Goal: Feedback & Contribution: Contribute content

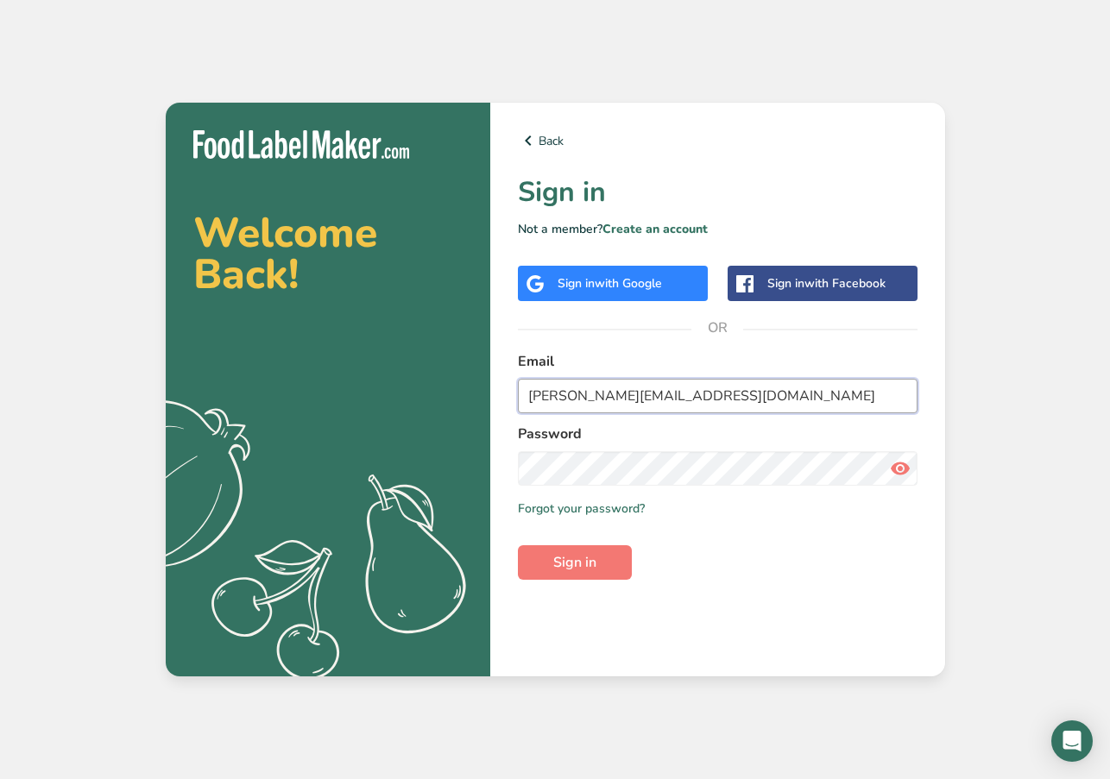
type input "[PERSON_NAME][EMAIL_ADDRESS][DOMAIN_NAME]"
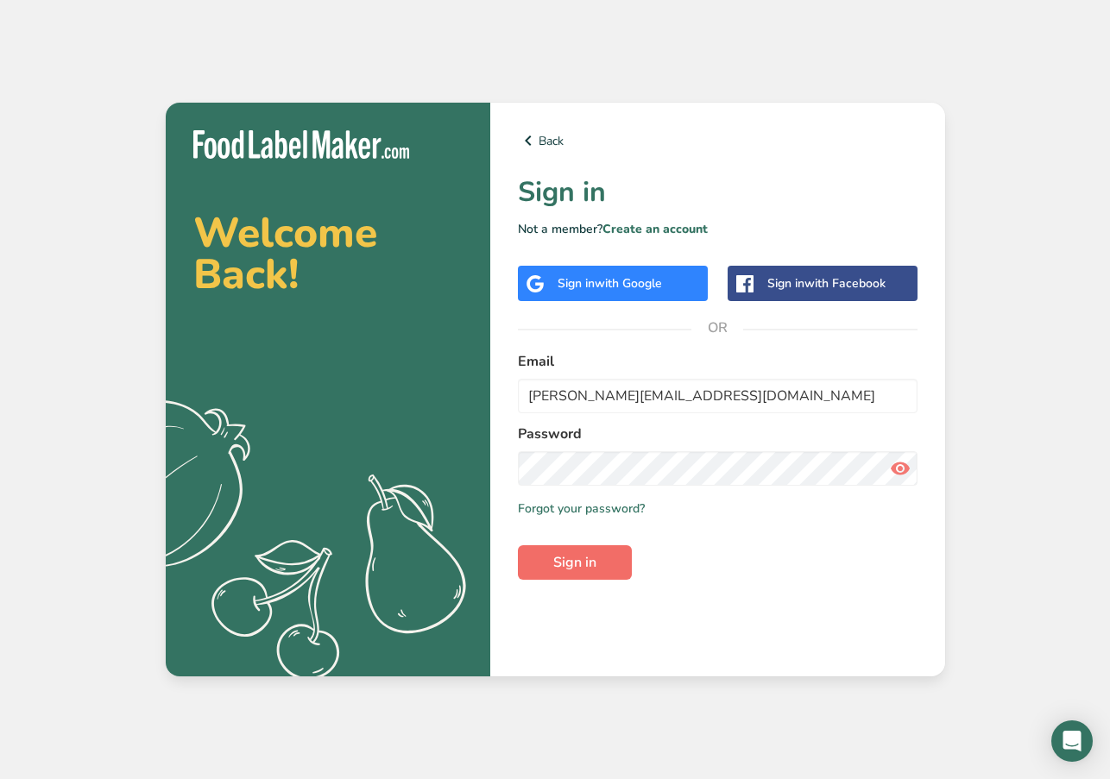
click at [569, 564] on span "Sign in" at bounding box center [574, 562] width 43 height 21
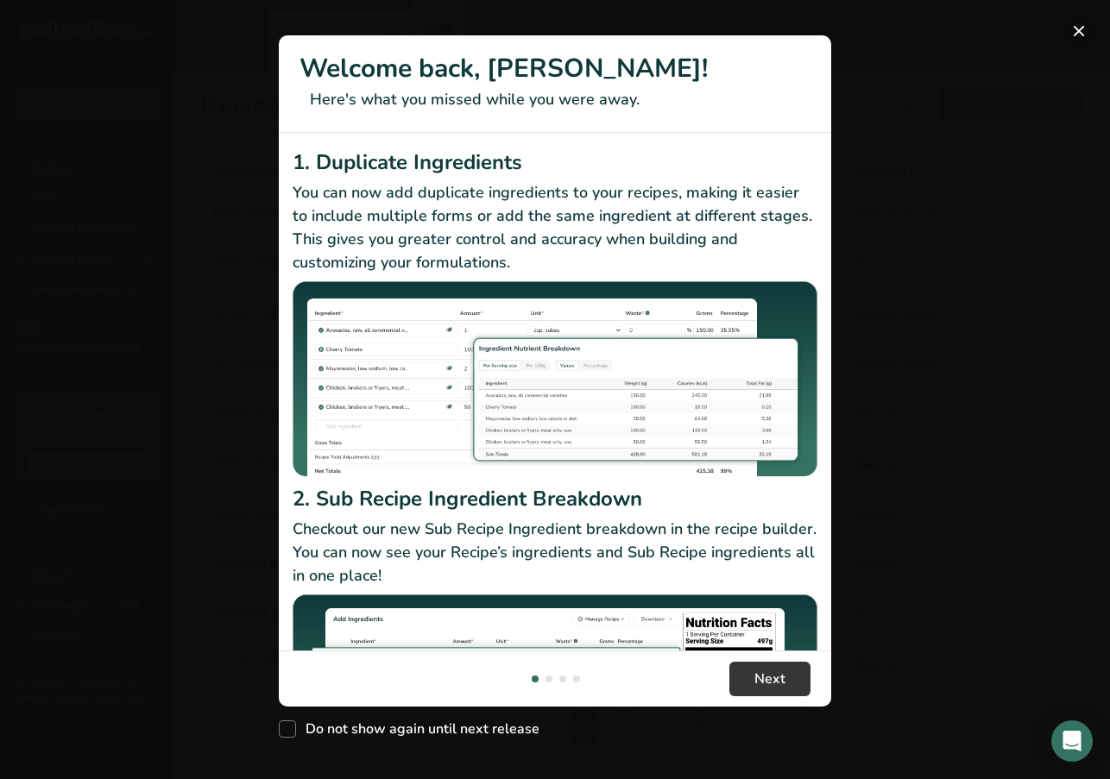
click at [1080, 26] on button "New Features" at bounding box center [1079, 31] width 28 height 28
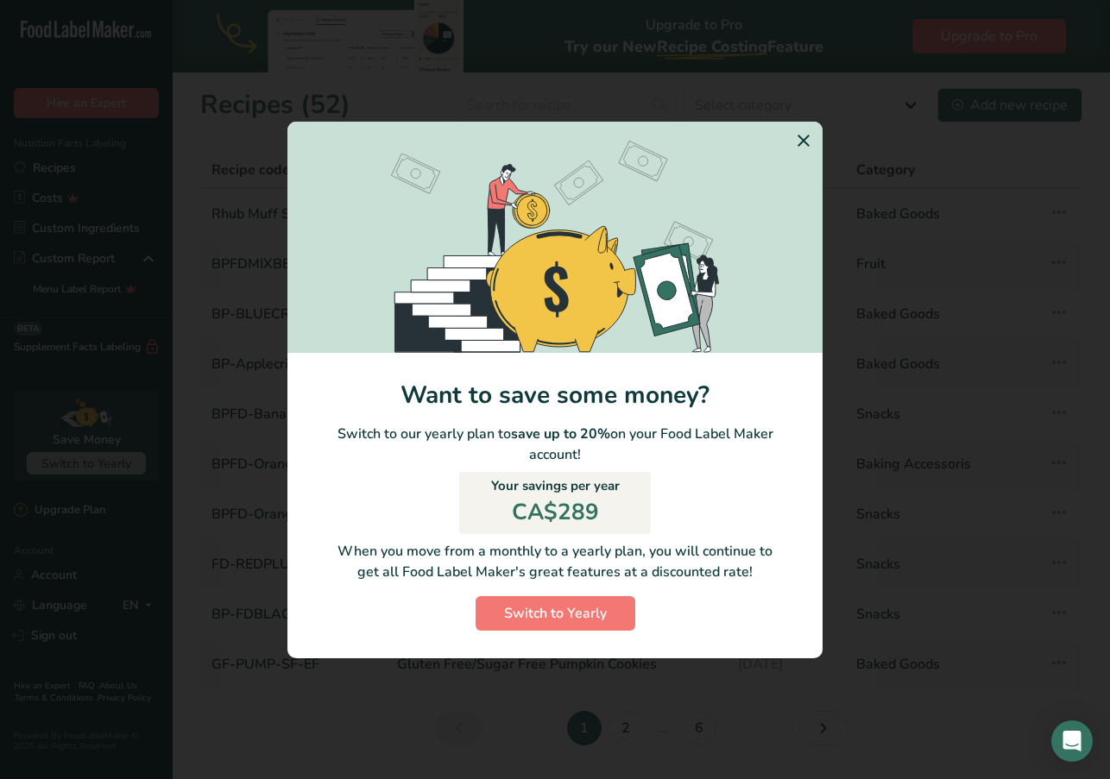
click at [799, 138] on icon "Switch to Yearly Modal" at bounding box center [803, 140] width 21 height 31
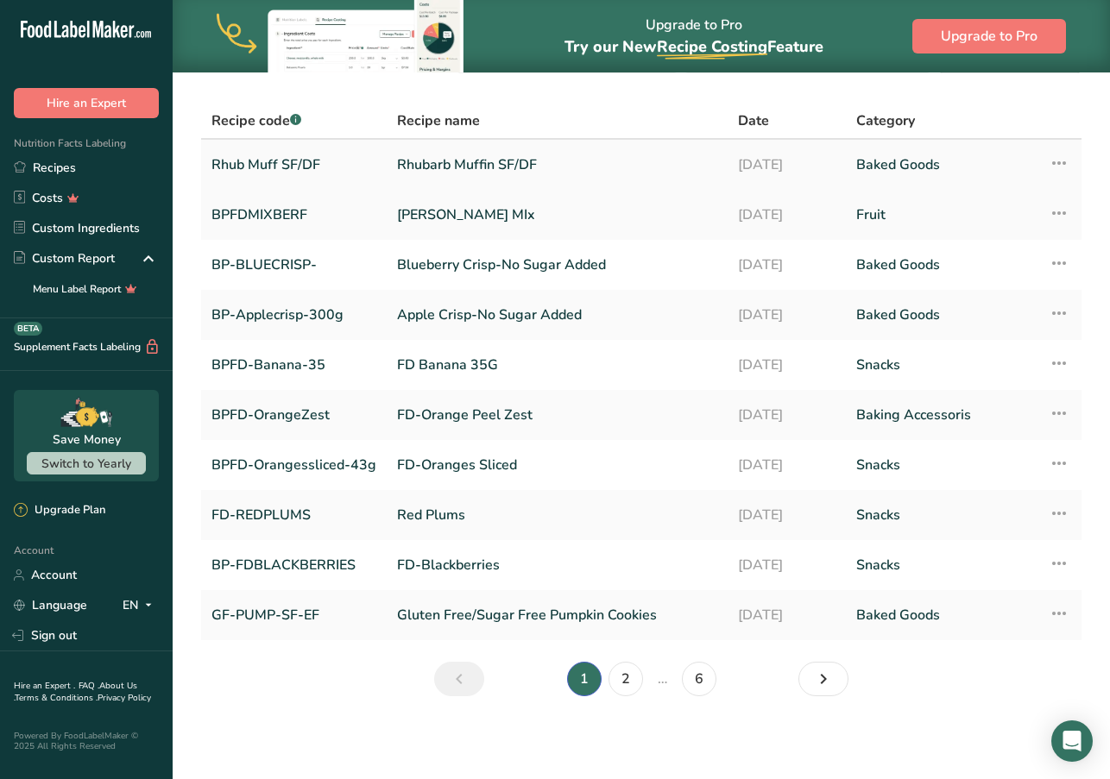
scroll to position [49, 0]
click at [78, 163] on link "Recipes" at bounding box center [86, 168] width 173 height 30
click at [73, 165] on link "Recipes" at bounding box center [86, 168] width 173 height 30
click at [46, 167] on link "Recipes" at bounding box center [86, 168] width 173 height 30
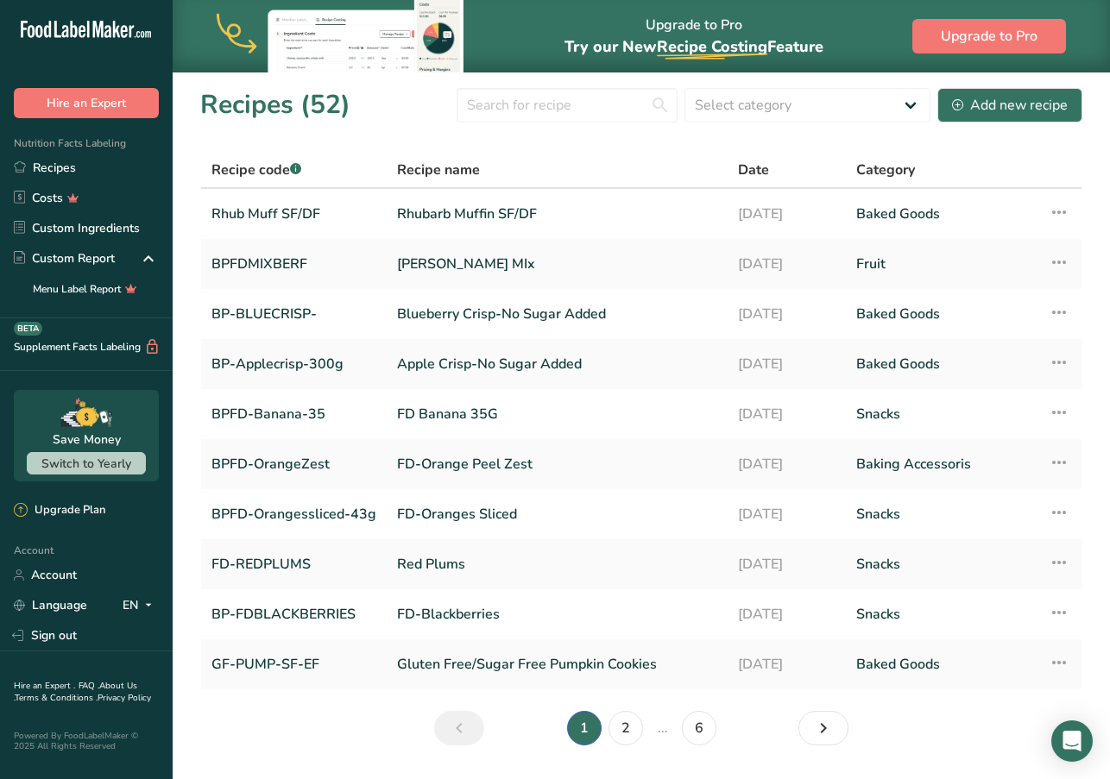
scroll to position [0, 0]
click at [1004, 104] on div "Add new recipe" at bounding box center [1010, 105] width 116 height 21
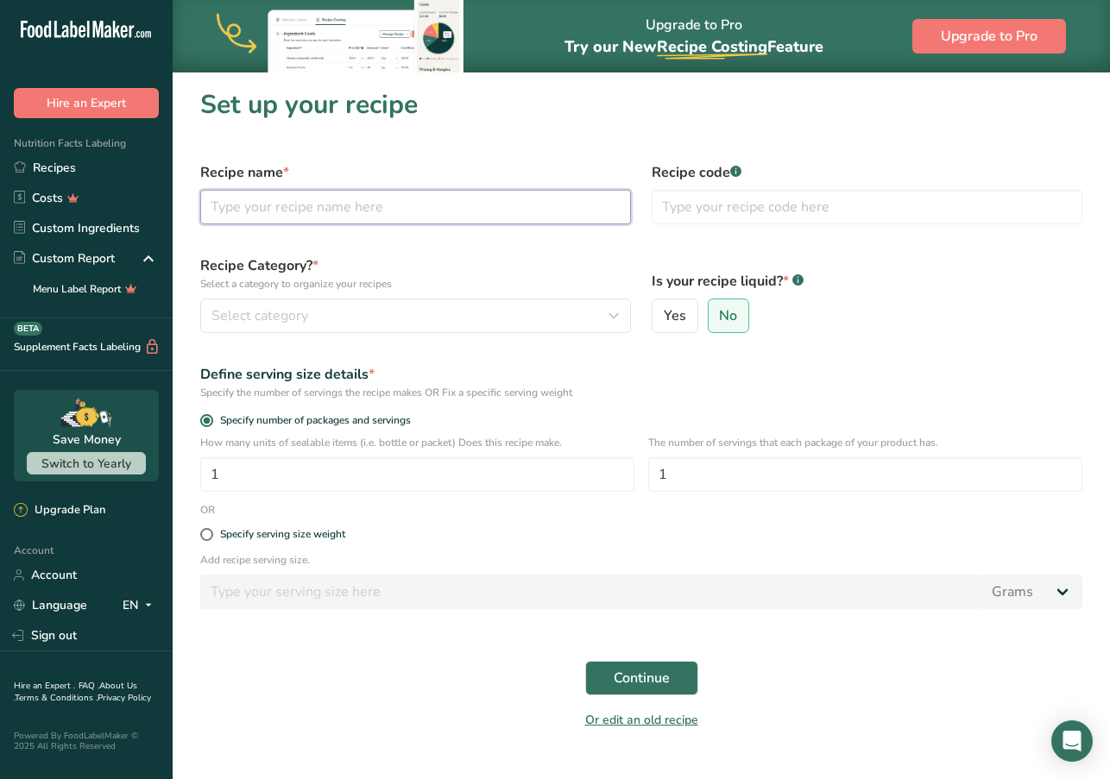
click at [264, 211] on input "text" at bounding box center [415, 207] width 431 height 35
type input "Cinnamon Sugar - NSA"
click at [313, 312] on div "Select category" at bounding box center [410, 316] width 398 height 21
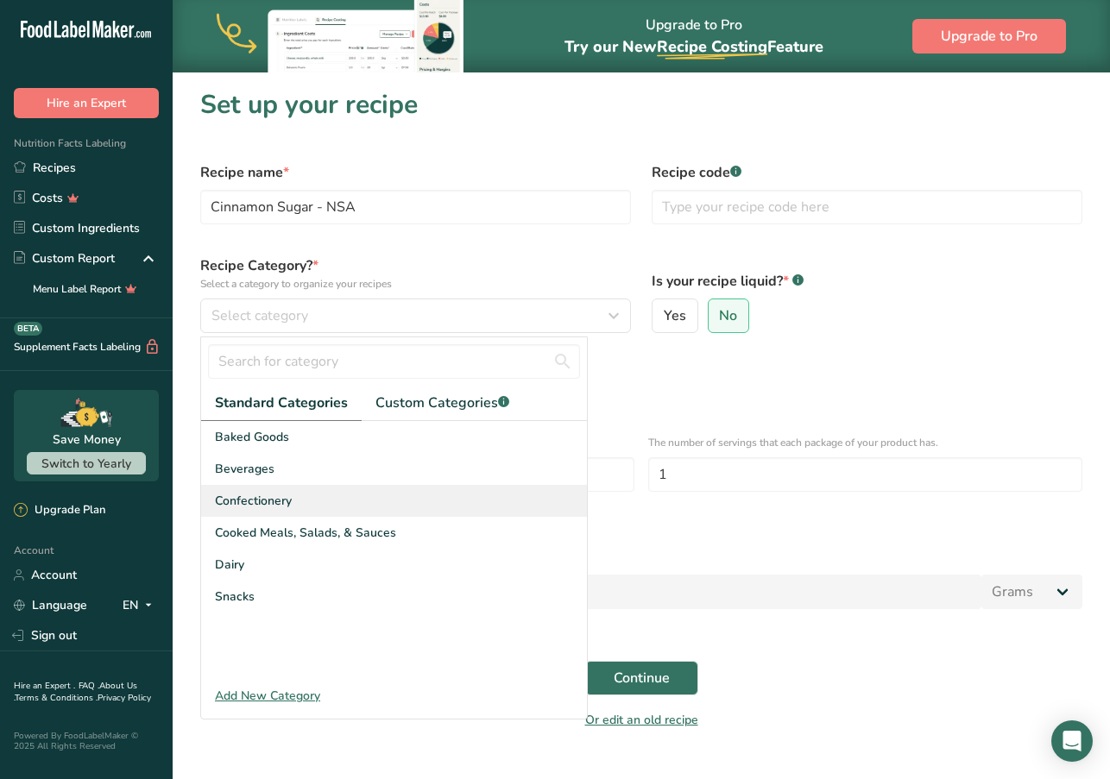
click at [263, 502] on span "Confectionery" at bounding box center [253, 501] width 77 height 18
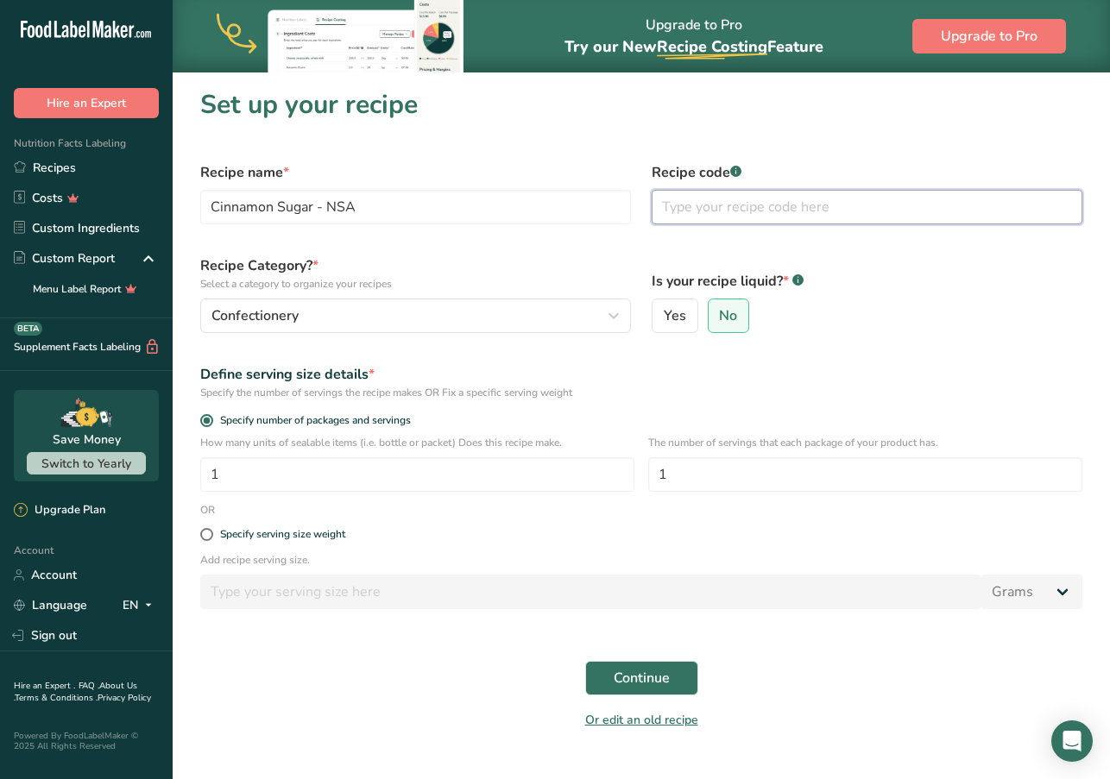
click at [676, 208] on input "text" at bounding box center [867, 207] width 431 height 35
type input "BP-CinnaSugar NSA"
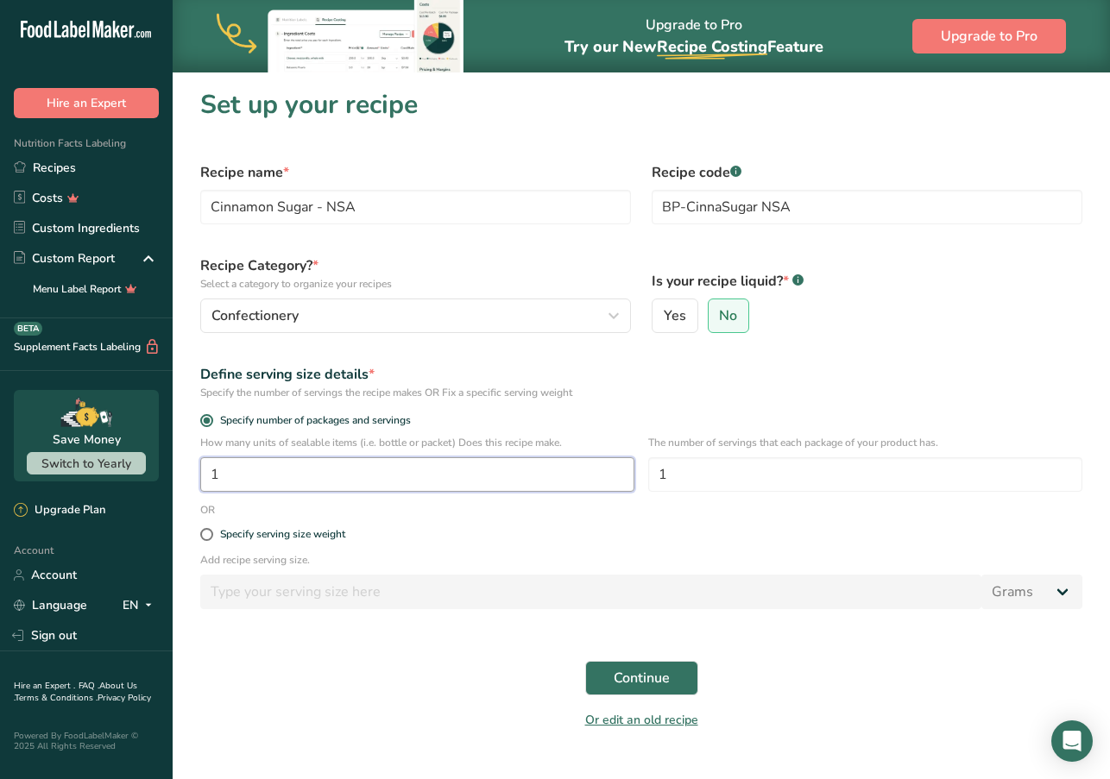
click at [254, 481] on input "1" at bounding box center [417, 474] width 434 height 35
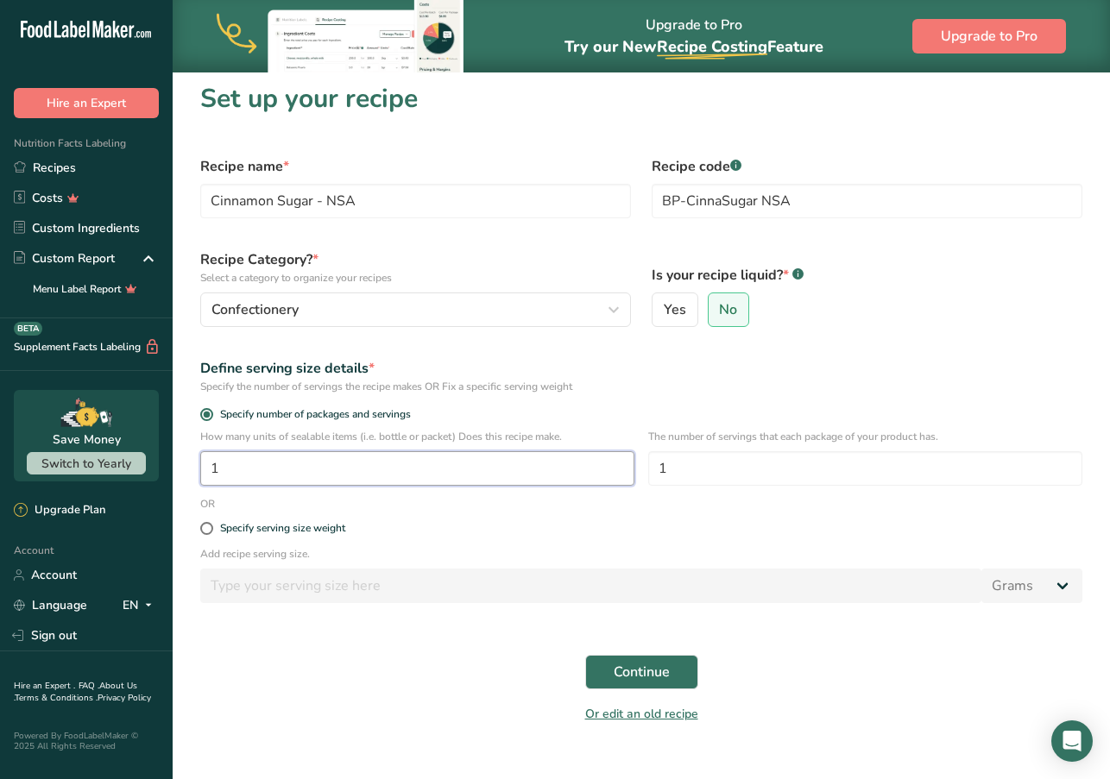
drag, startPoint x: 254, startPoint y: 479, endPoint x: 188, endPoint y: 476, distance: 65.7
click at [188, 476] on section "Set up your recipe Recipe name * Cinnamon Sugar - NSA Recipe code .a-a{fill:#34…" at bounding box center [641, 409] width 937 height 686
type input "10"
click at [585, 514] on div "Specify serving size weight" at bounding box center [641, 529] width 903 height 35
drag, startPoint x: 682, startPoint y: 473, endPoint x: 643, endPoint y: 471, distance: 38.9
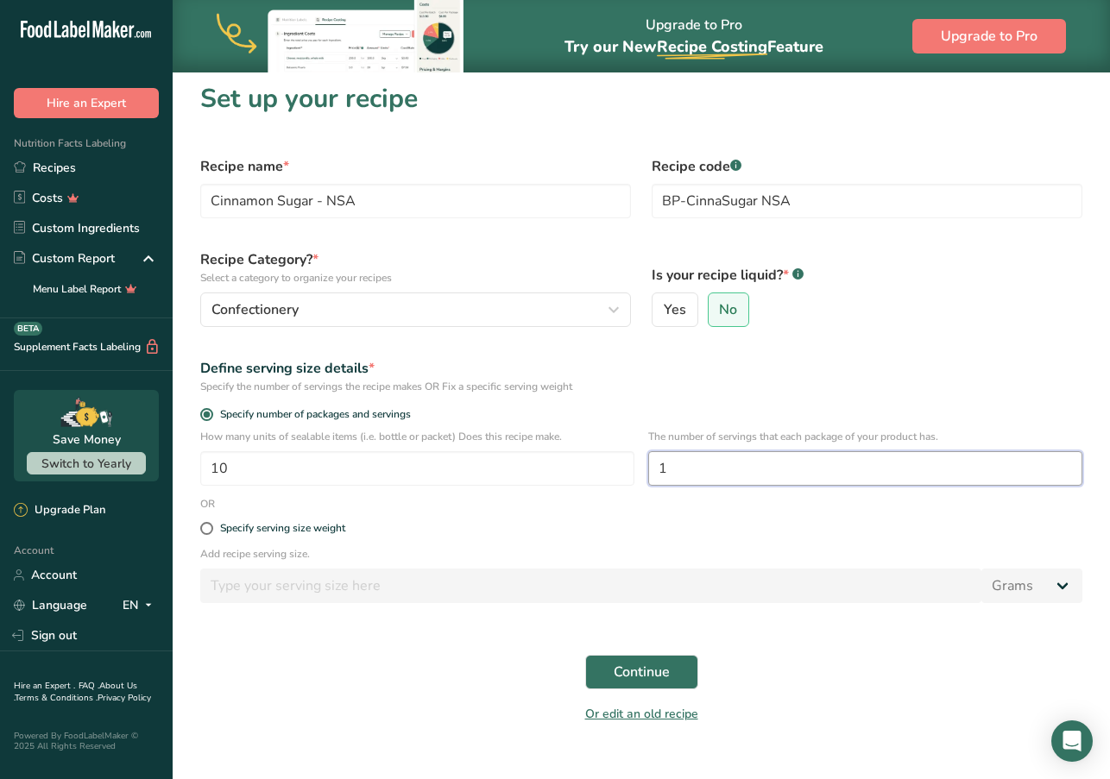
click at [643, 471] on div "How many units of sealable items (i.e. bottle or packet) Does this recipe make.…" at bounding box center [641, 462] width 903 height 67
drag, startPoint x: 706, startPoint y: 471, endPoint x: 639, endPoint y: 470, distance: 67.3
click at [640, 470] on div "How many units of sealable items (i.e. bottle or packet) Does this recipe make.…" at bounding box center [641, 462] width 903 height 67
type input "32"
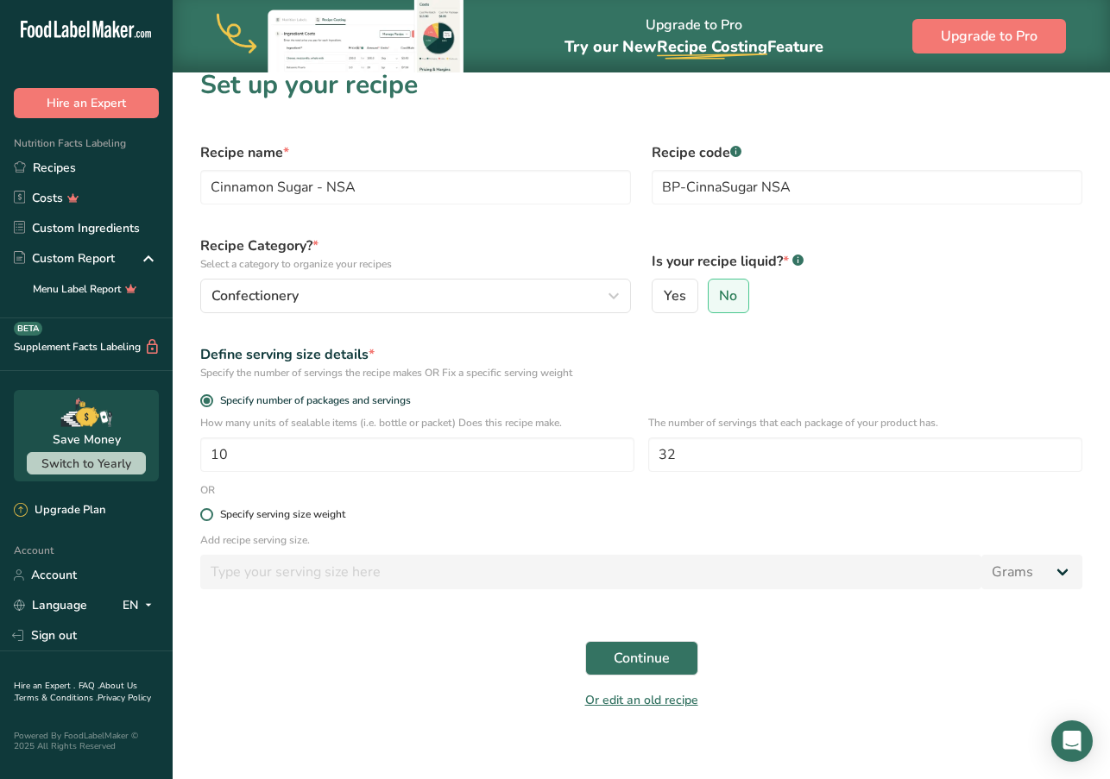
scroll to position [20, 1]
click at [208, 516] on span at bounding box center [206, 514] width 13 height 13
click at [208, 516] on input "Specify serving size weight" at bounding box center [205, 514] width 11 height 11
radio input "true"
radio input "false"
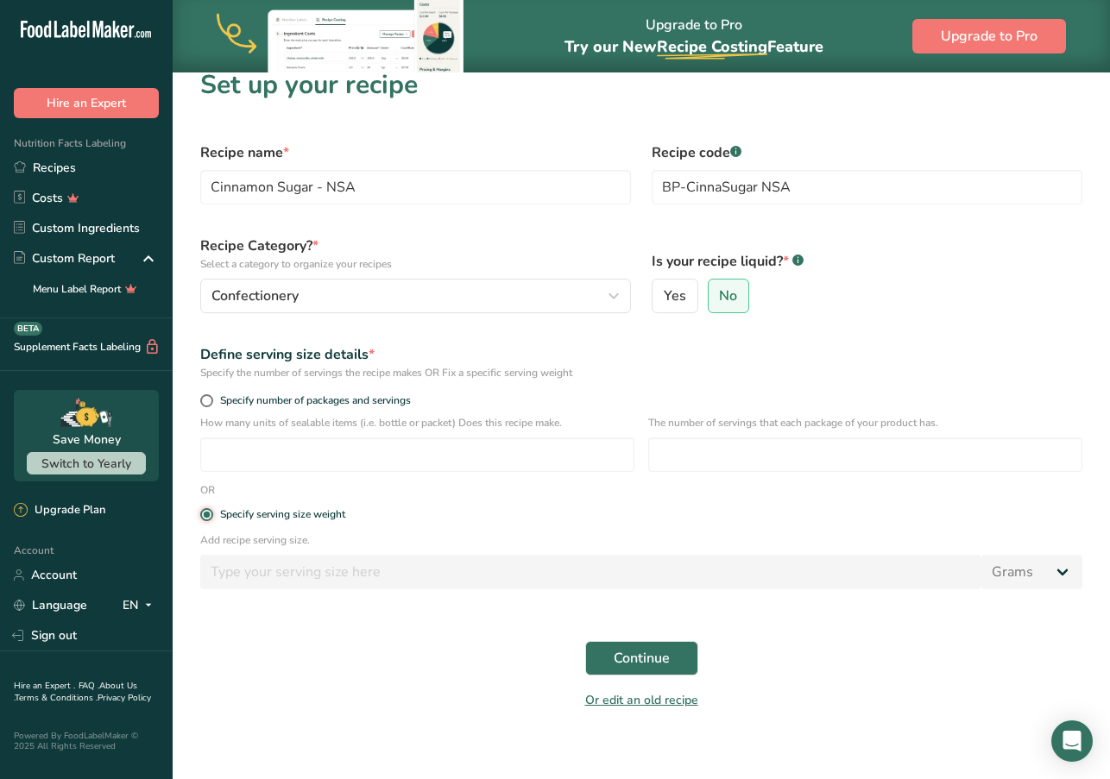
scroll to position [20, 0]
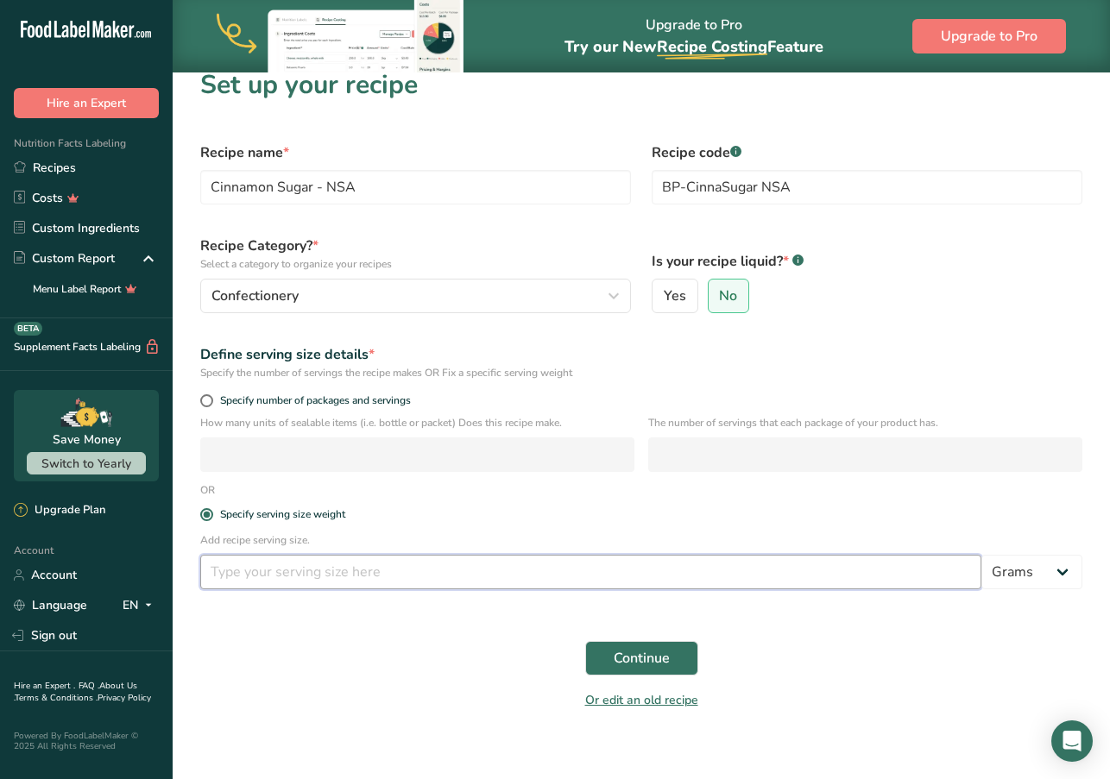
click at [455, 576] on input "number" at bounding box center [590, 572] width 781 height 35
type input "40"
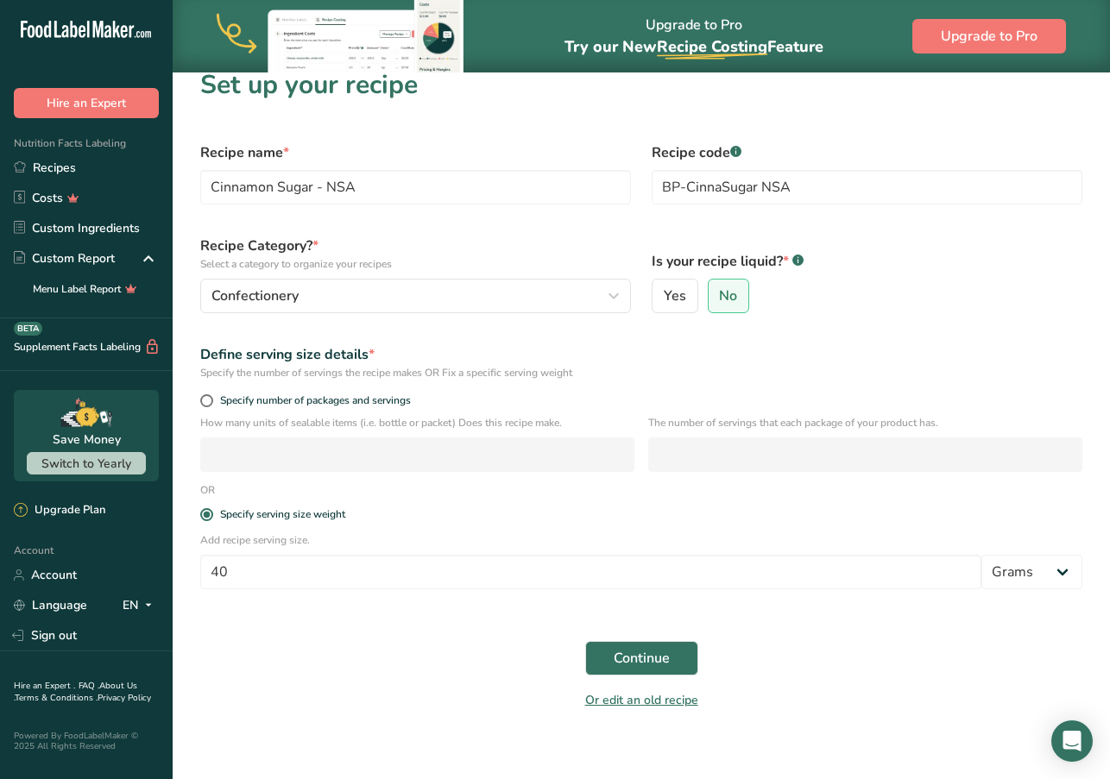
drag, startPoint x: 640, startPoint y: 652, endPoint x: 259, endPoint y: 500, distance: 410.9
click at [259, 500] on form "Recipe name * Cinnamon Sugar - NSA Recipe code .a-a{fill:#347362;}.b-a{fill:#ff…" at bounding box center [641, 426] width 903 height 589
drag, startPoint x: 202, startPoint y: 399, endPoint x: 206, endPoint y: 426, distance: 27.1
click at [203, 400] on span at bounding box center [206, 400] width 13 height 13
click at [203, 400] on input "Specify number of packages and servings" at bounding box center [205, 400] width 11 height 11
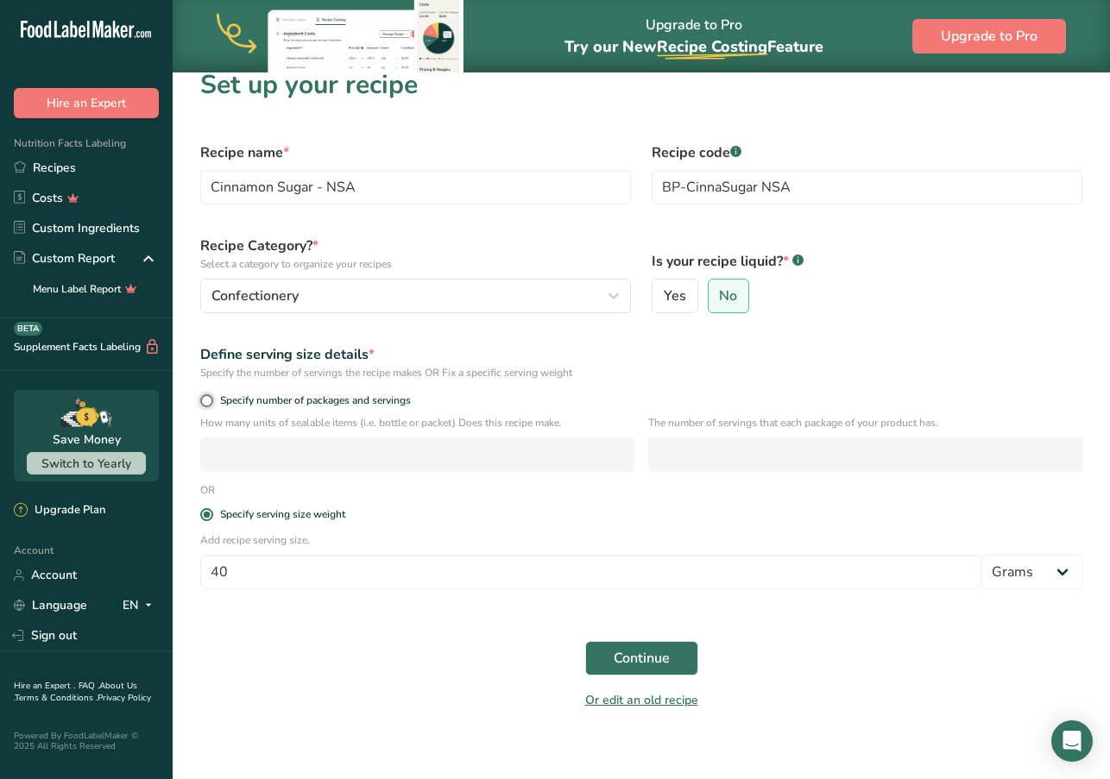
radio input "true"
radio input "false"
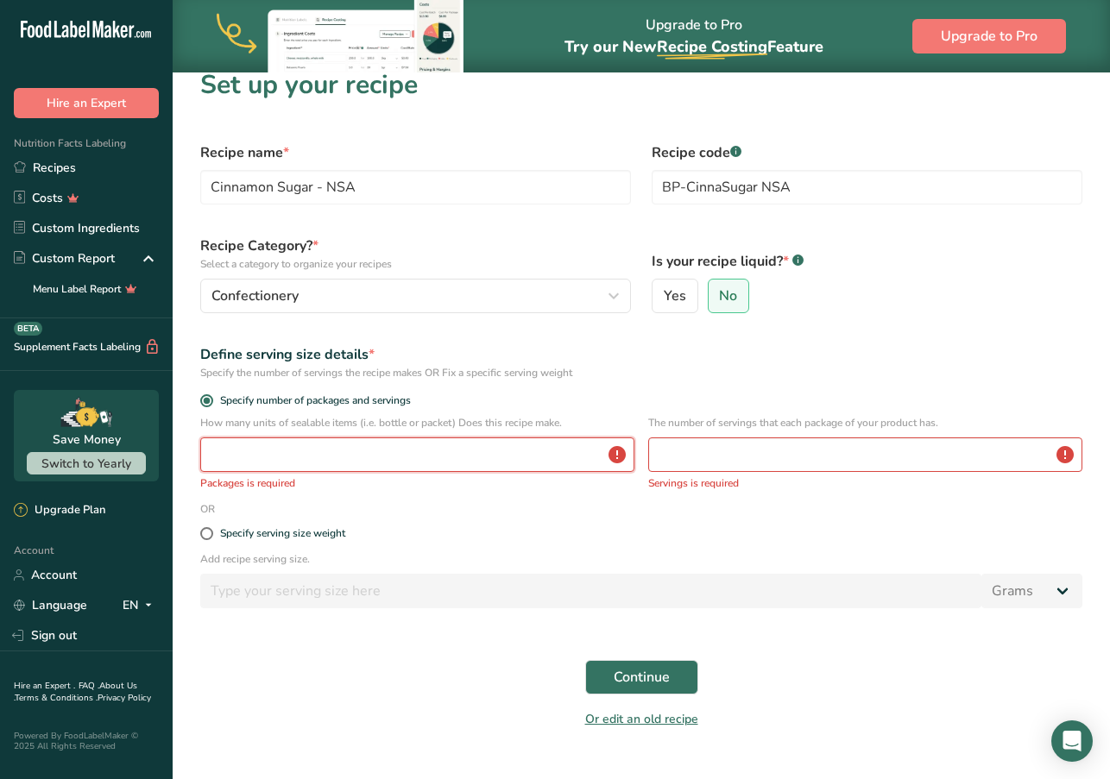
click at [243, 458] on input "number" at bounding box center [417, 455] width 434 height 35
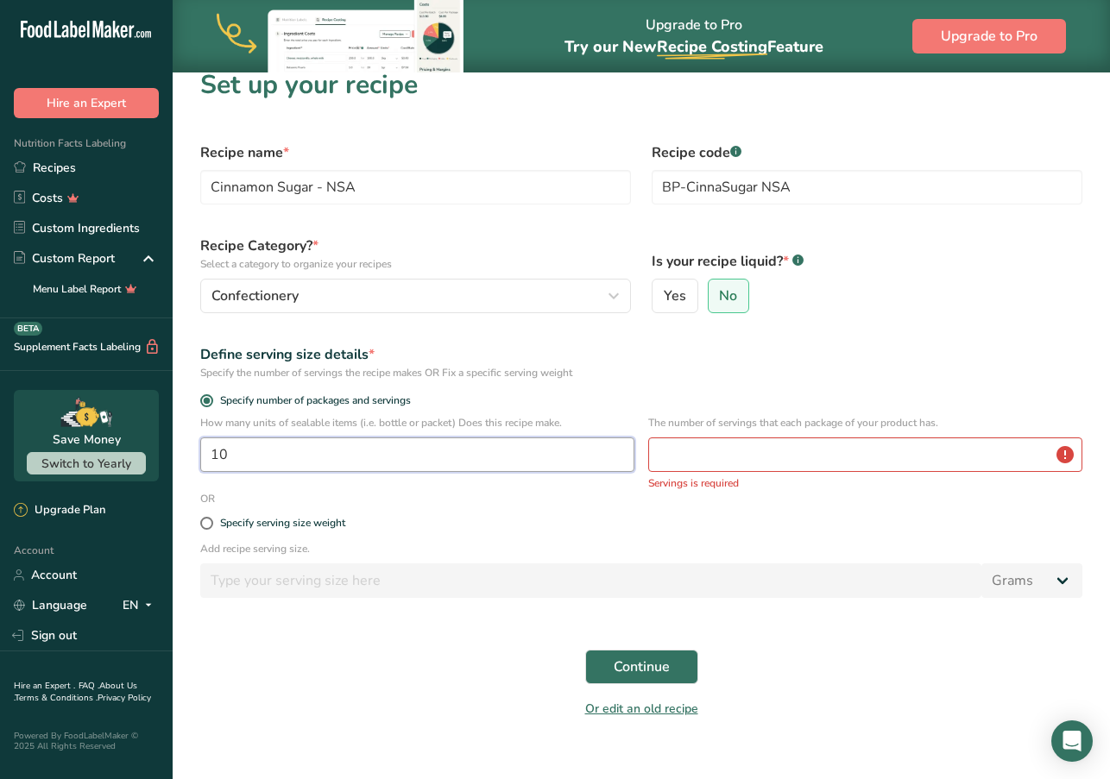
type input "10"
click at [734, 455] on input "number" at bounding box center [865, 455] width 434 height 35
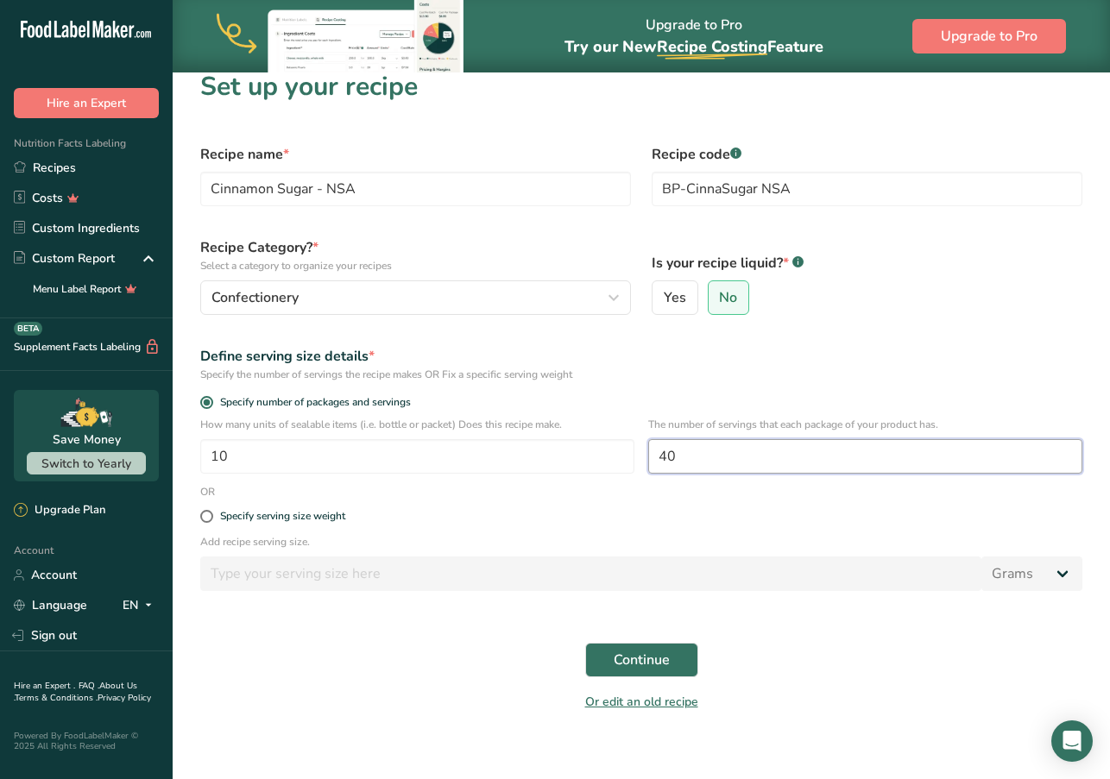
scroll to position [18, 0]
type input "4"
type input "32"
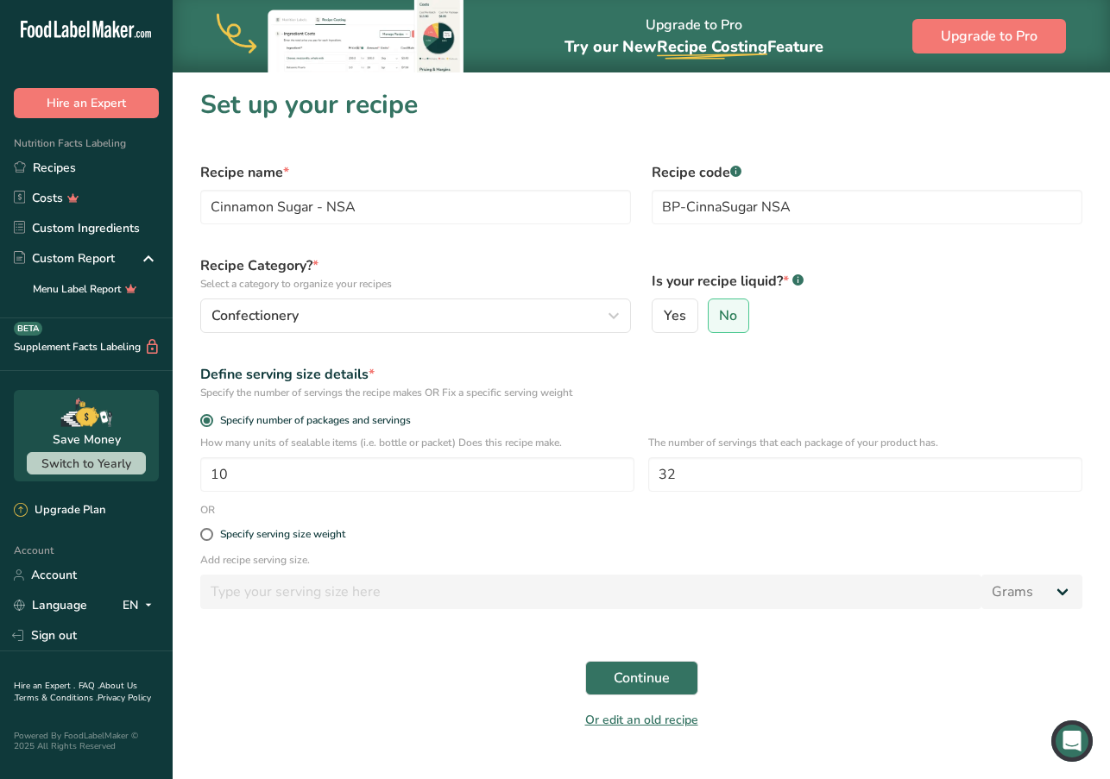
scroll to position [0, 0]
click at [208, 535] on span at bounding box center [206, 534] width 13 height 13
click at [208, 535] on input "Specify serving size weight" at bounding box center [205, 534] width 11 height 11
radio input "true"
radio input "false"
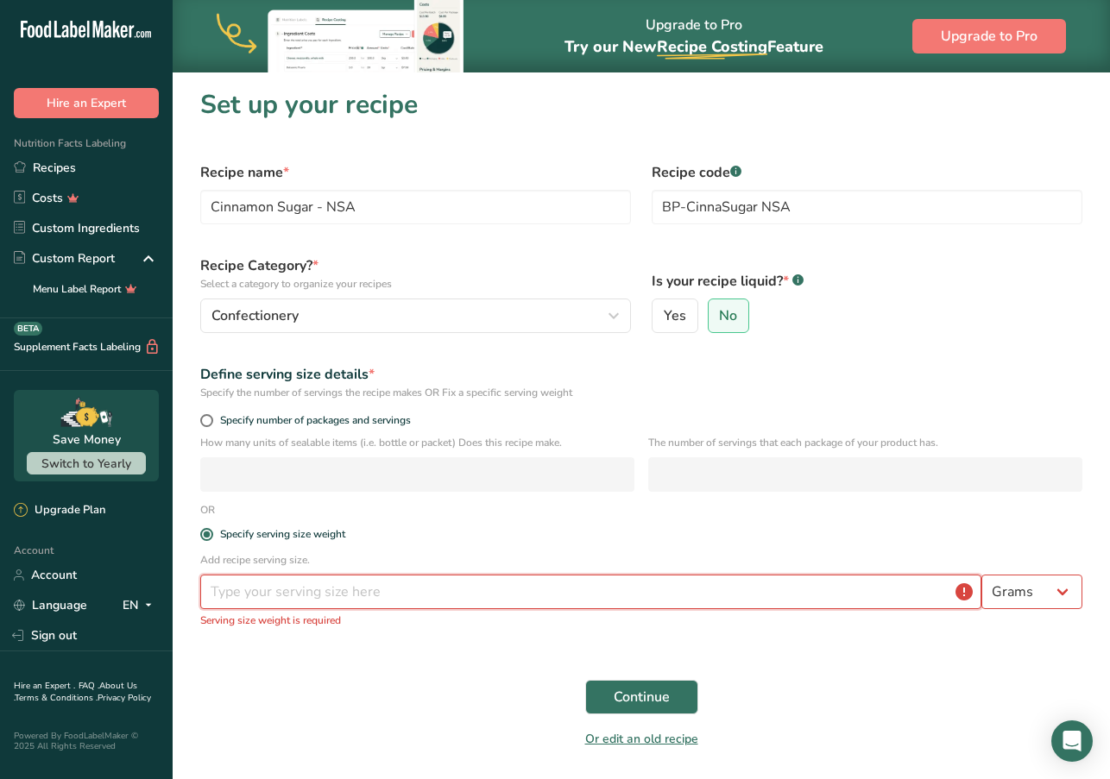
click at [406, 596] on input "number" at bounding box center [590, 592] width 781 height 35
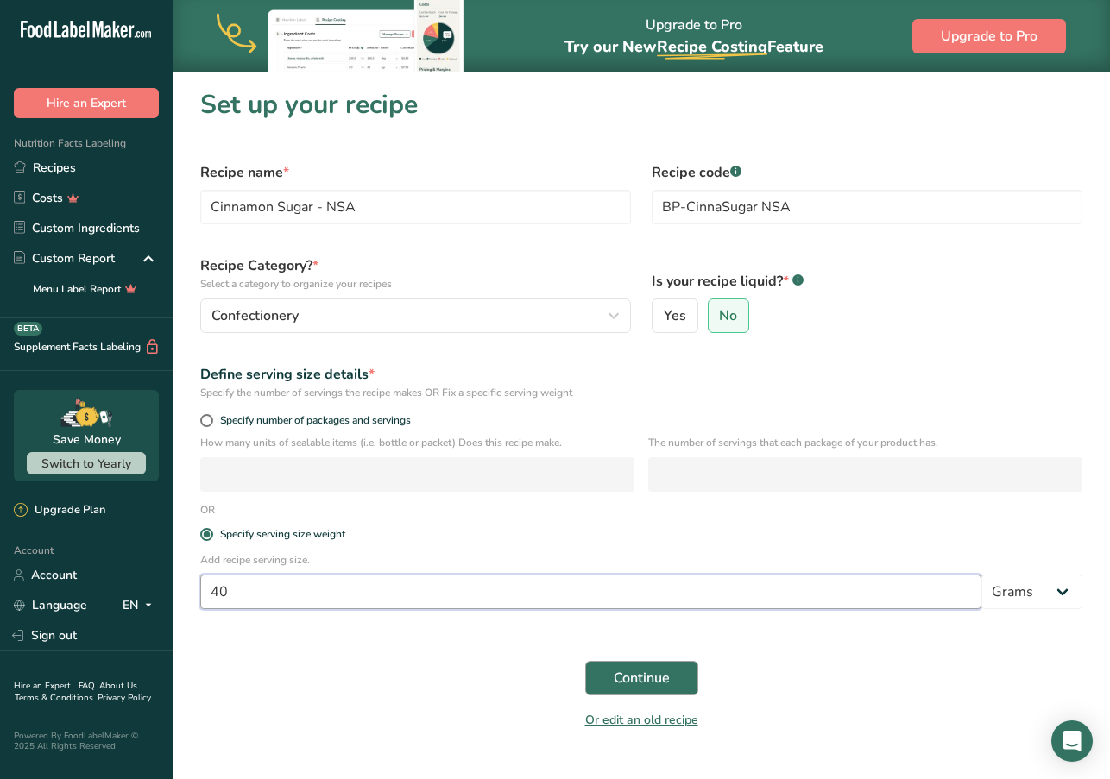
type input "40"
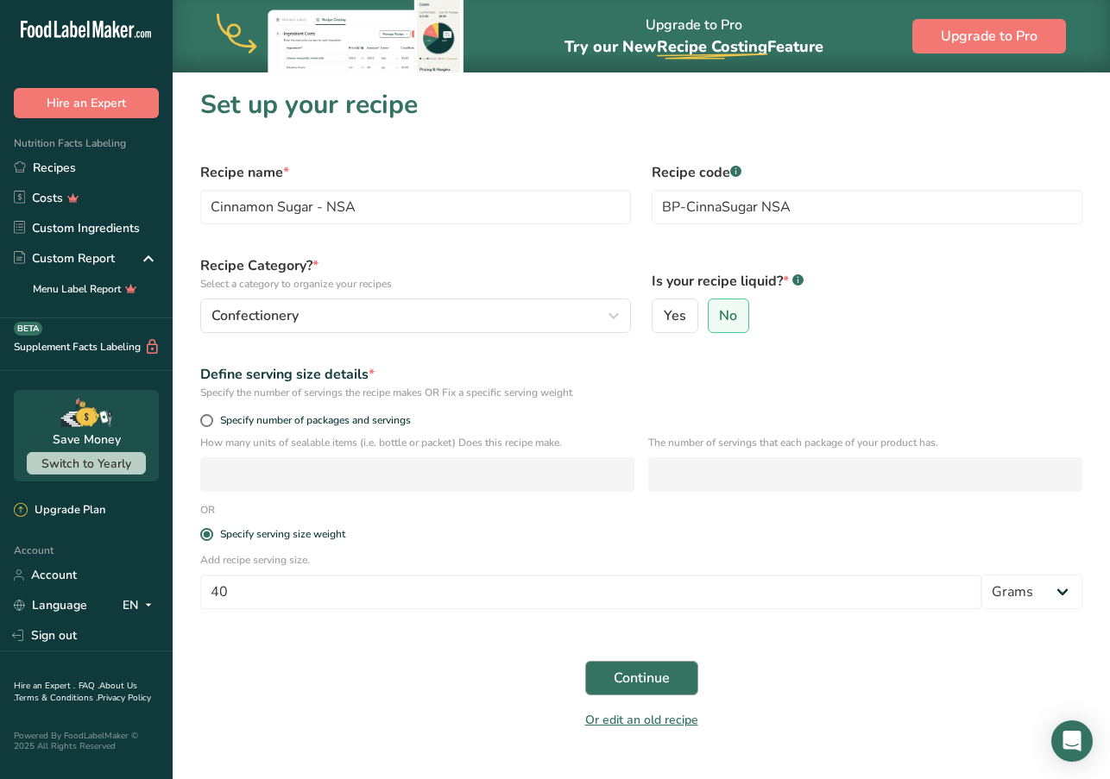
click at [626, 677] on span "Continue" at bounding box center [642, 678] width 56 height 21
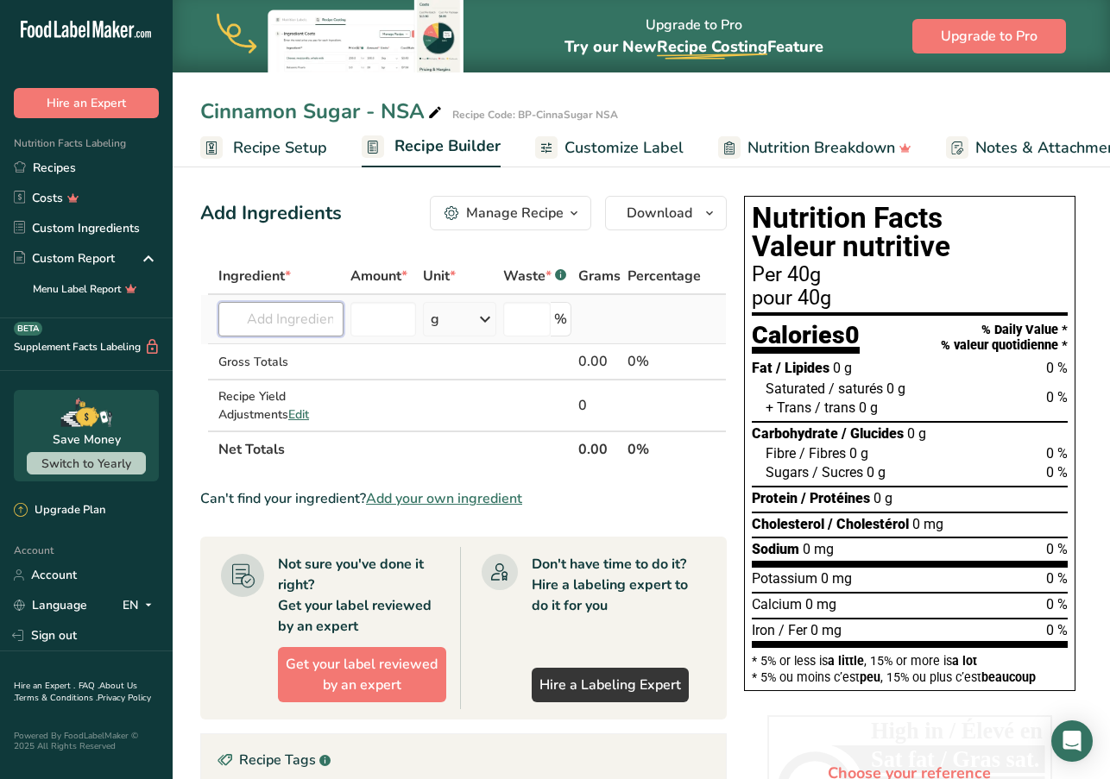
click at [281, 317] on input "text" at bounding box center [280, 319] width 125 height 35
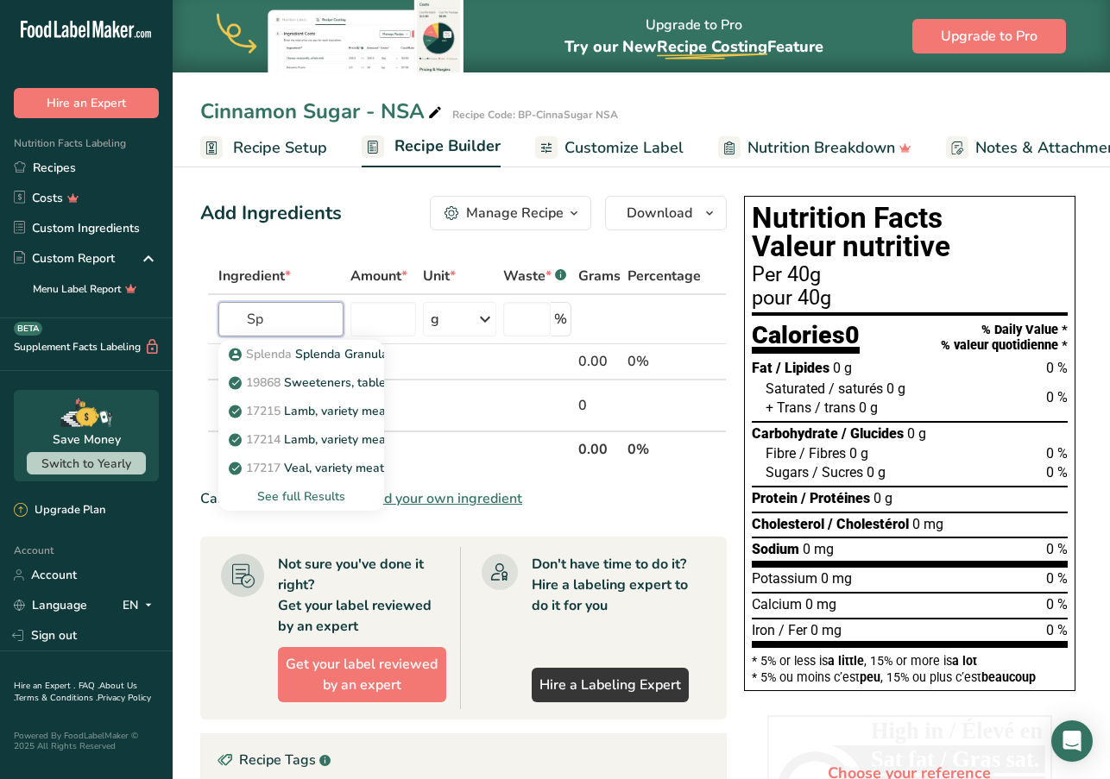
type input "S"
type input "Sucralos"
click at [313, 497] on div "See full Results" at bounding box center [301, 497] width 138 height 18
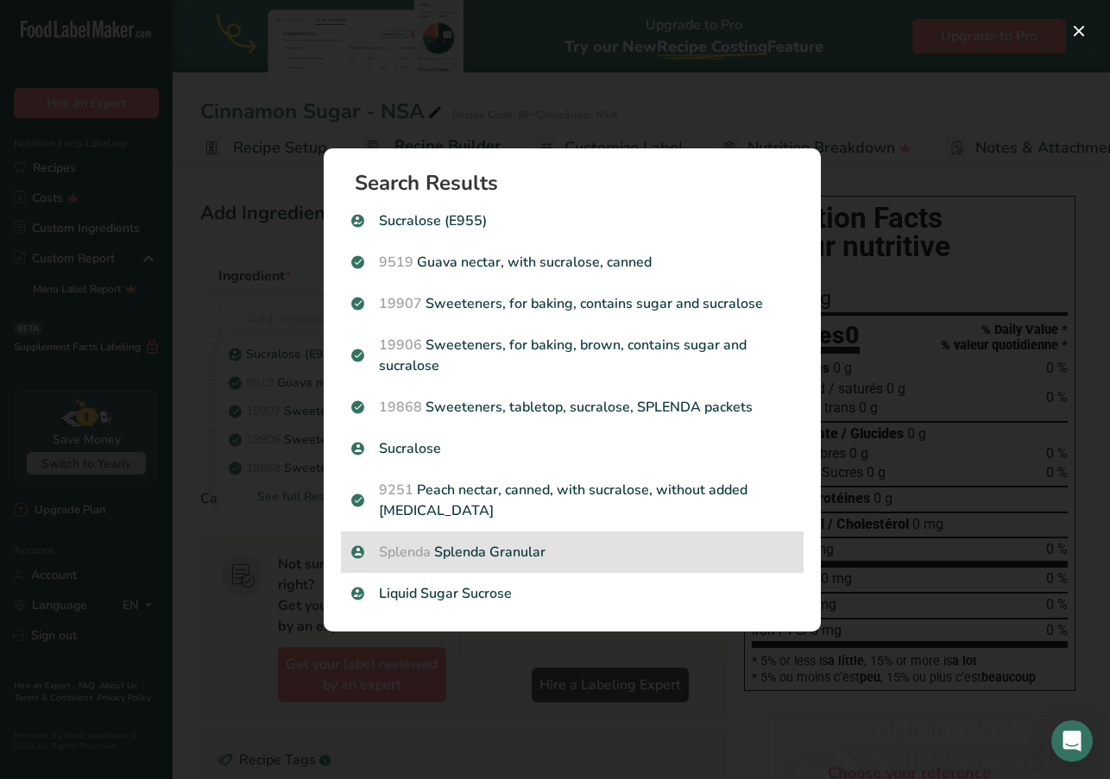
click at [534, 551] on p "Splenda Splenda Granular" at bounding box center [572, 552] width 442 height 21
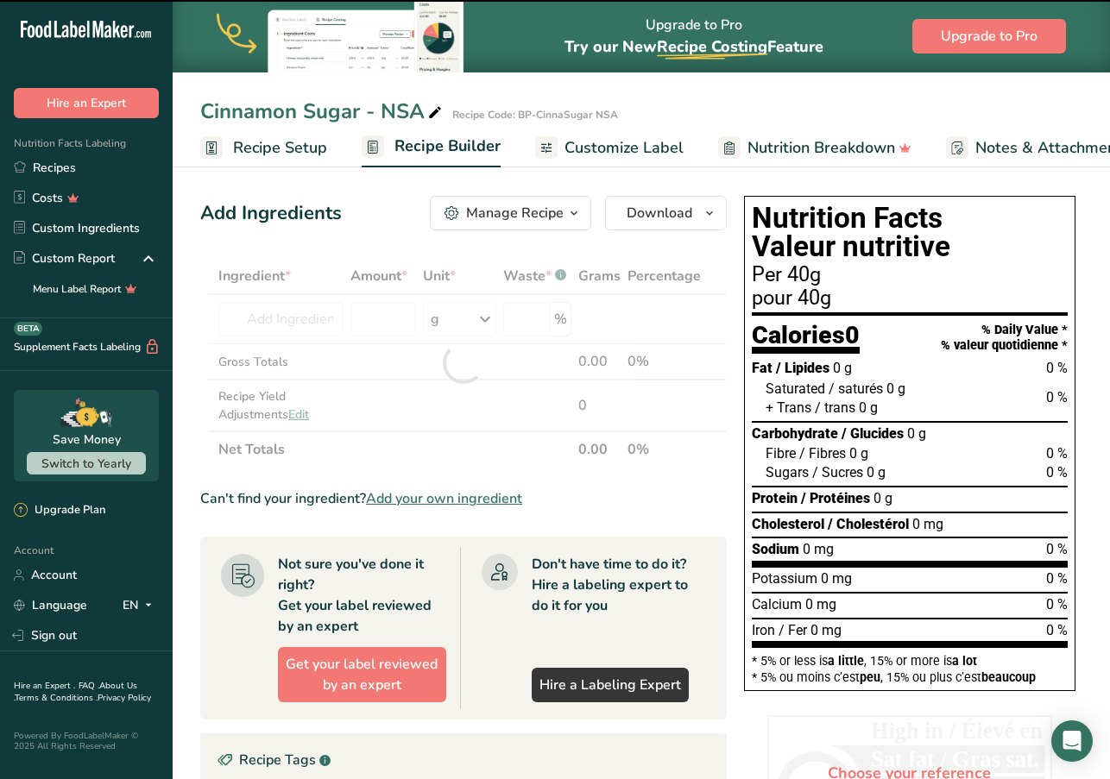
type input "0"
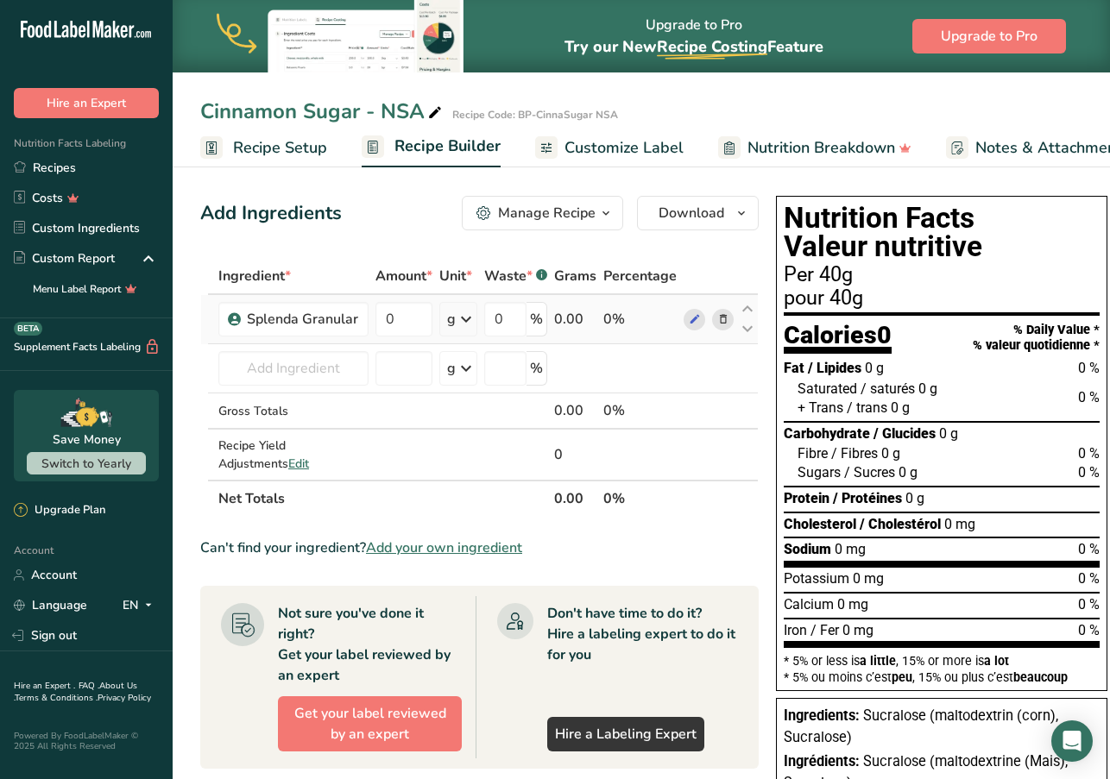
click at [470, 319] on icon at bounding box center [466, 319] width 21 height 31
click at [497, 579] on div "See more" at bounding box center [522, 583] width 145 height 18
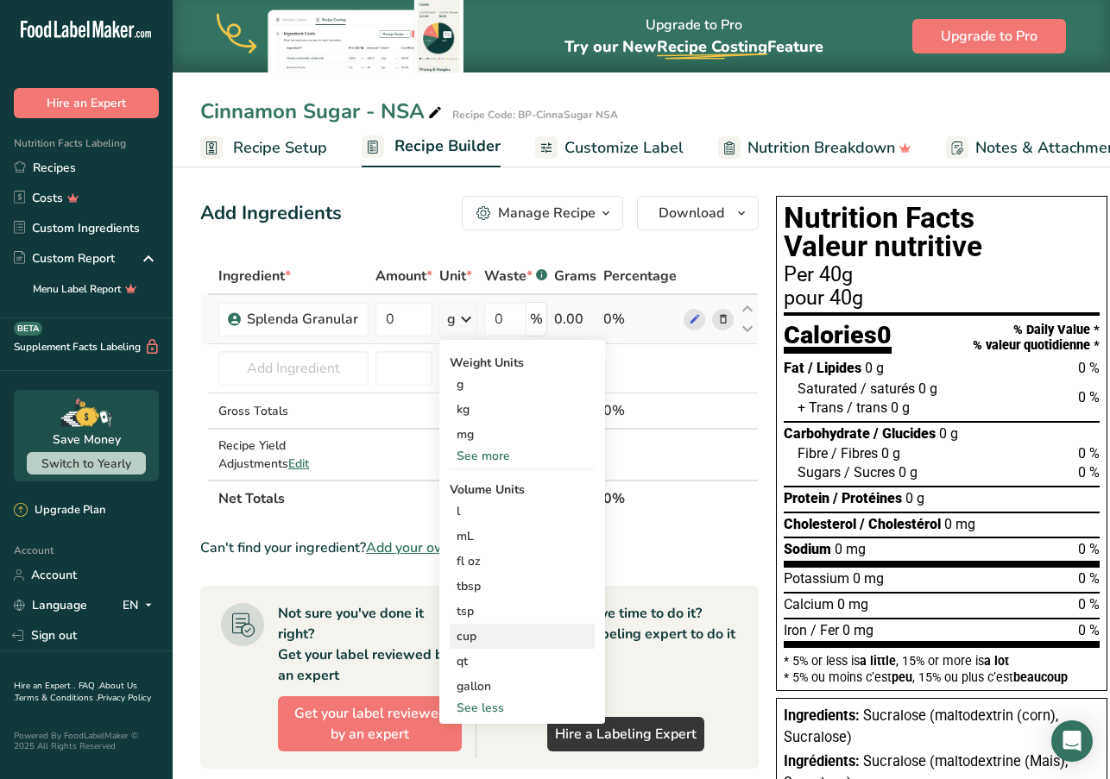
click at [479, 634] on div "cup" at bounding box center [522, 636] width 131 height 18
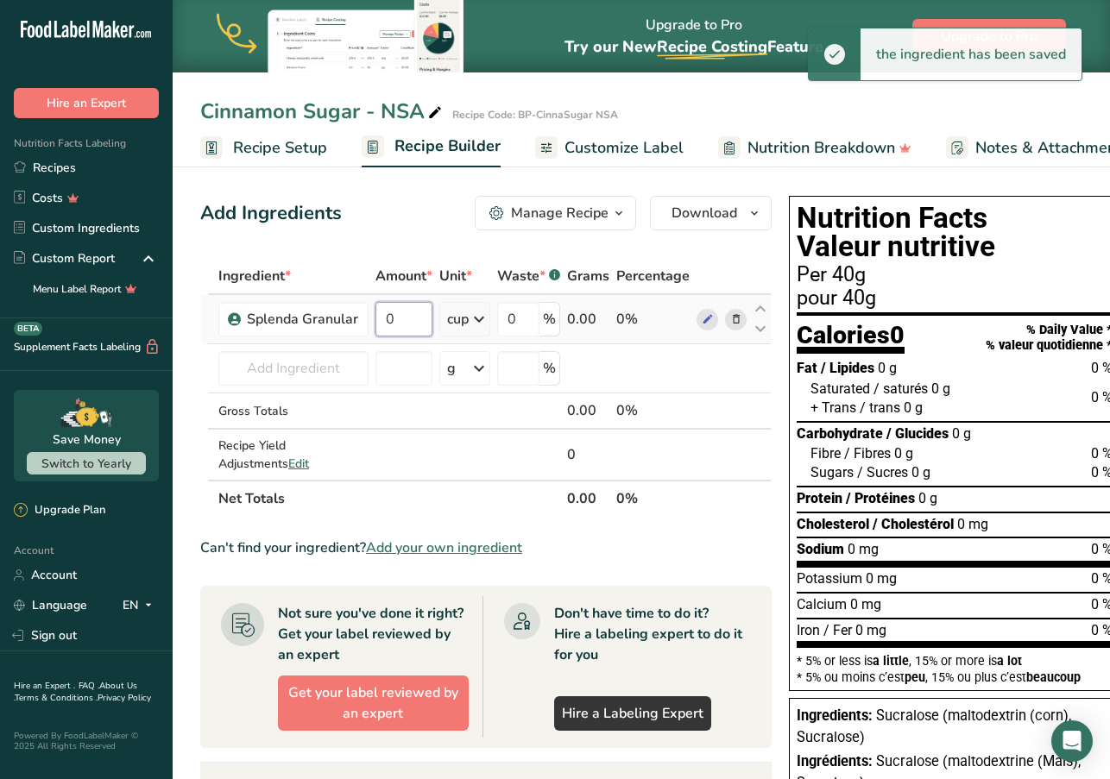
click at [427, 318] on input "0" at bounding box center [403, 319] width 57 height 35
drag, startPoint x: 426, startPoint y: 319, endPoint x: 358, endPoint y: 320, distance: 68.2
click at [358, 320] on tr "Splenda Granular 0 cup Weight Units g kg mg See more Volume Units l mL fl oz tb…" at bounding box center [486, 319] width 570 height 49
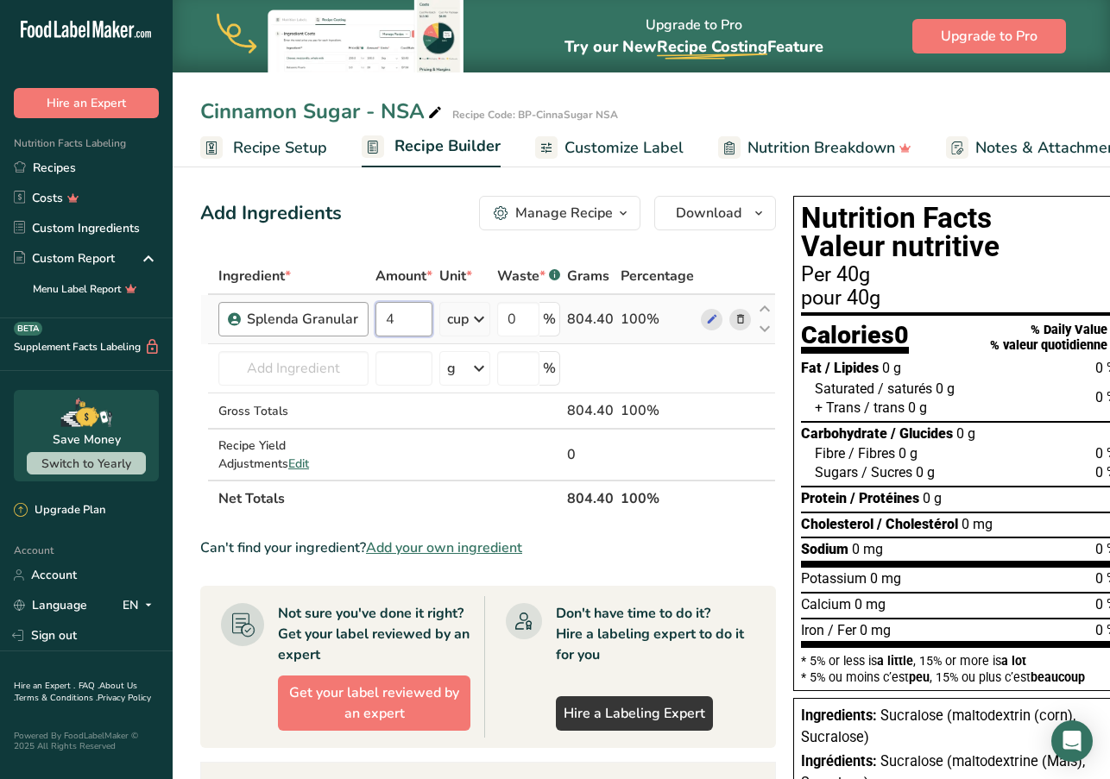
type input "4"
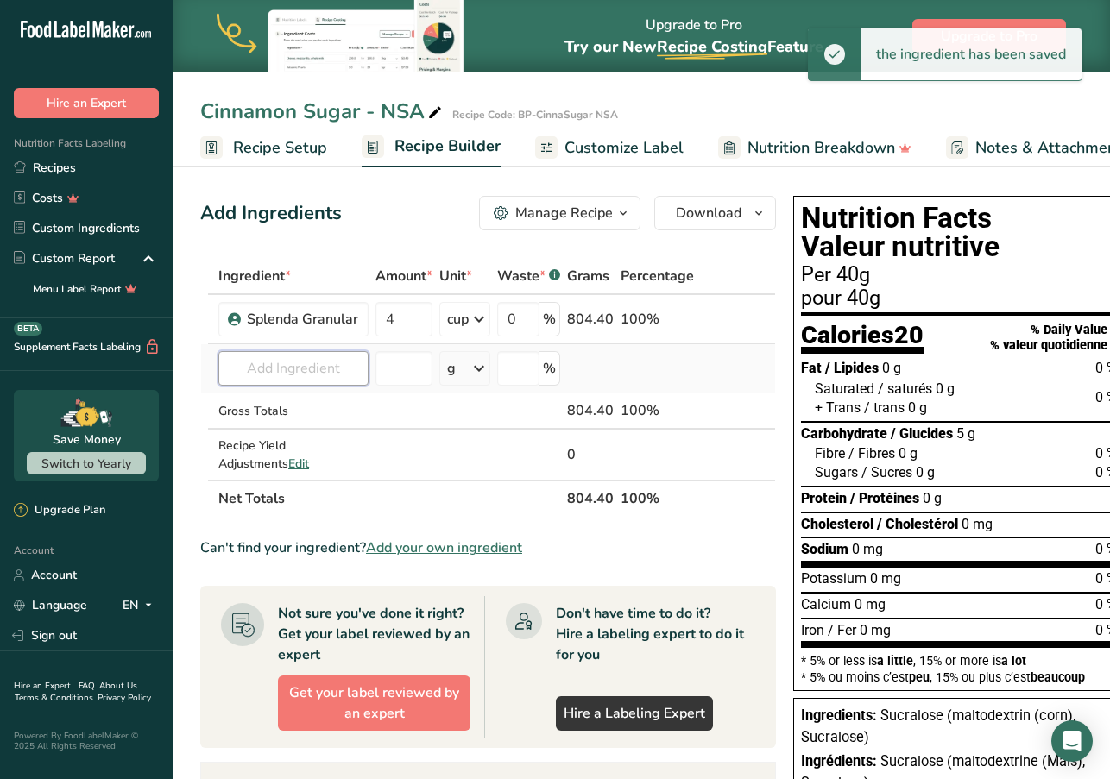
click at [345, 369] on input "text" at bounding box center [293, 368] width 150 height 35
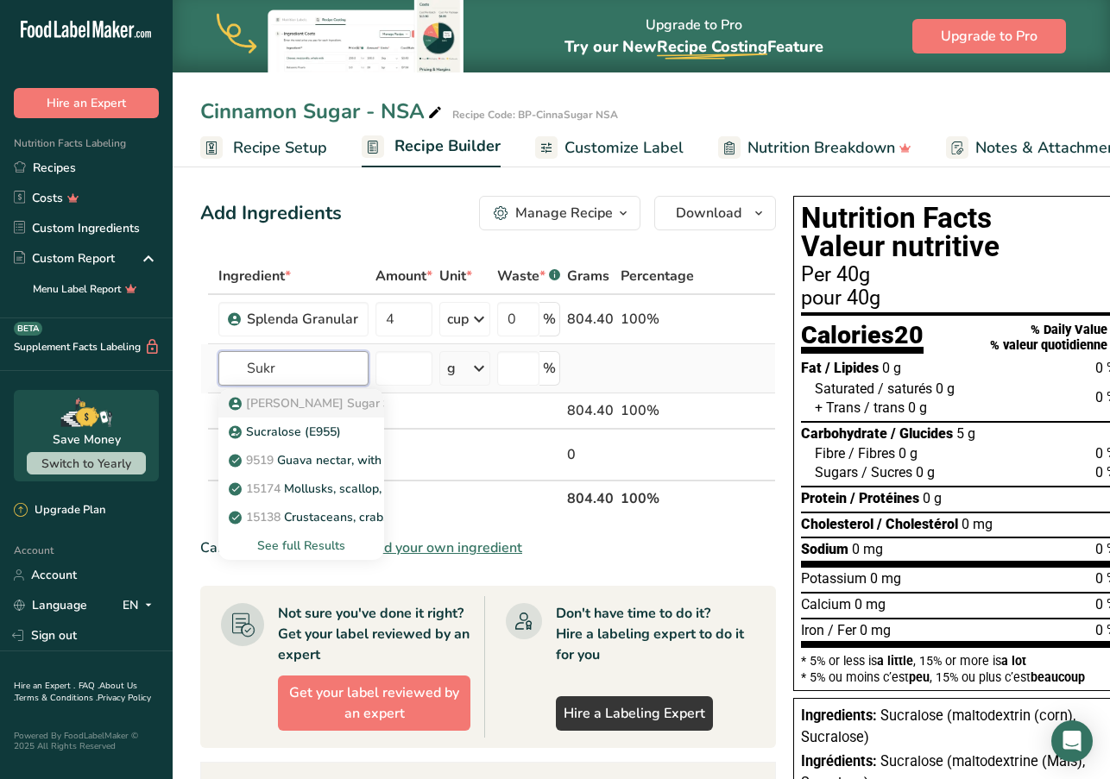
type input "Sukr"
click at [332, 406] on span "[PERSON_NAME] Sugar" at bounding box center [313, 403] width 134 height 16
type input "Sukrin Gold - Brown Sugar Substitute"
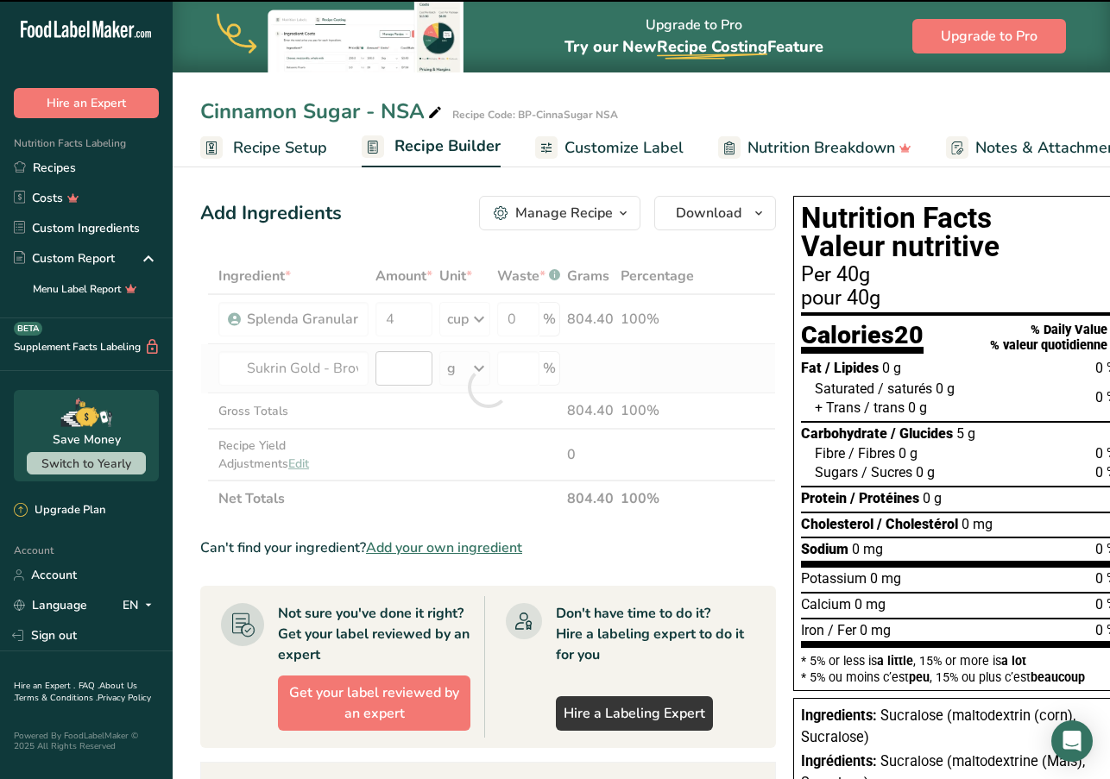
type input "0"
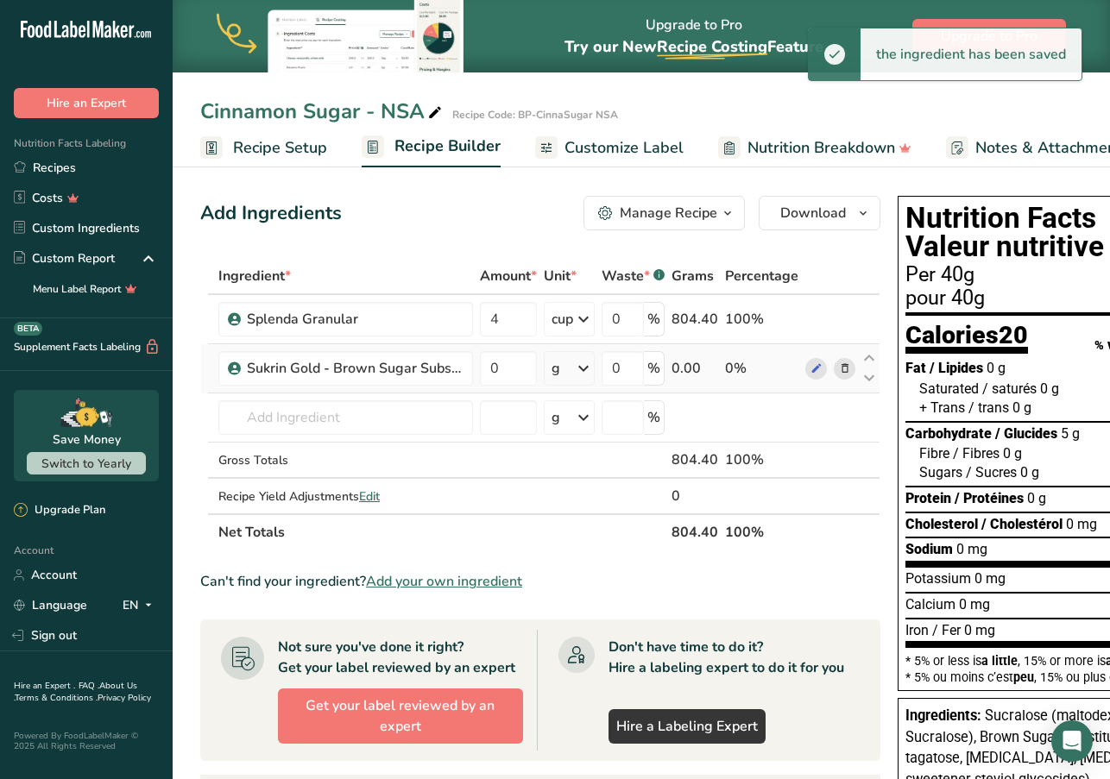
click at [585, 368] on icon at bounding box center [583, 368] width 21 height 31
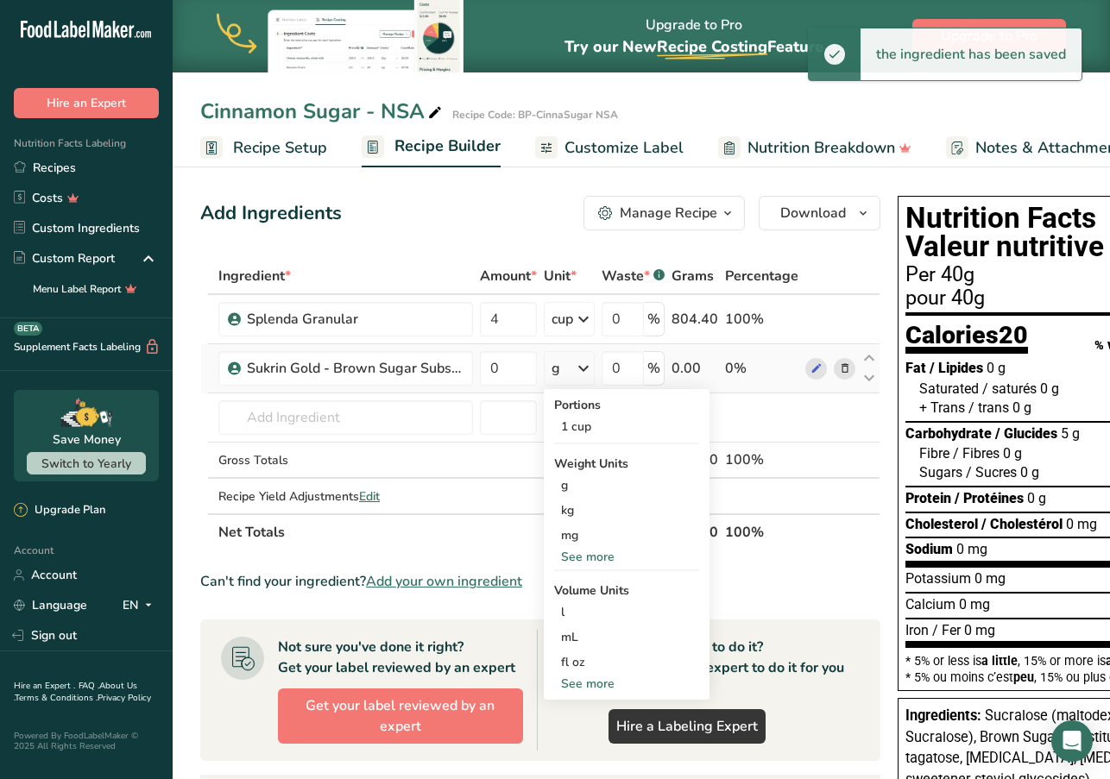
scroll to position [4, 0]
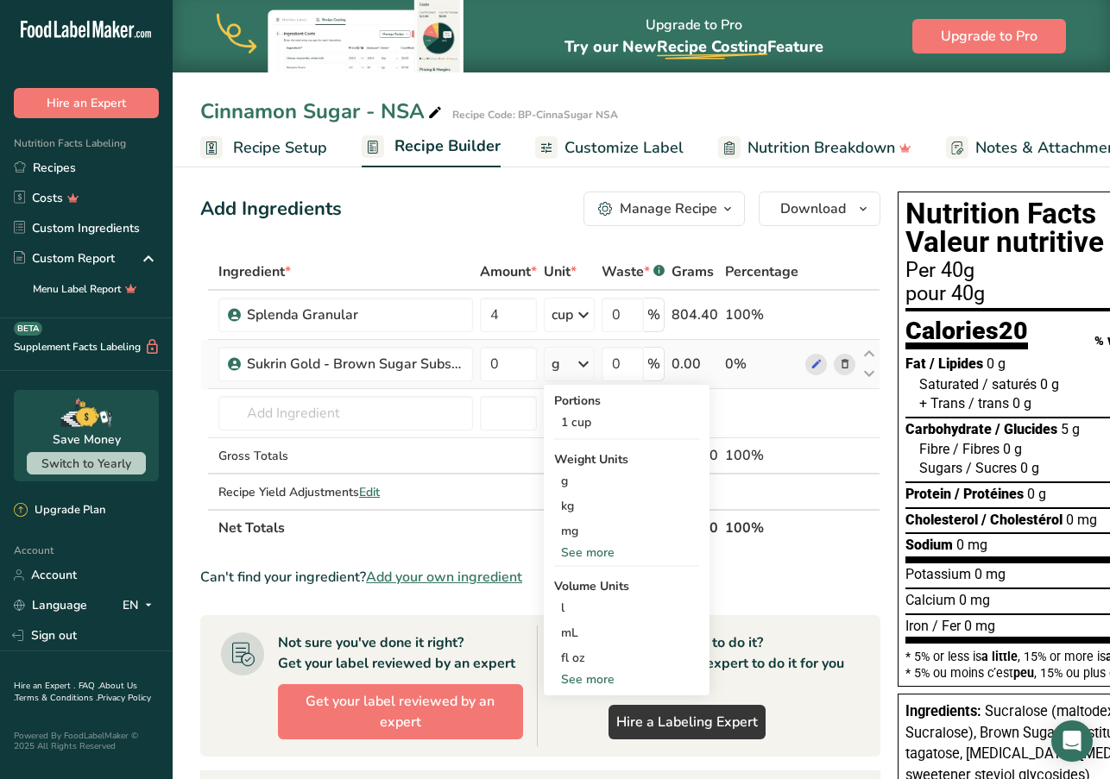
click at [600, 678] on div "See more" at bounding box center [626, 680] width 145 height 18
click at [590, 728] on div "cup" at bounding box center [626, 733] width 131 height 18
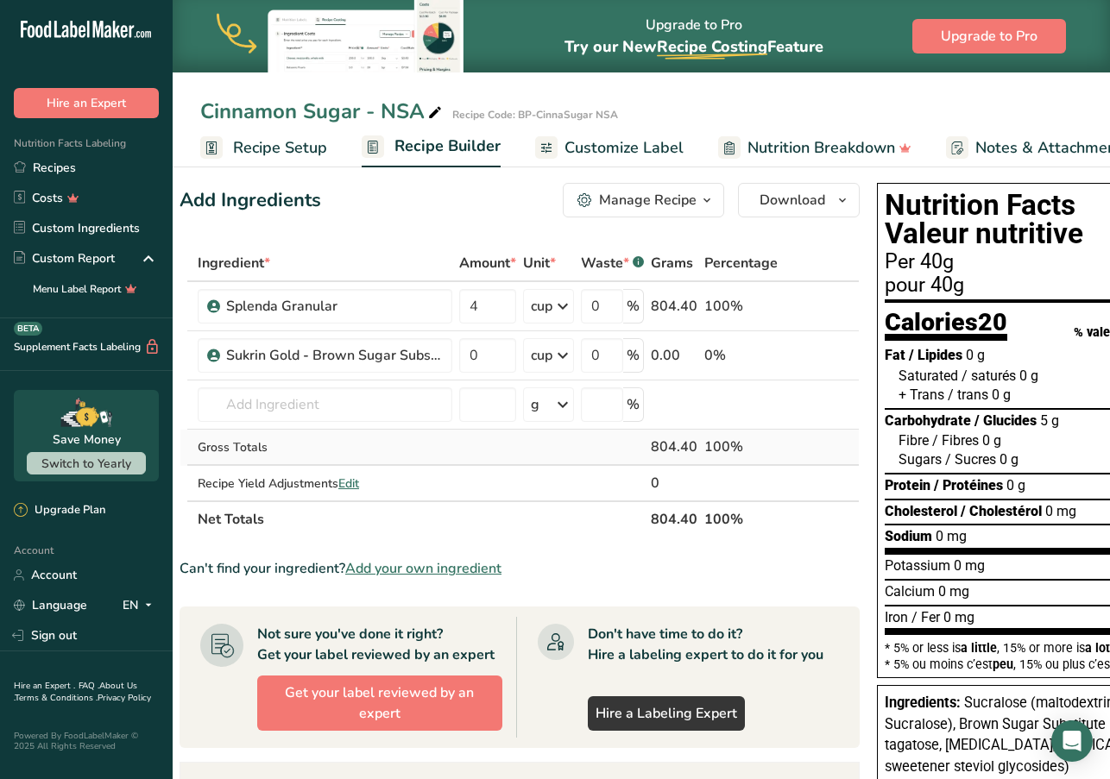
scroll to position [13, 0]
click at [495, 357] on input "0" at bounding box center [487, 355] width 57 height 35
drag, startPoint x: 501, startPoint y: 357, endPoint x: 444, endPoint y: 357, distance: 56.1
click at [444, 357] on tr "Sukrin Gold - Brown Sugar Substitute 0 cup Portions 1 cup Weight Units g kg mg …" at bounding box center [519, 355] width 678 height 49
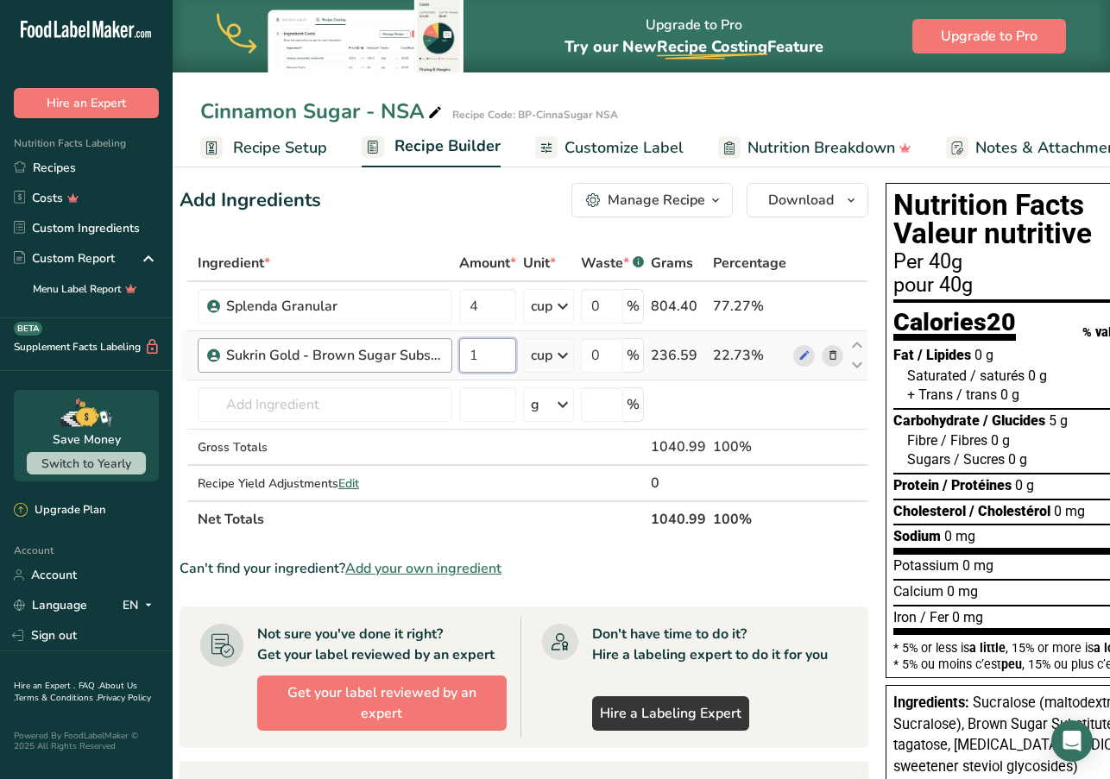
type input "1"
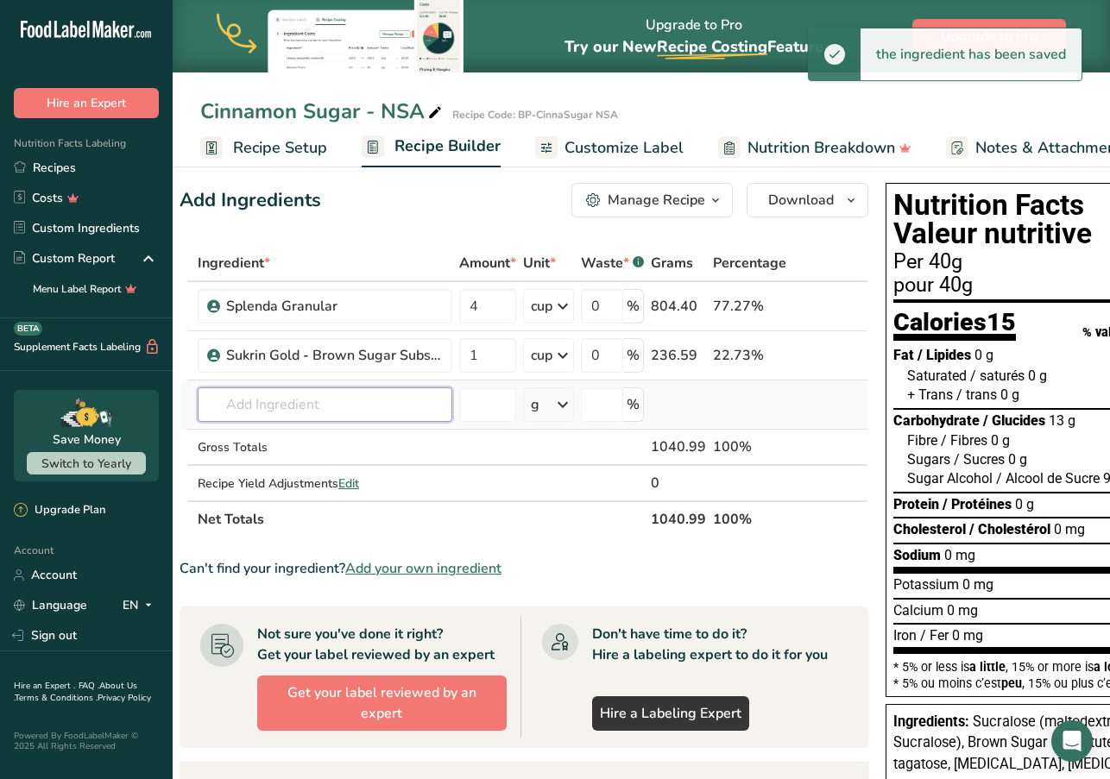
click at [337, 409] on input "text" at bounding box center [325, 405] width 255 height 35
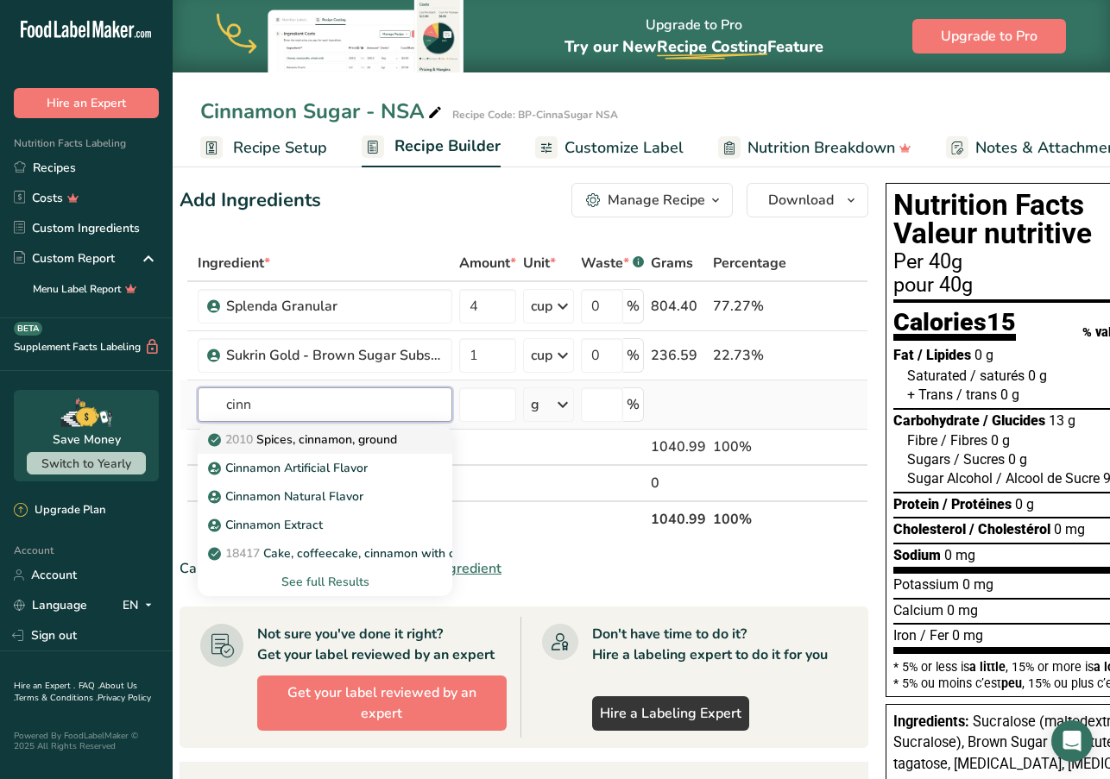
type input "cinn"
click at [381, 437] on p "2010 Spices, cinnamon, ground" at bounding box center [304, 440] width 186 height 18
type input "Spices, cinnamon, ground"
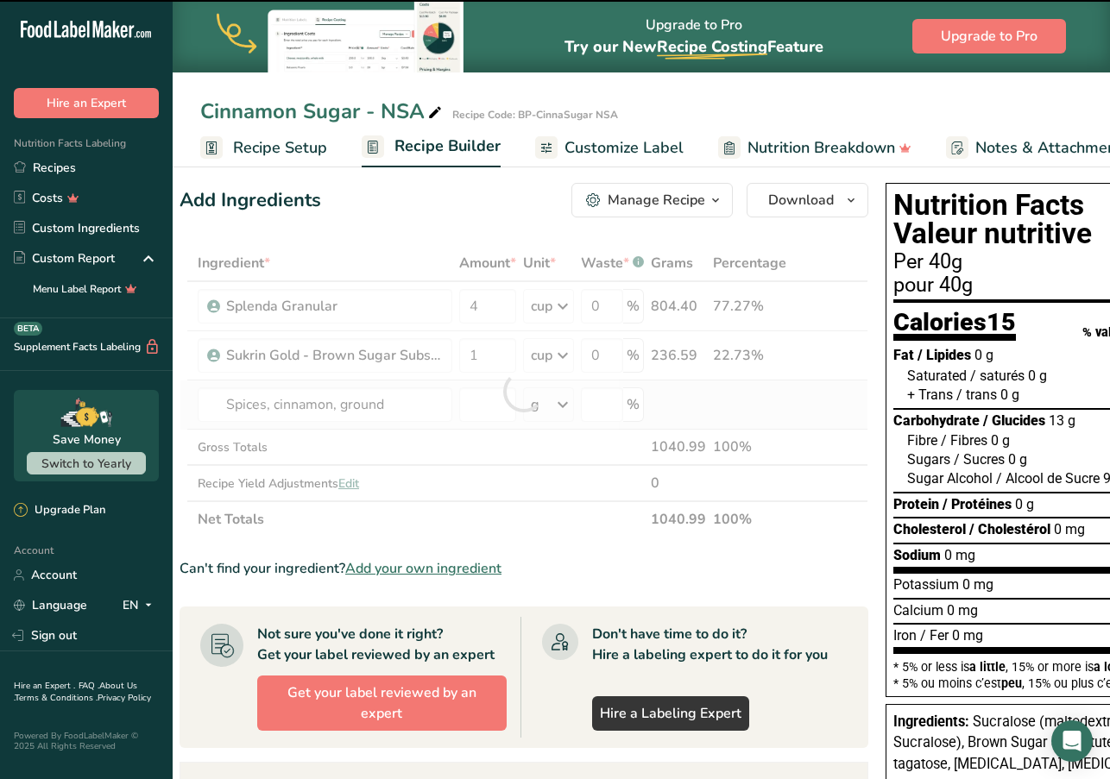
type input "0"
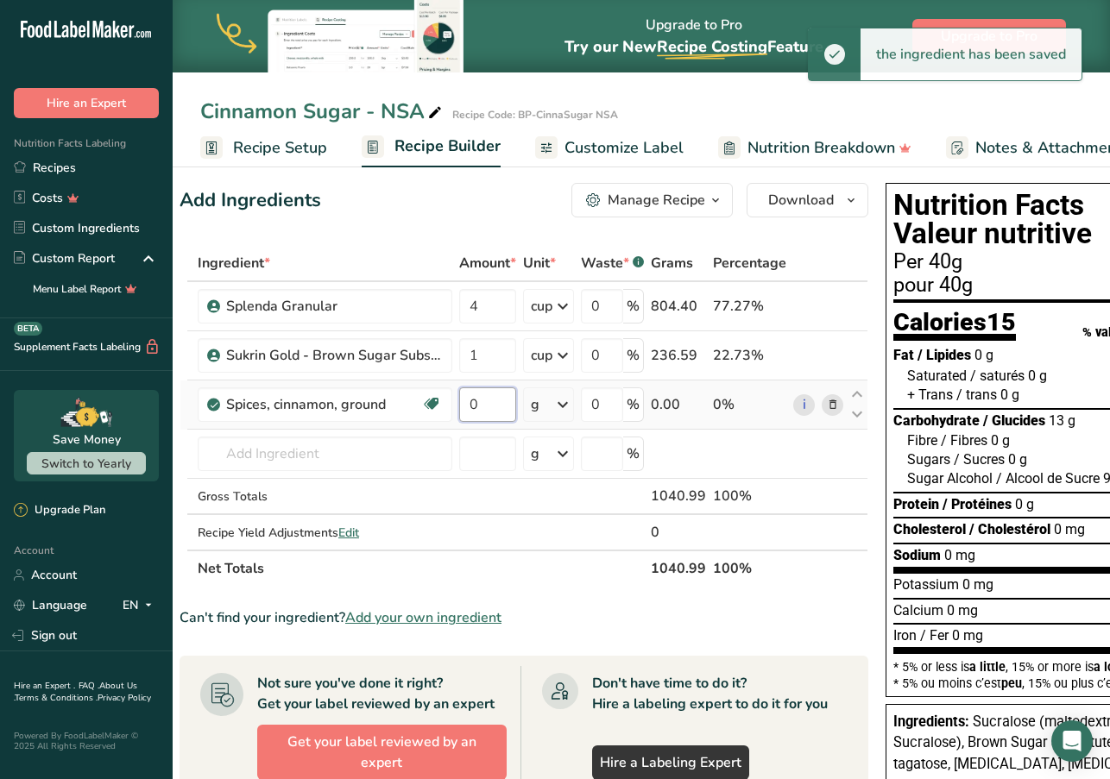
click at [496, 406] on input "0" at bounding box center [487, 405] width 57 height 35
type input "1"
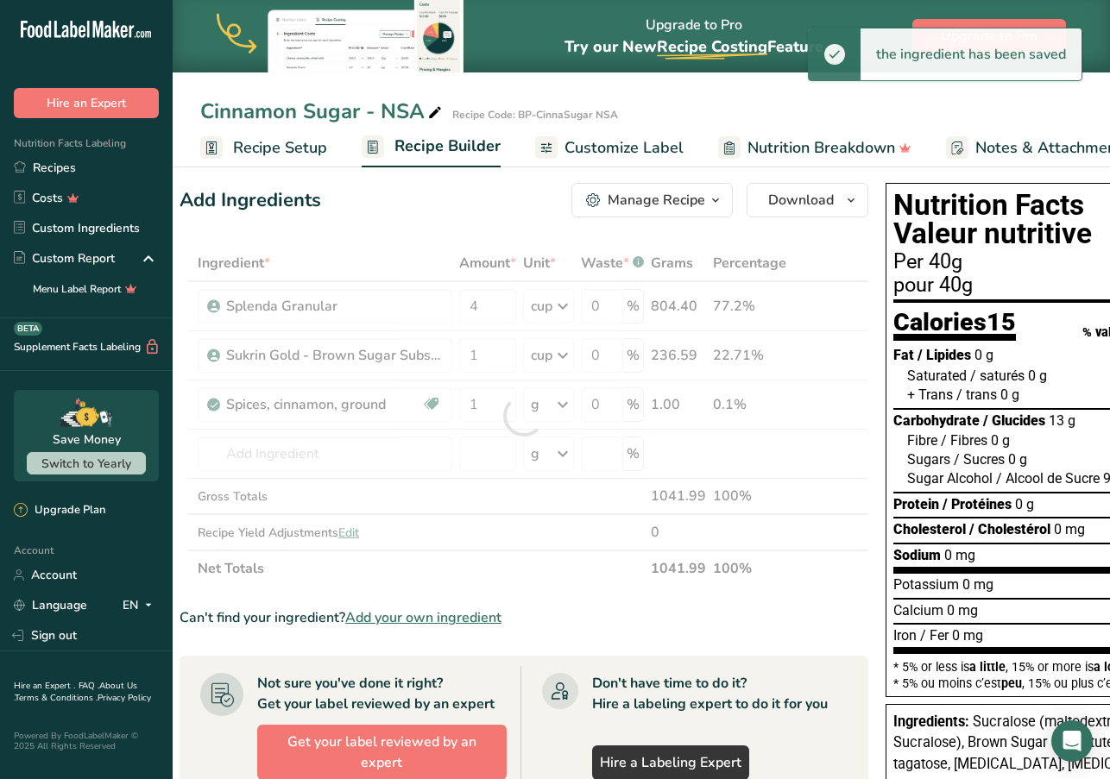
click at [565, 403] on div "Ingredient * Amount * Unit * Waste * .a-a{fill:#347362;}.b-a{fill:#fff;} Grams …" at bounding box center [524, 416] width 689 height 342
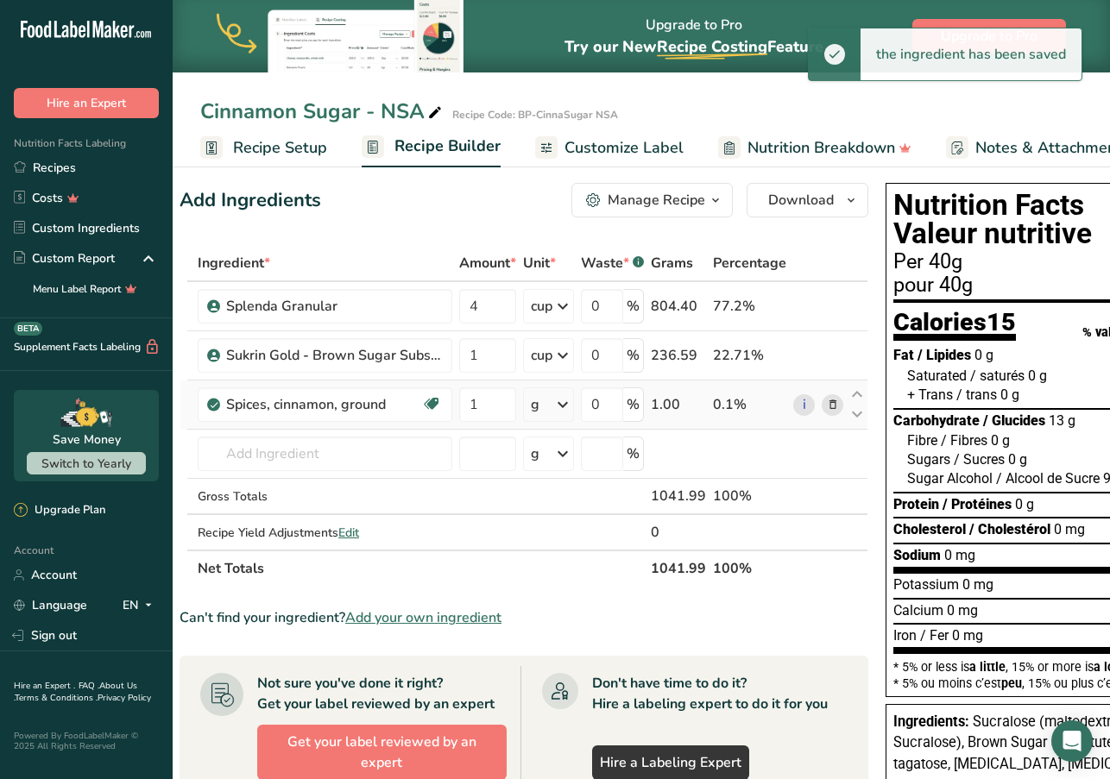
click at [564, 405] on icon at bounding box center [562, 404] width 21 height 31
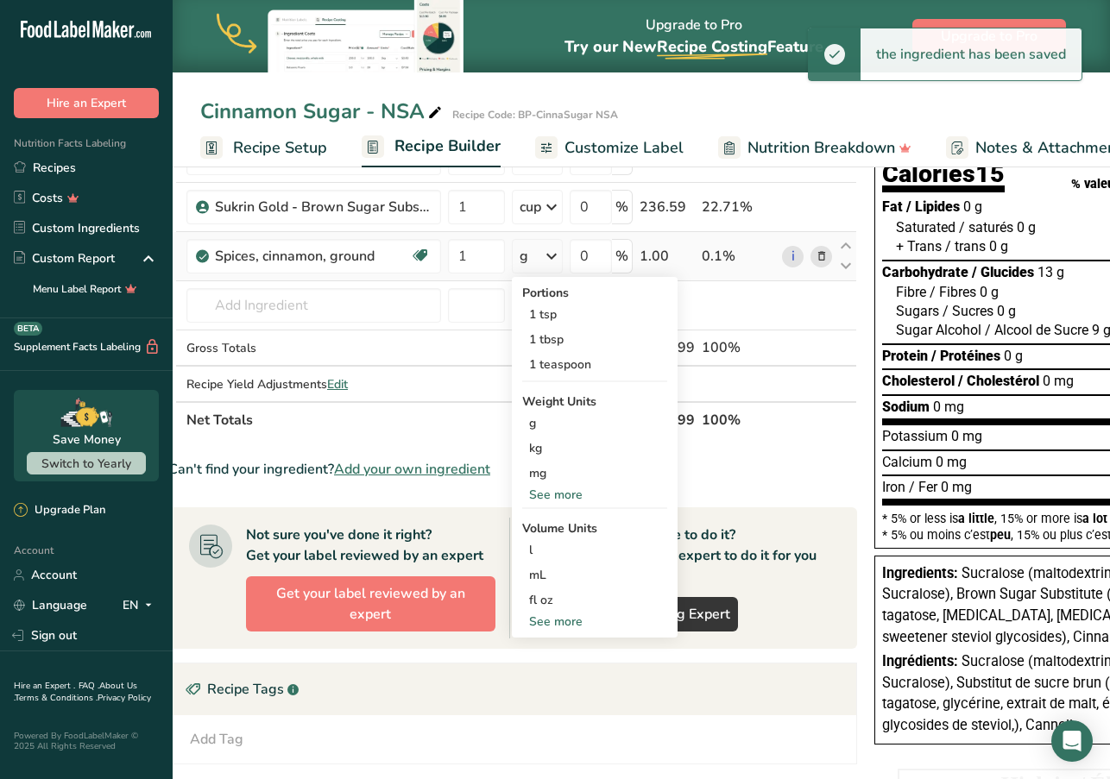
scroll to position [158, 0]
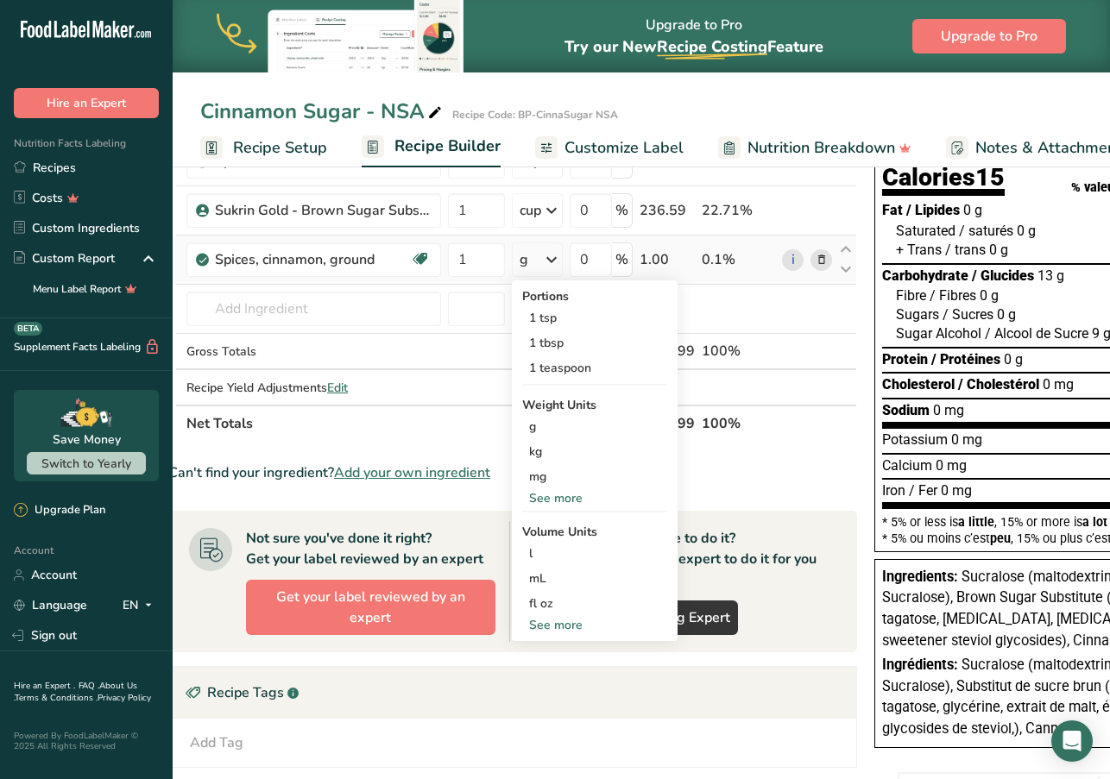
click at [566, 622] on div "See more" at bounding box center [594, 625] width 145 height 18
select select "22"
click at [545, 678] on div "cup" at bounding box center [594, 679] width 131 height 18
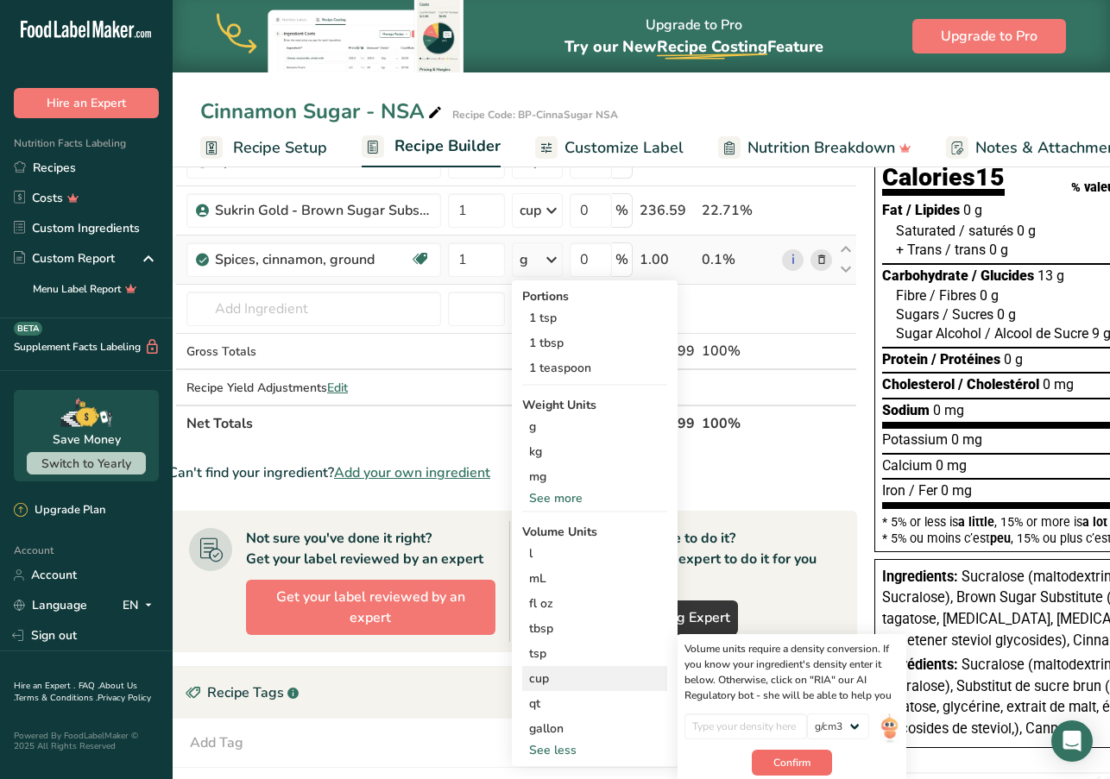
click at [789, 761] on span "Confirm" at bounding box center [791, 763] width 37 height 16
click at [757, 725] on input "number" at bounding box center [745, 727] width 123 height 26
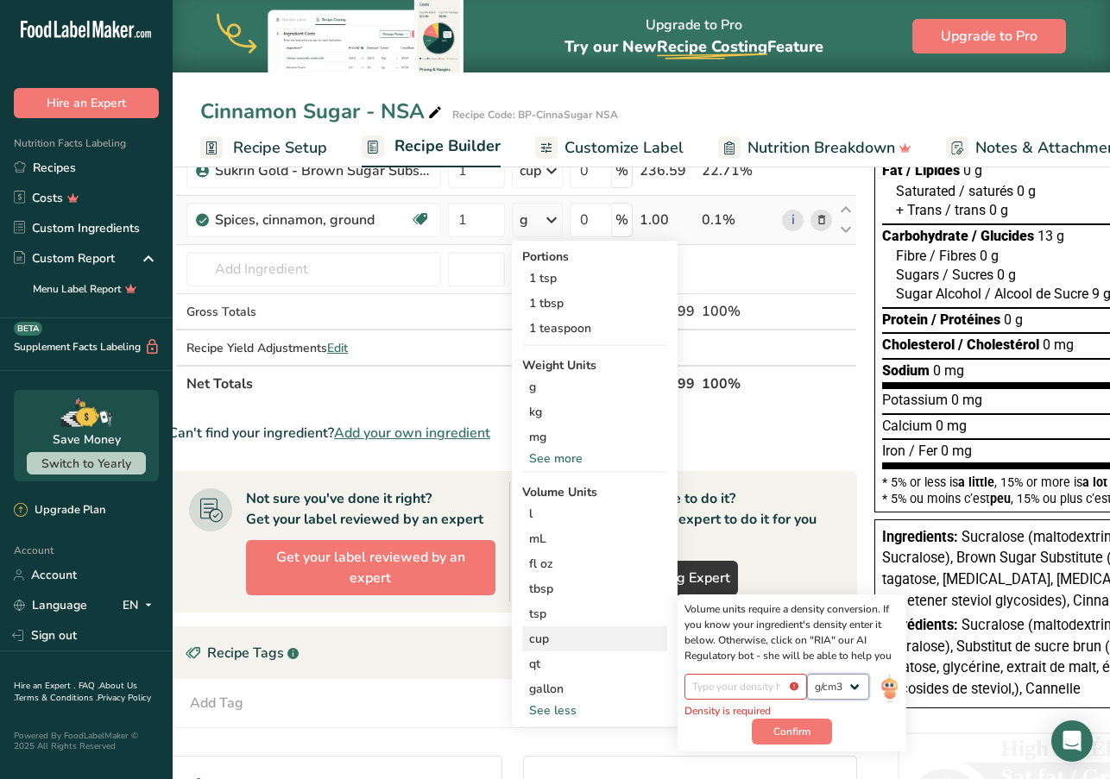
scroll to position [198, 0]
click at [733, 712] on p "Density is required" at bounding box center [745, 711] width 123 height 16
click at [732, 684] on input "number" at bounding box center [745, 687] width 123 height 26
drag, startPoint x: 797, startPoint y: 685, endPoint x: 793, endPoint y: 694, distance: 9.3
click at [797, 686] on input "number" at bounding box center [745, 687] width 123 height 26
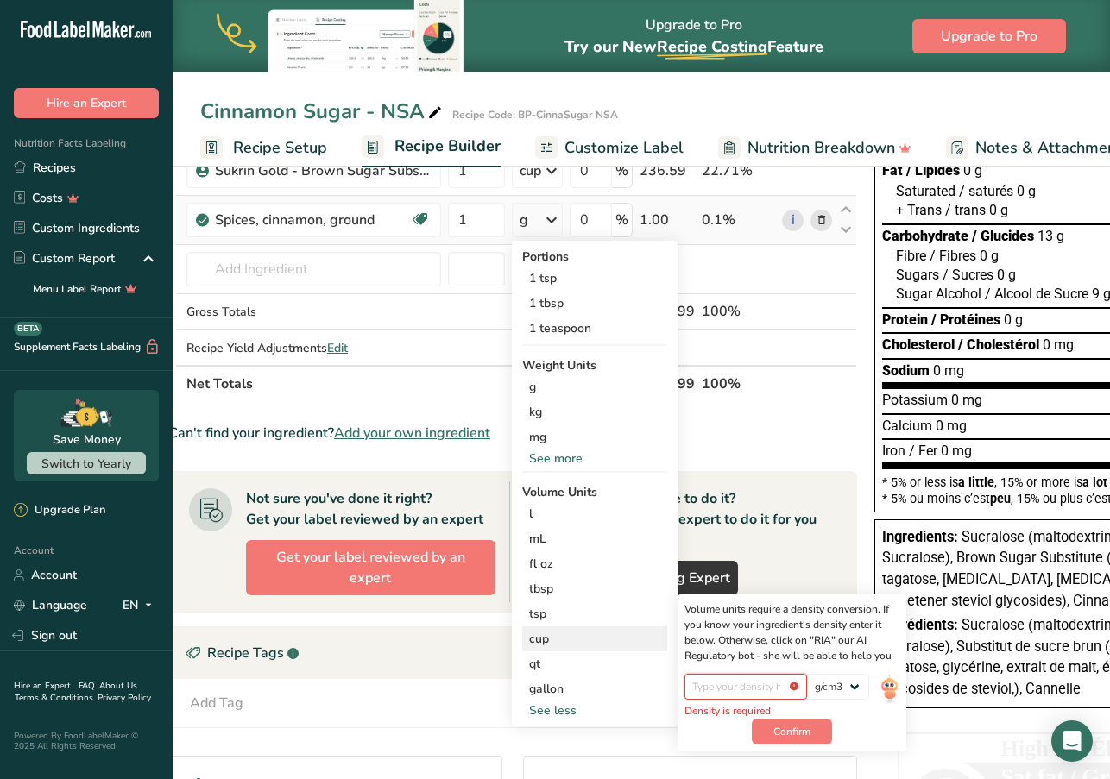
click at [796, 688] on input "number" at bounding box center [745, 687] width 123 height 26
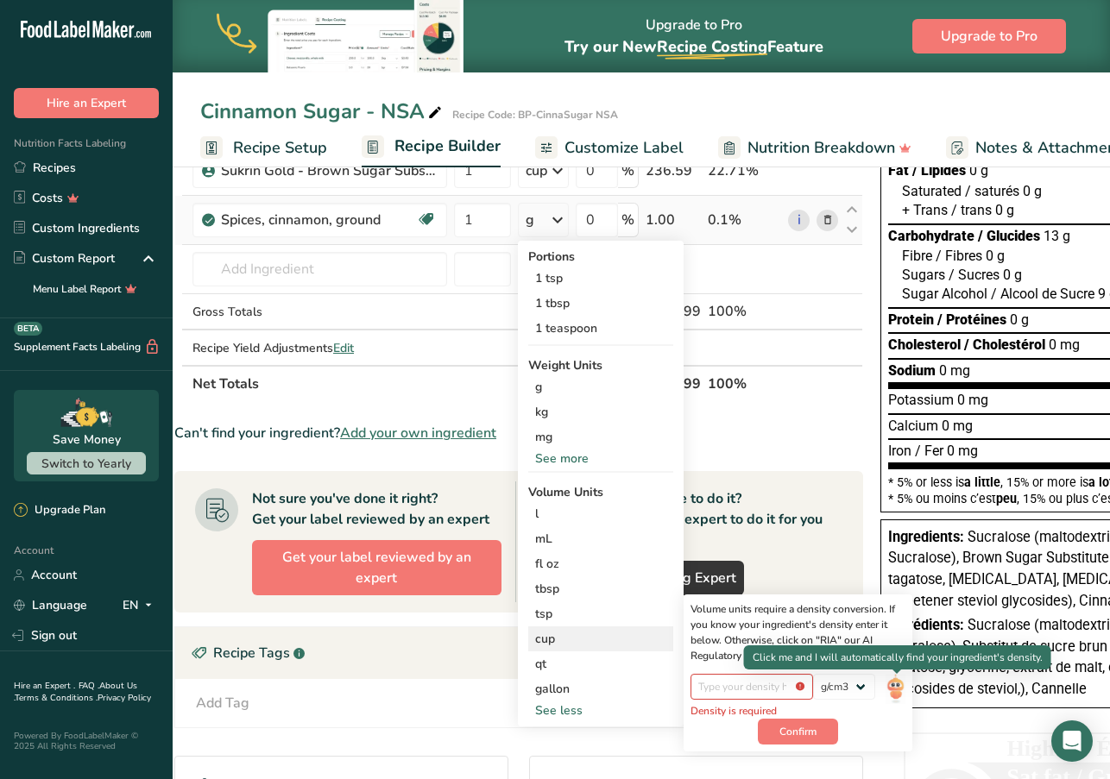
click at [896, 684] on img at bounding box center [895, 689] width 19 height 30
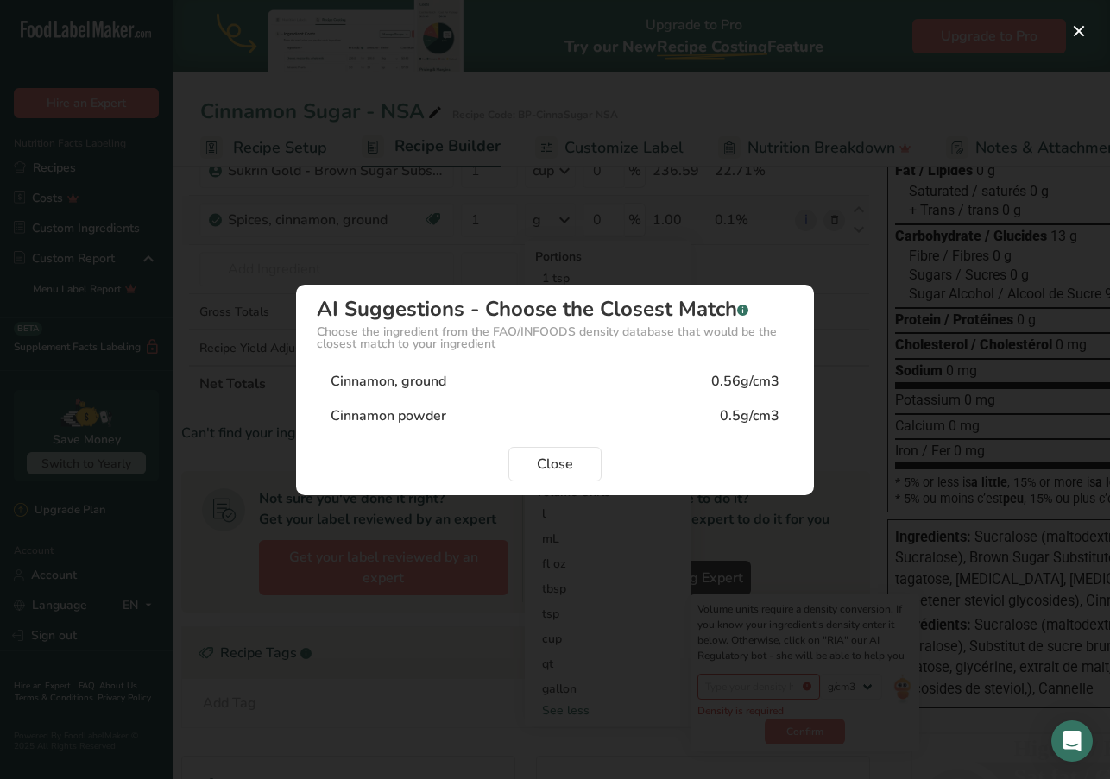
scroll to position [0, 18]
click at [463, 383] on div "Cinnamon, ground 0.56g/cm3" at bounding box center [555, 381] width 476 height 35
type input "0.56"
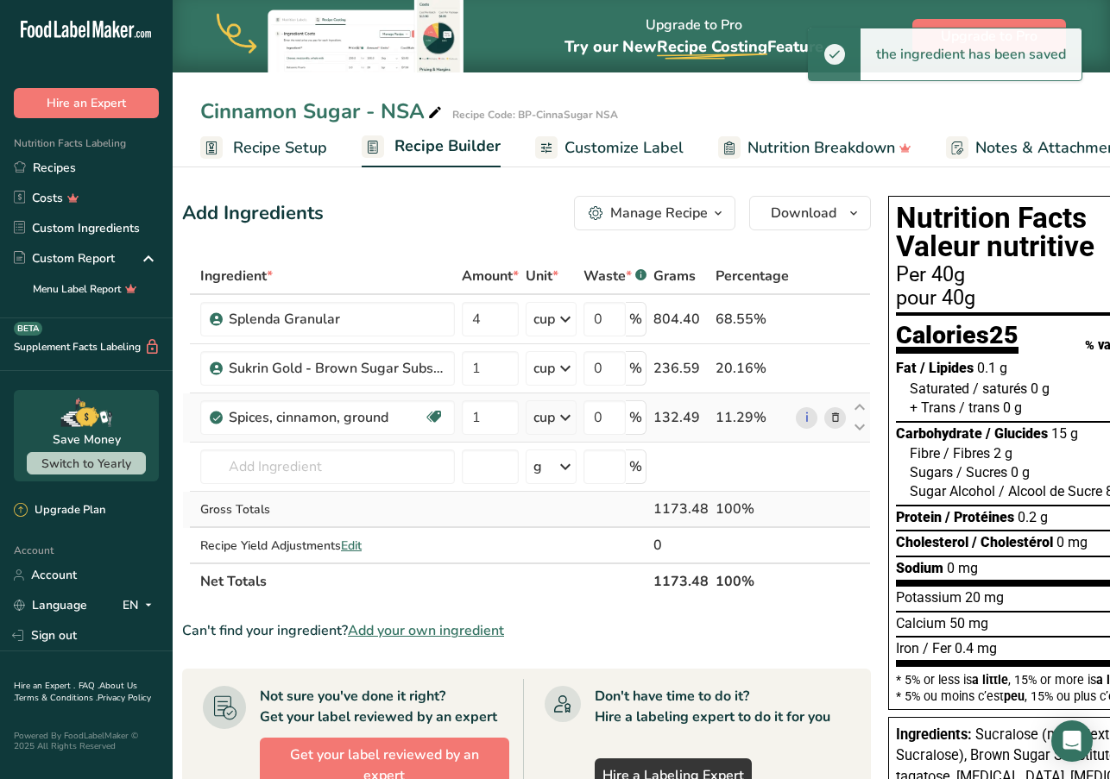
scroll to position [0, 0]
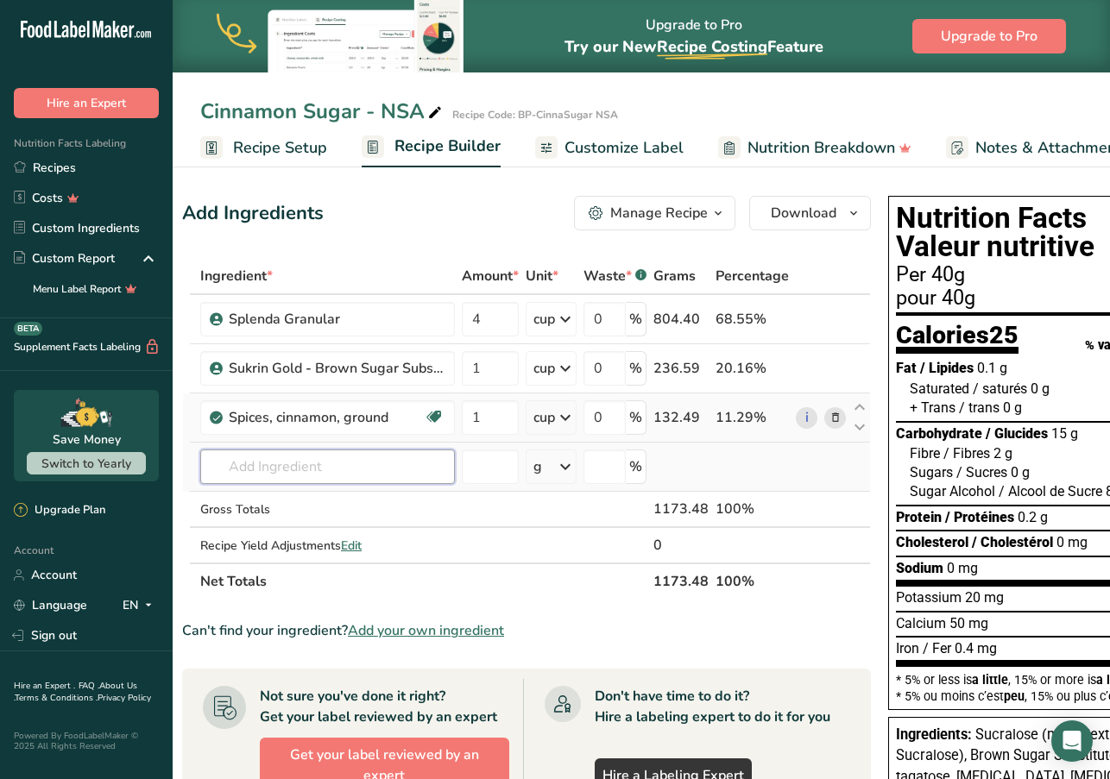
click at [351, 470] on input "text" at bounding box center [327, 467] width 255 height 35
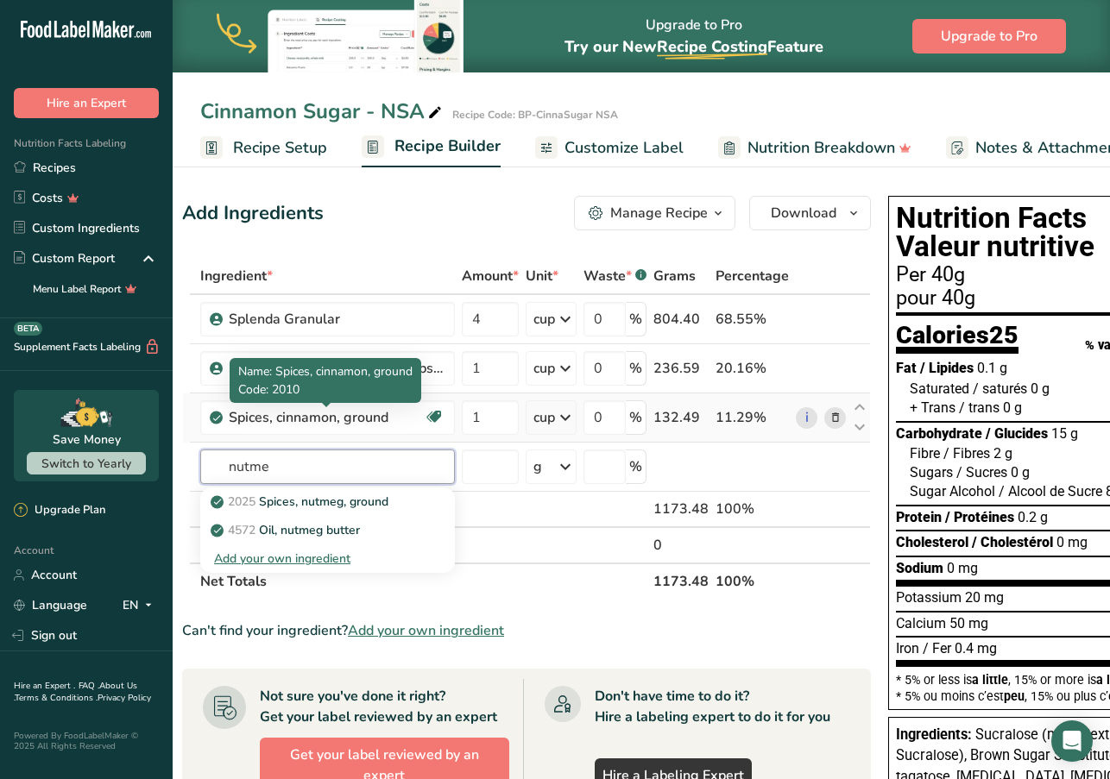
type input "nutme"
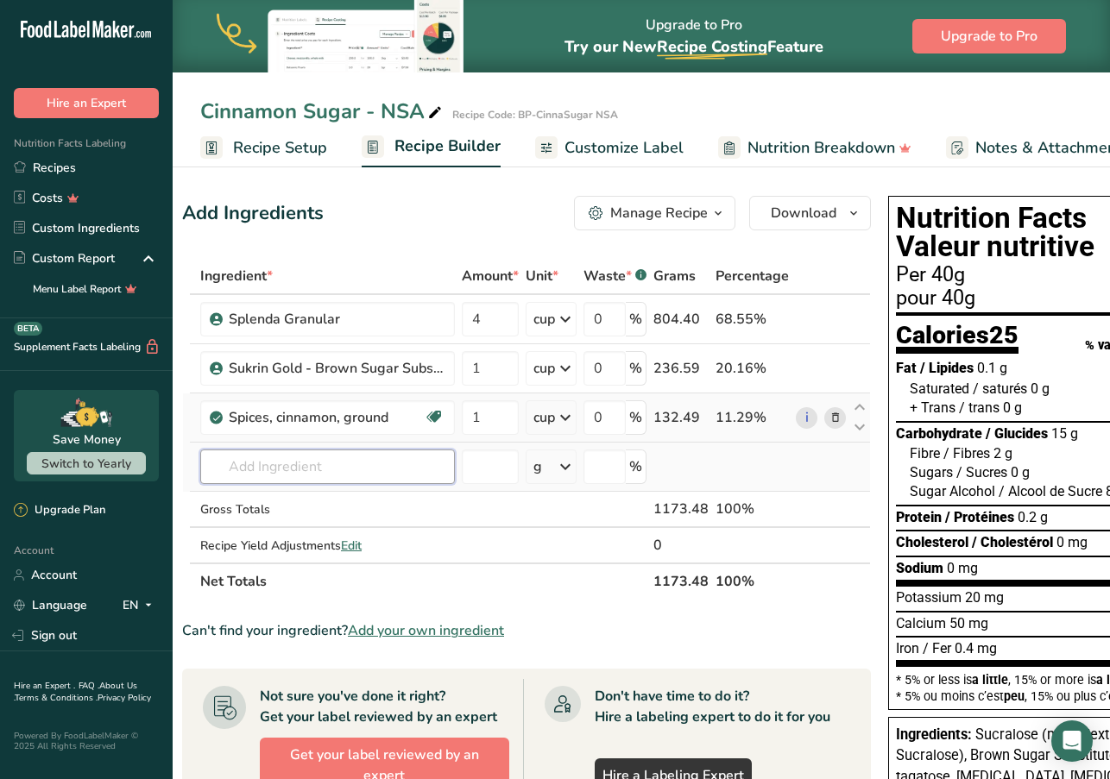
click at [344, 468] on input "text" at bounding box center [327, 467] width 255 height 35
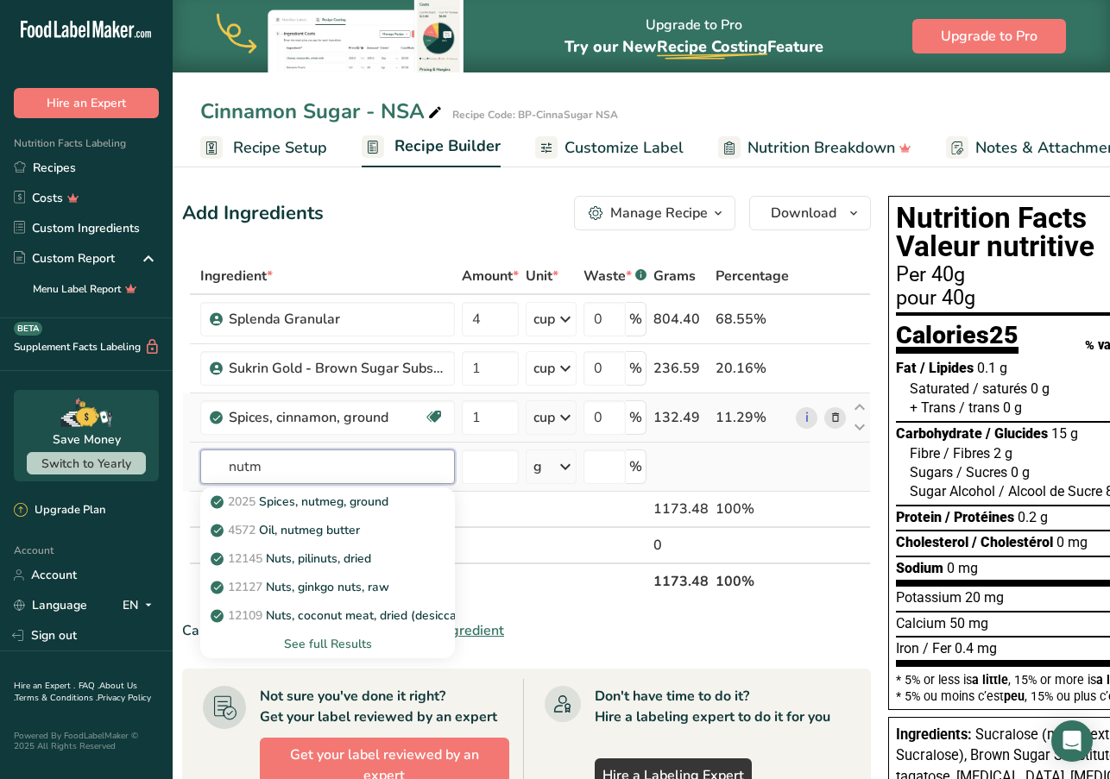
type input "nuts"
drag, startPoint x: 344, startPoint y: 468, endPoint x: 336, endPoint y: 499, distance: 32.0
click at [336, 499] on p "2025 Spices, nutmeg, ground" at bounding box center [301, 502] width 174 height 18
type input "Spices, nutmeg, ground"
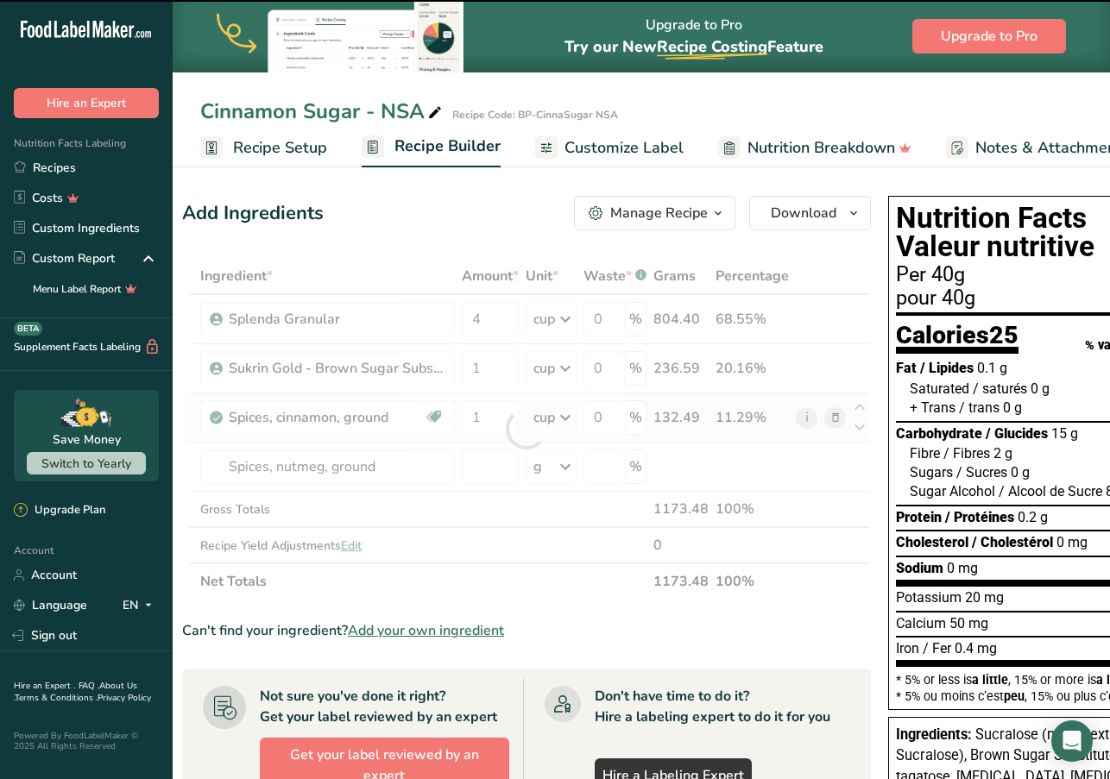
type input "0"
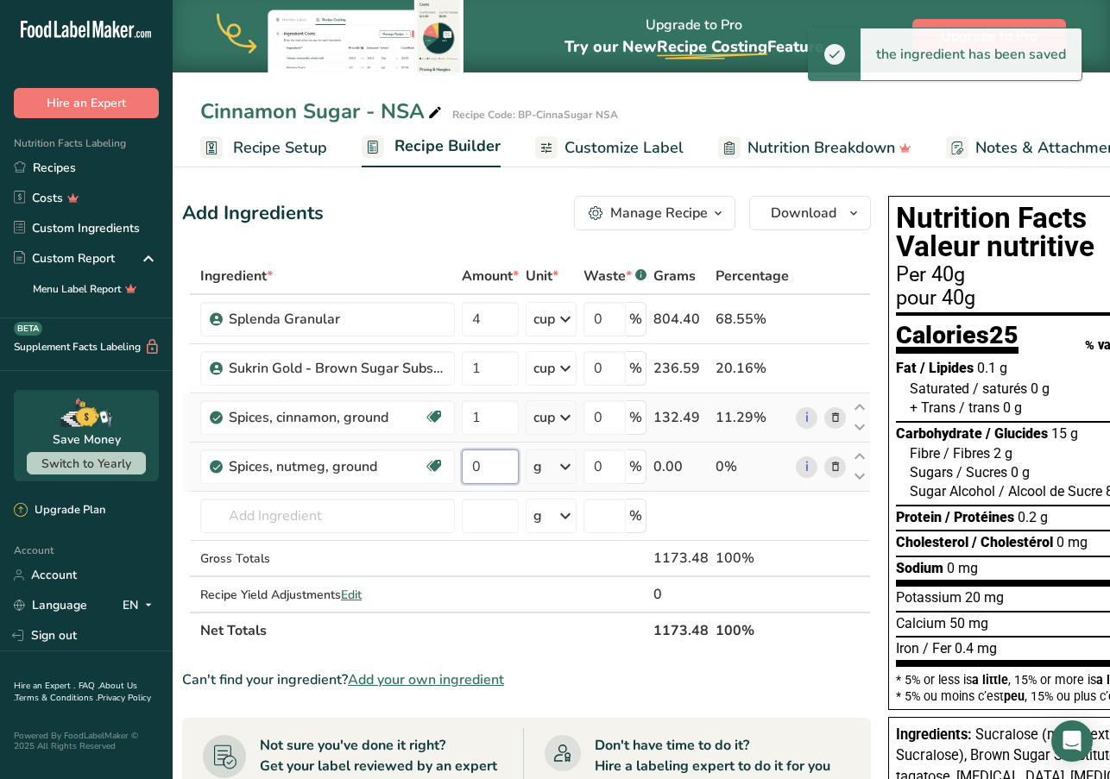
click at [494, 466] on input "0" at bounding box center [490, 467] width 57 height 35
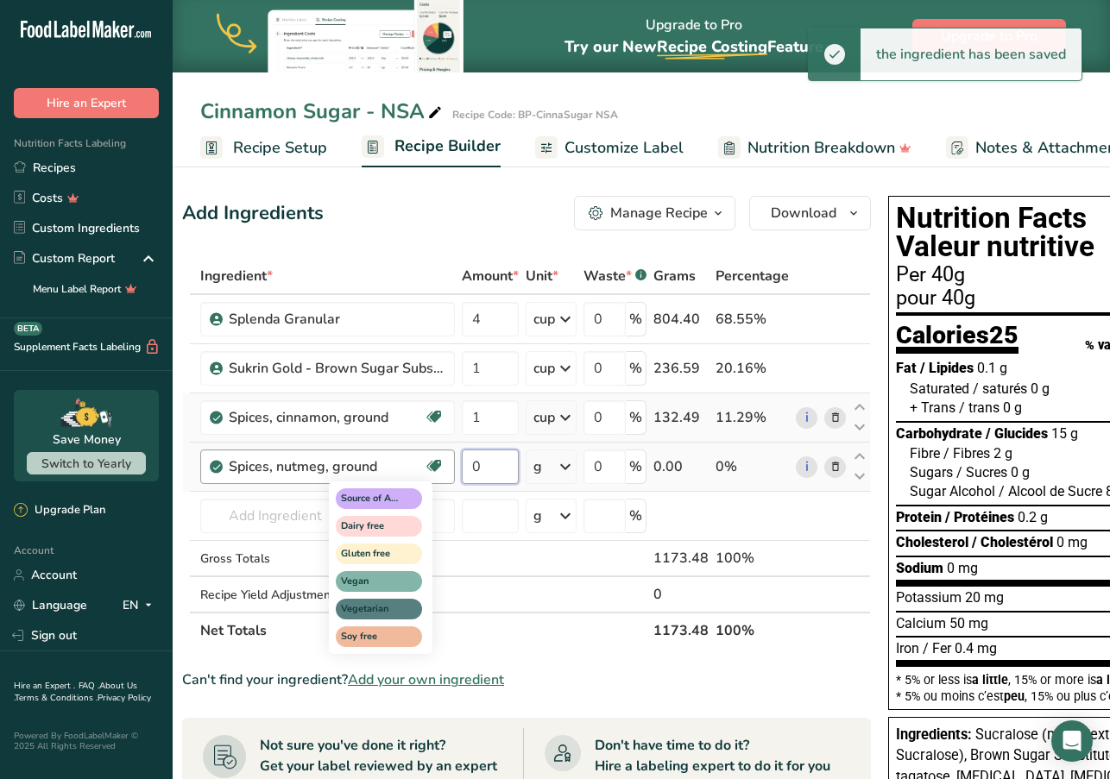
click at [442, 463] on tr "Spices, nutmeg, ground Source of Antioxidants Dairy free Gluten free Vegan Vege…" at bounding box center [526, 467] width 687 height 49
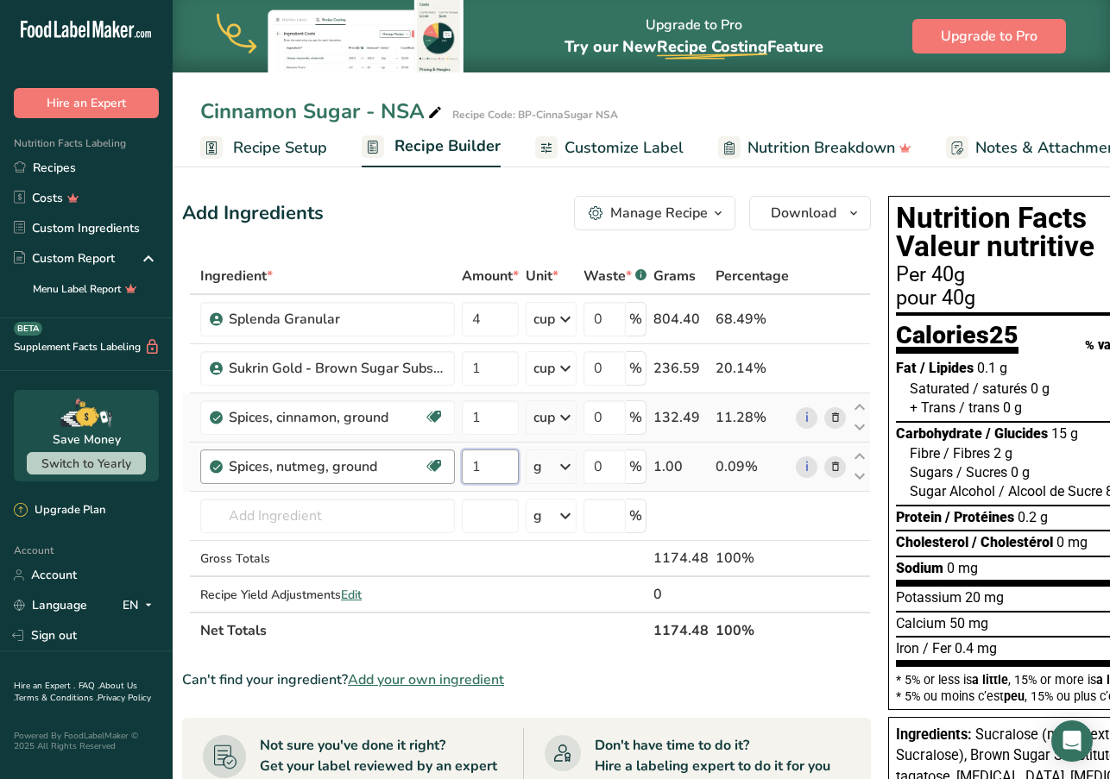
type input "1"
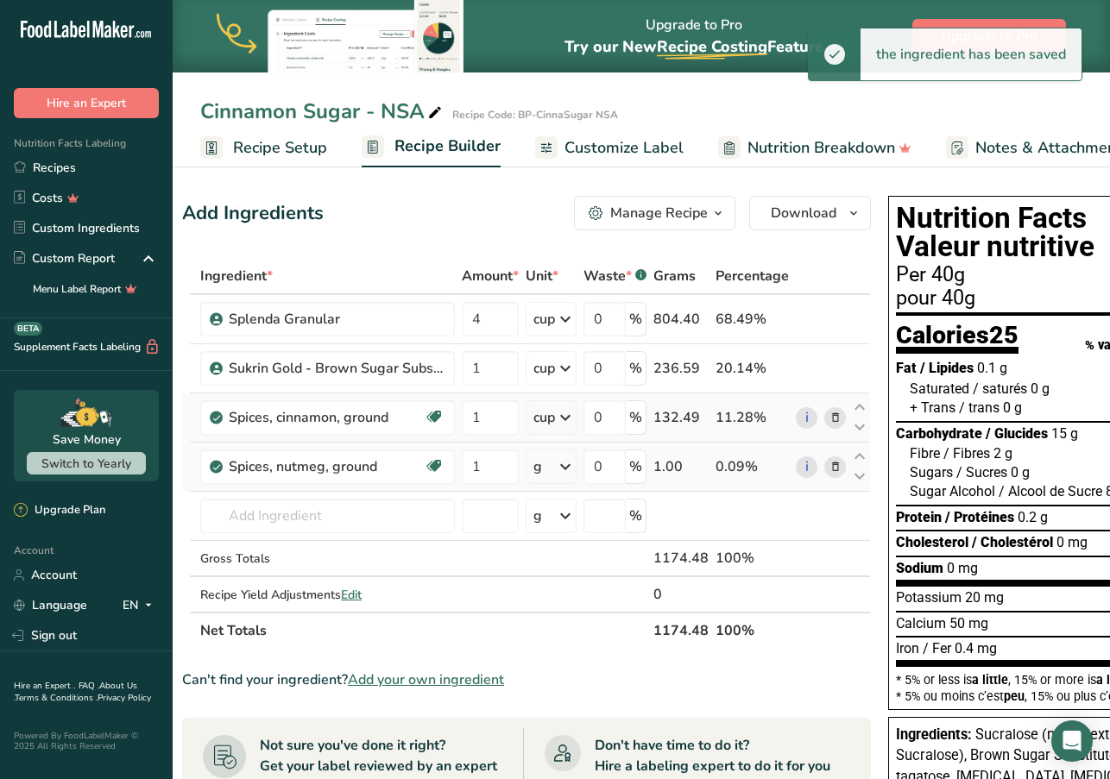
click at [568, 468] on icon at bounding box center [565, 466] width 21 height 31
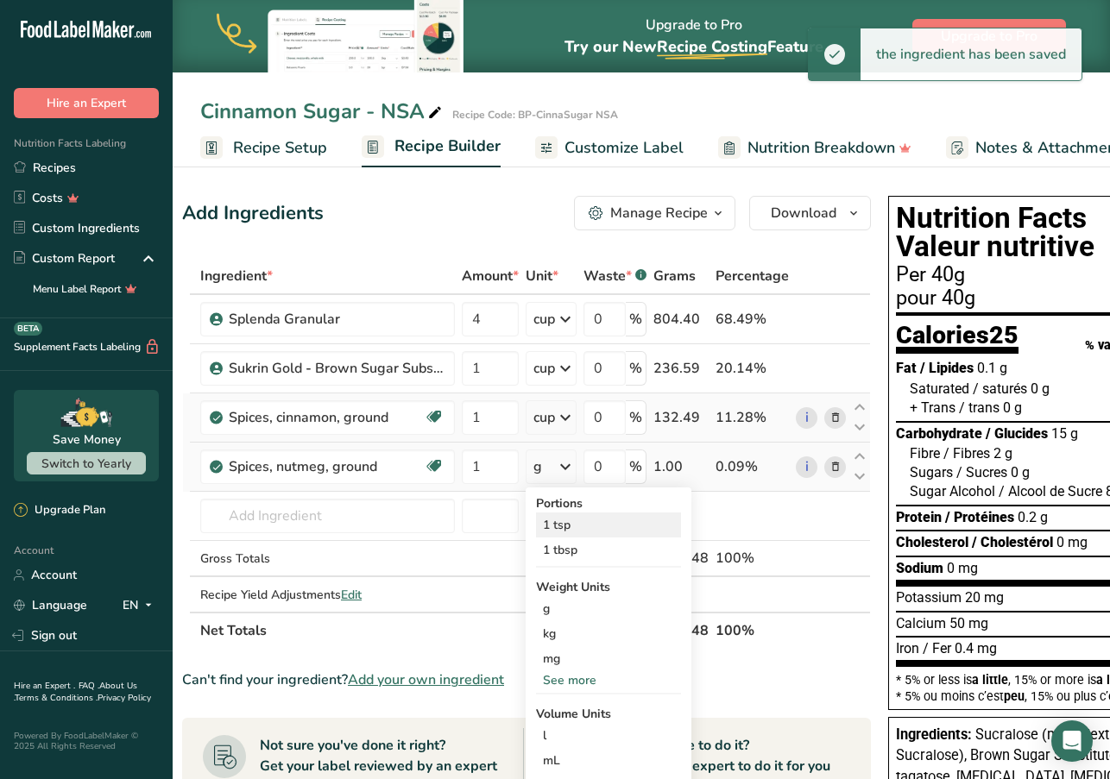
click at [571, 526] on div "1 tsp" at bounding box center [608, 525] width 145 height 25
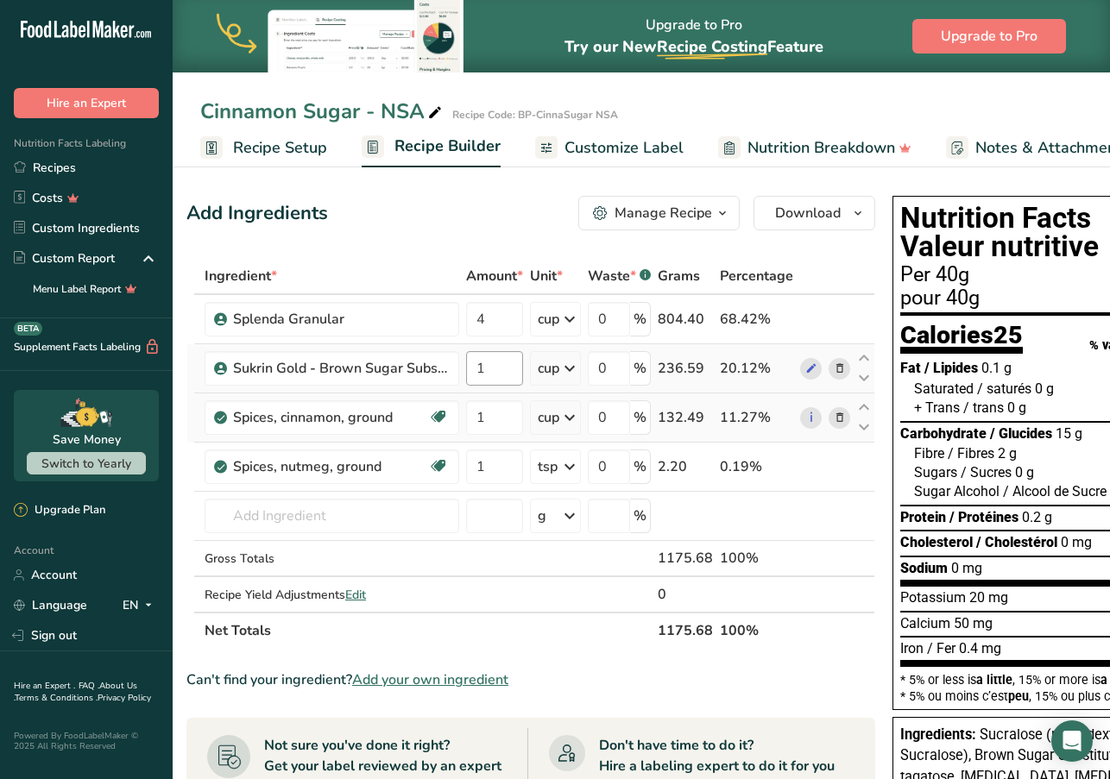
scroll to position [0, 20]
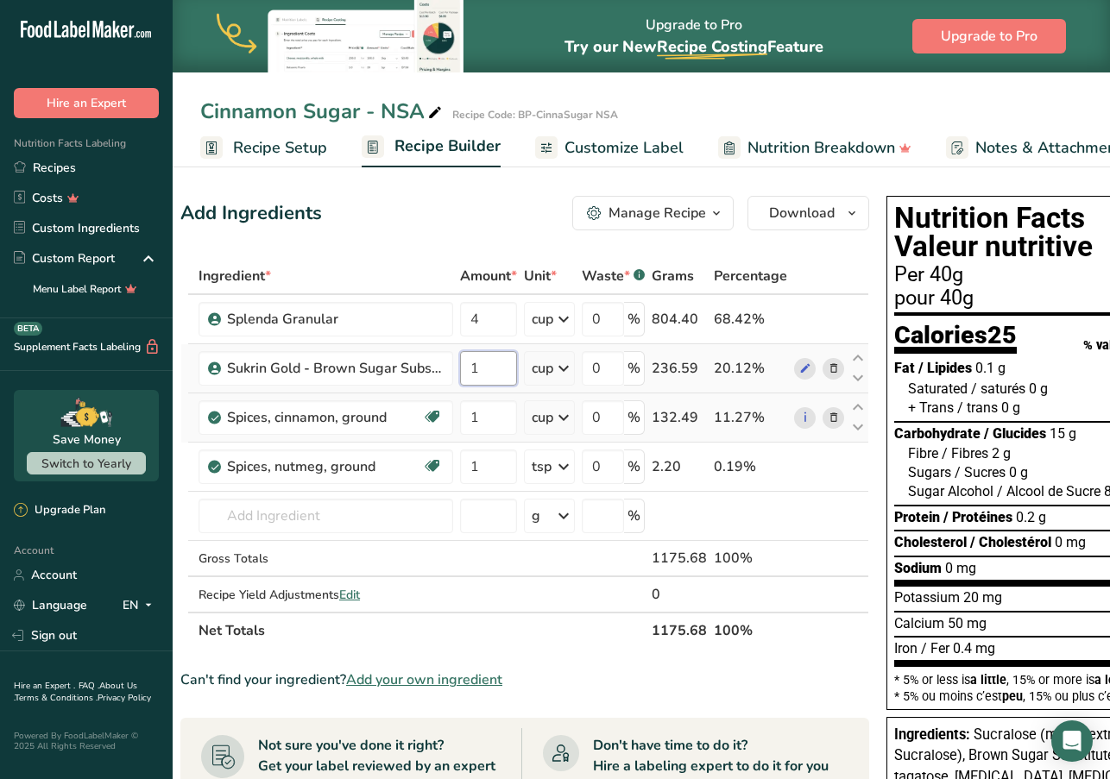
drag, startPoint x: 489, startPoint y: 369, endPoint x: 453, endPoint y: 369, distance: 36.2
click at [454, 369] on tr "Sukrin Gold - Brown Sugar Substitute 1 cup Portions 1 cup Weight Units g kg mg …" at bounding box center [524, 368] width 687 height 49
type input "0.50"
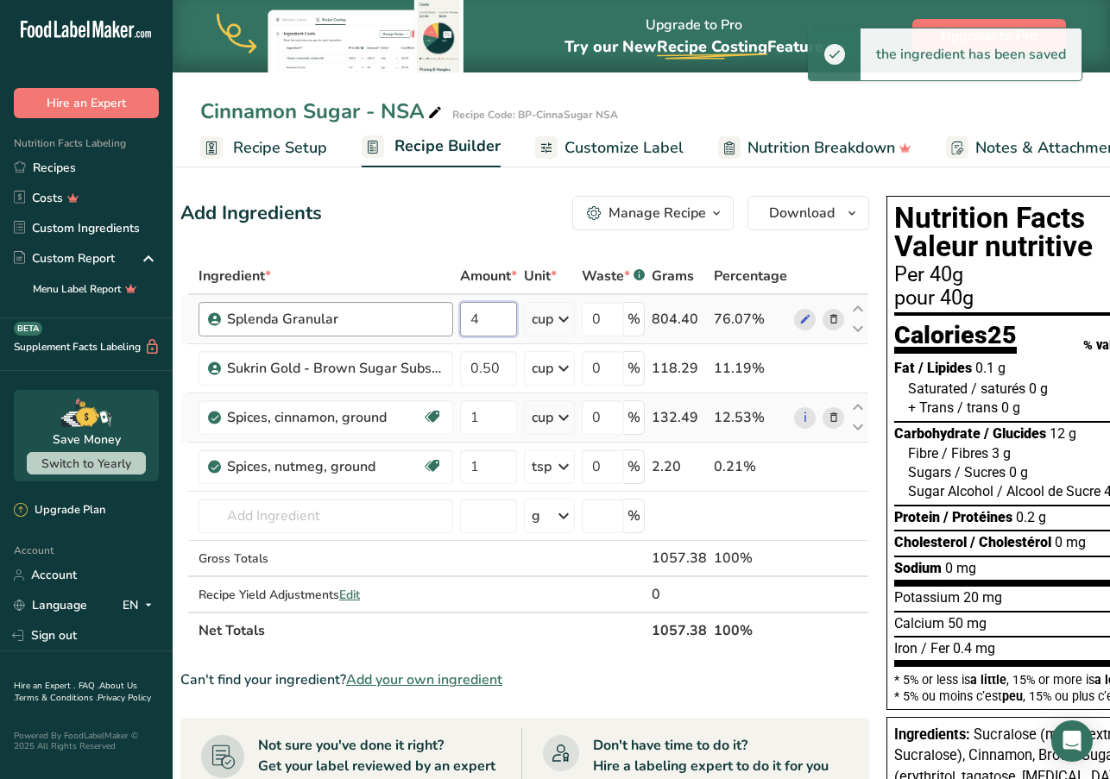
drag, startPoint x: 490, startPoint y: 321, endPoint x: 448, endPoint y: 320, distance: 42.3
click at [448, 320] on tr "Splenda Granular 4 cup Weight Units g kg mg See more Volume Units l mL fl oz tb…" at bounding box center [524, 319] width 687 height 49
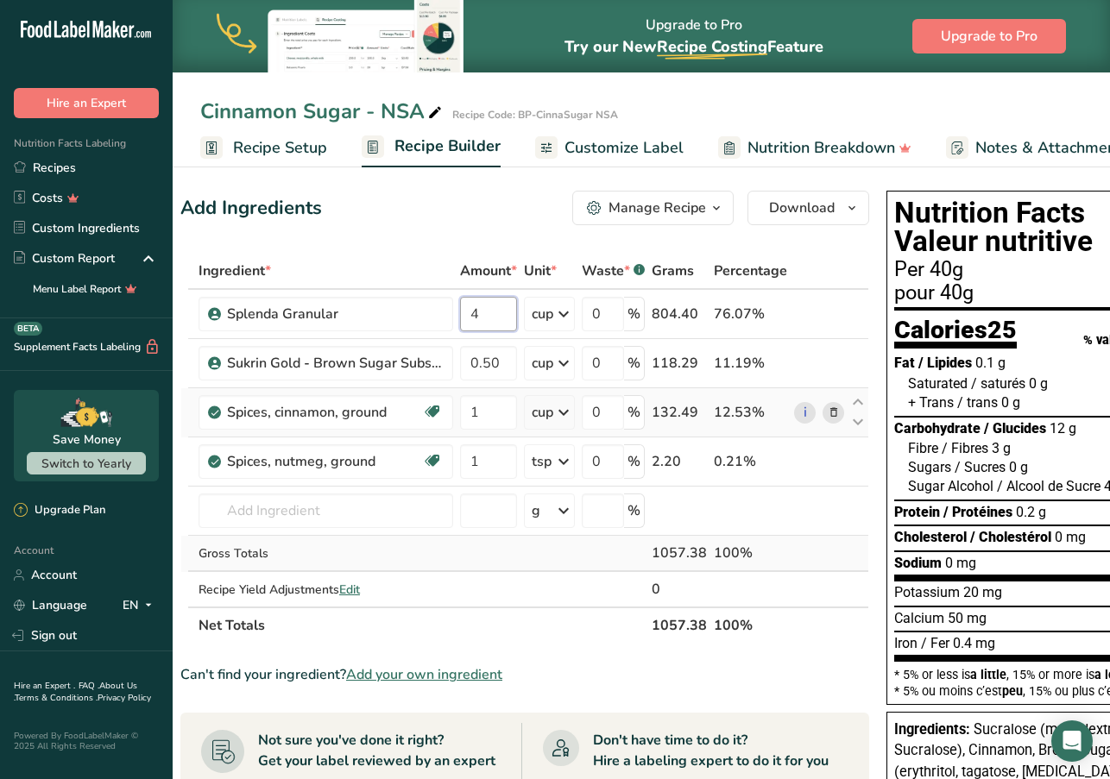
scroll to position [5, 0]
click at [561, 312] on div "Ingredient * Amount * Unit * Waste * .a-a{fill:#347362;}.b-a{fill:#fff;} Grams …" at bounding box center [524, 448] width 689 height 391
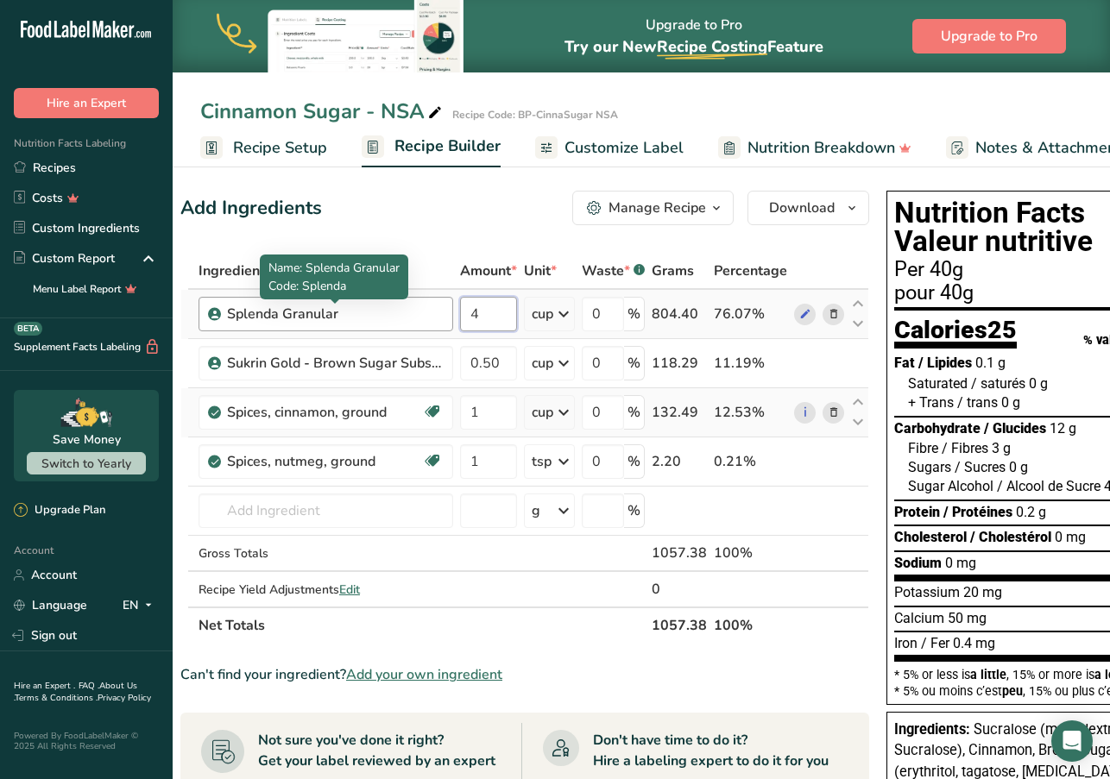
drag, startPoint x: 500, startPoint y: 312, endPoint x: 431, endPoint y: 313, distance: 69.1
click at [431, 313] on tr "Splenda Granular 4 cup Weight Units g kg mg See more Volume Units l mL fl oz tb…" at bounding box center [524, 314] width 687 height 49
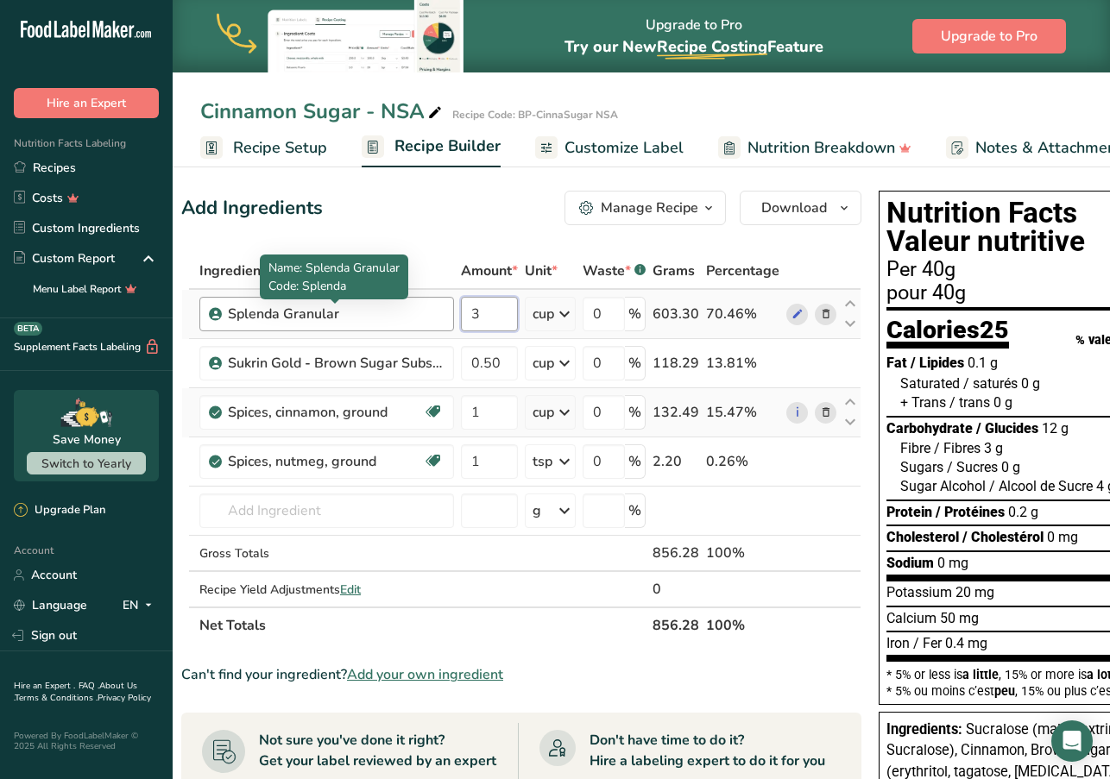
scroll to position [0, 24]
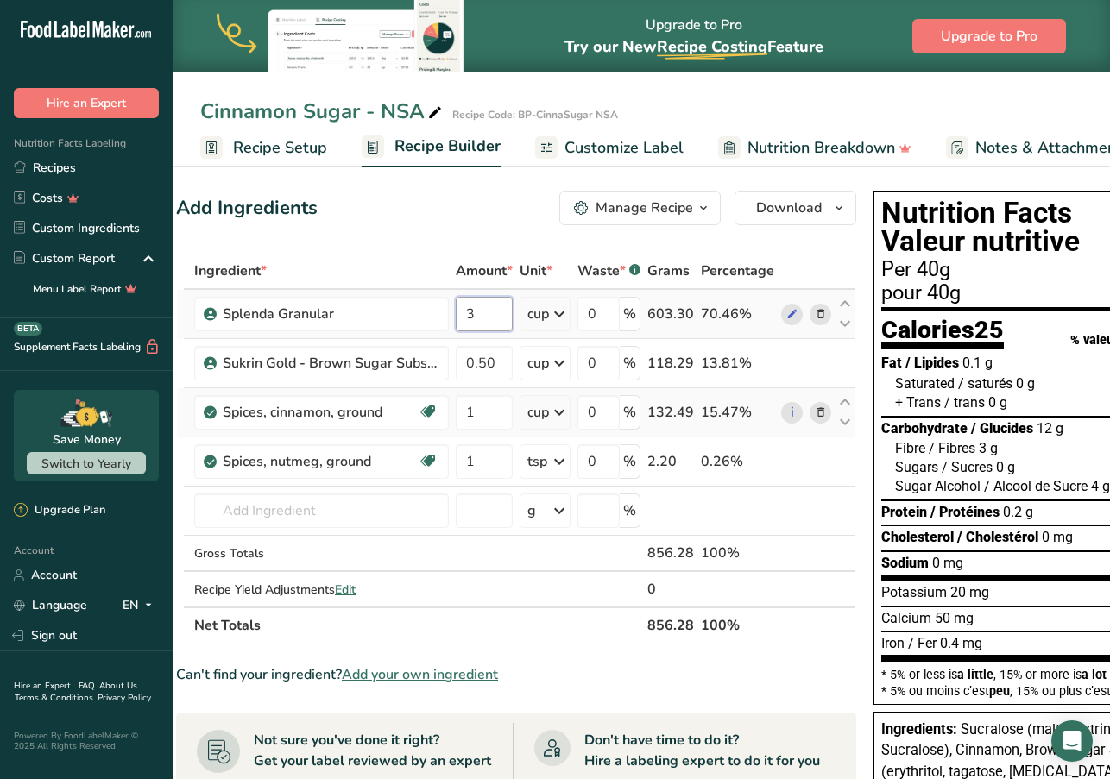
click at [498, 313] on input "3" at bounding box center [484, 314] width 57 height 35
drag, startPoint x: 495, startPoint y: 314, endPoint x: 457, endPoint y: 314, distance: 37.1
click at [457, 314] on input "3" at bounding box center [484, 314] width 57 height 35
type input "2"
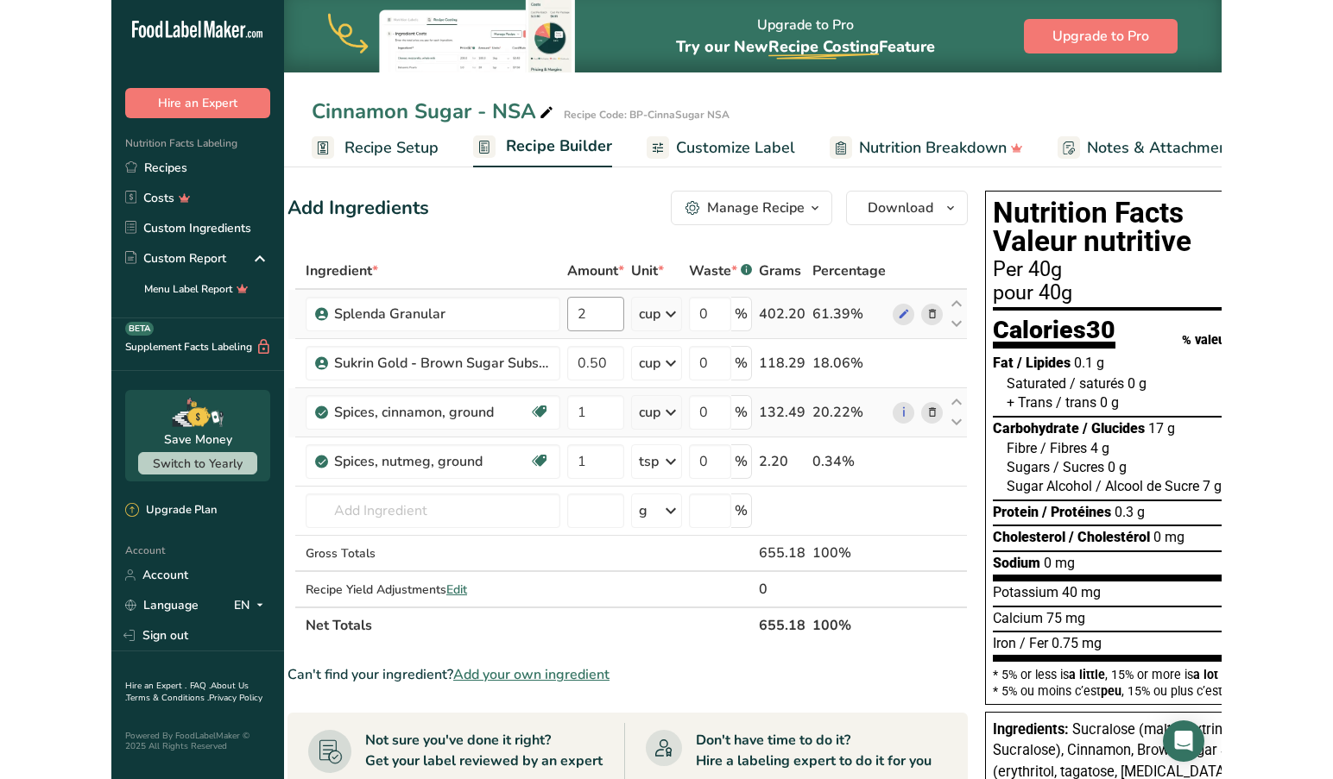
scroll to position [0, 0]
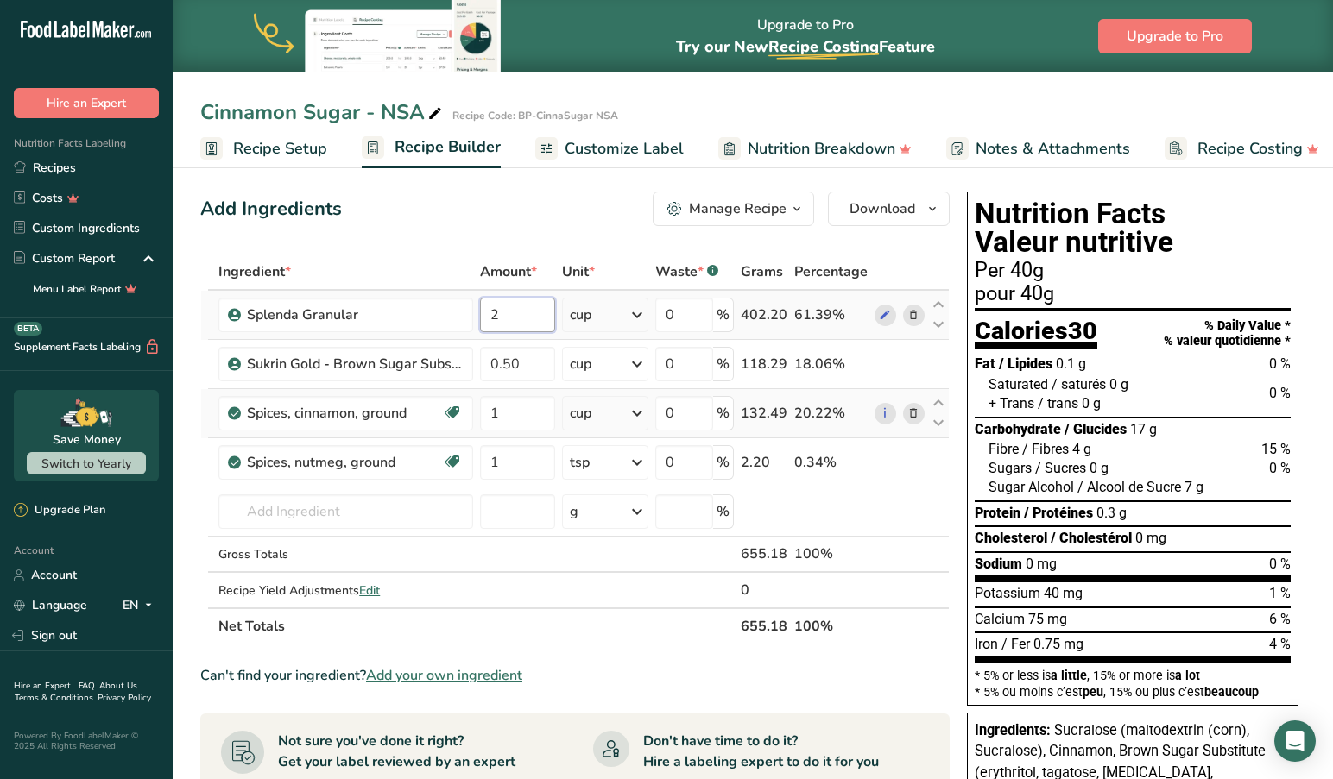
click at [523, 308] on input "2" at bounding box center [517, 315] width 75 height 35
drag, startPoint x: 549, startPoint y: 314, endPoint x: 445, endPoint y: 313, distance: 103.6
click at [445, 313] on tr "Splenda Granular 2 cup Weight Units g kg mg See more Volume Units l mL fl oz tb…" at bounding box center [574, 315] width 747 height 49
click at [522, 312] on input "2" at bounding box center [517, 315] width 75 height 35
type input "3.5"
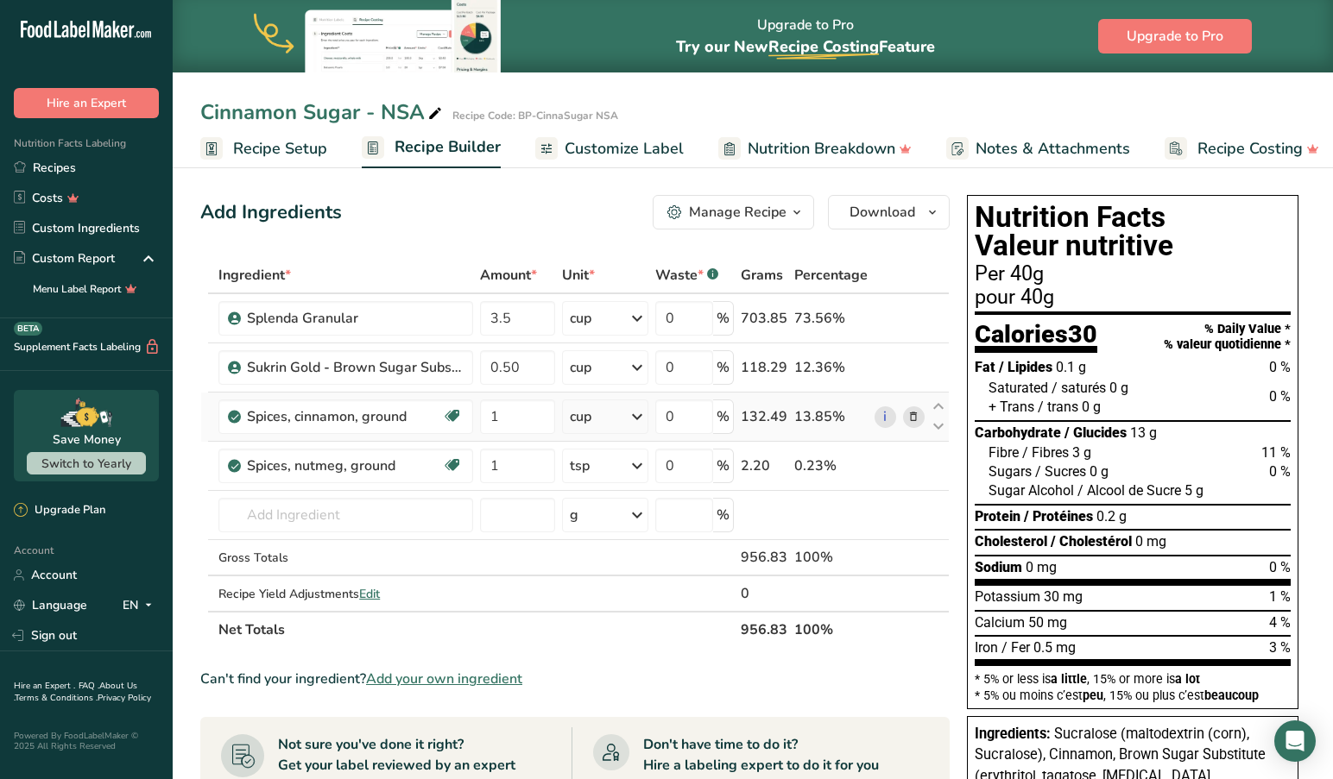
scroll to position [1, 0]
drag, startPoint x: 695, startPoint y: 319, endPoint x: 656, endPoint y: 316, distance: 39.0
click at [659, 316] on input "0" at bounding box center [684, 319] width 58 height 35
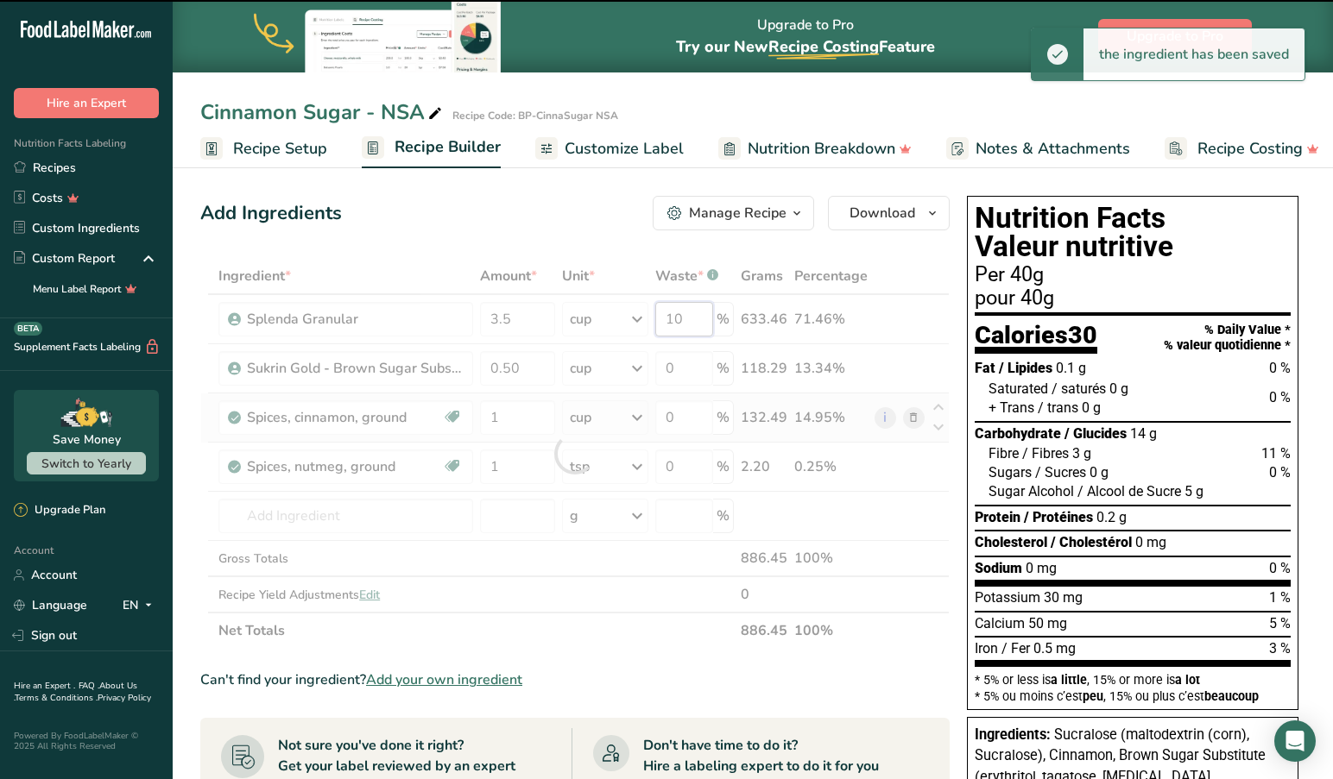
drag, startPoint x: 701, startPoint y: 314, endPoint x: 627, endPoint y: 312, distance: 74.3
click at [627, 312] on div "Ingredient * Amount * Unit * Waste * .a-a{fill:#347362;}.b-a{fill:#fff;} Grams …" at bounding box center [574, 453] width 749 height 391
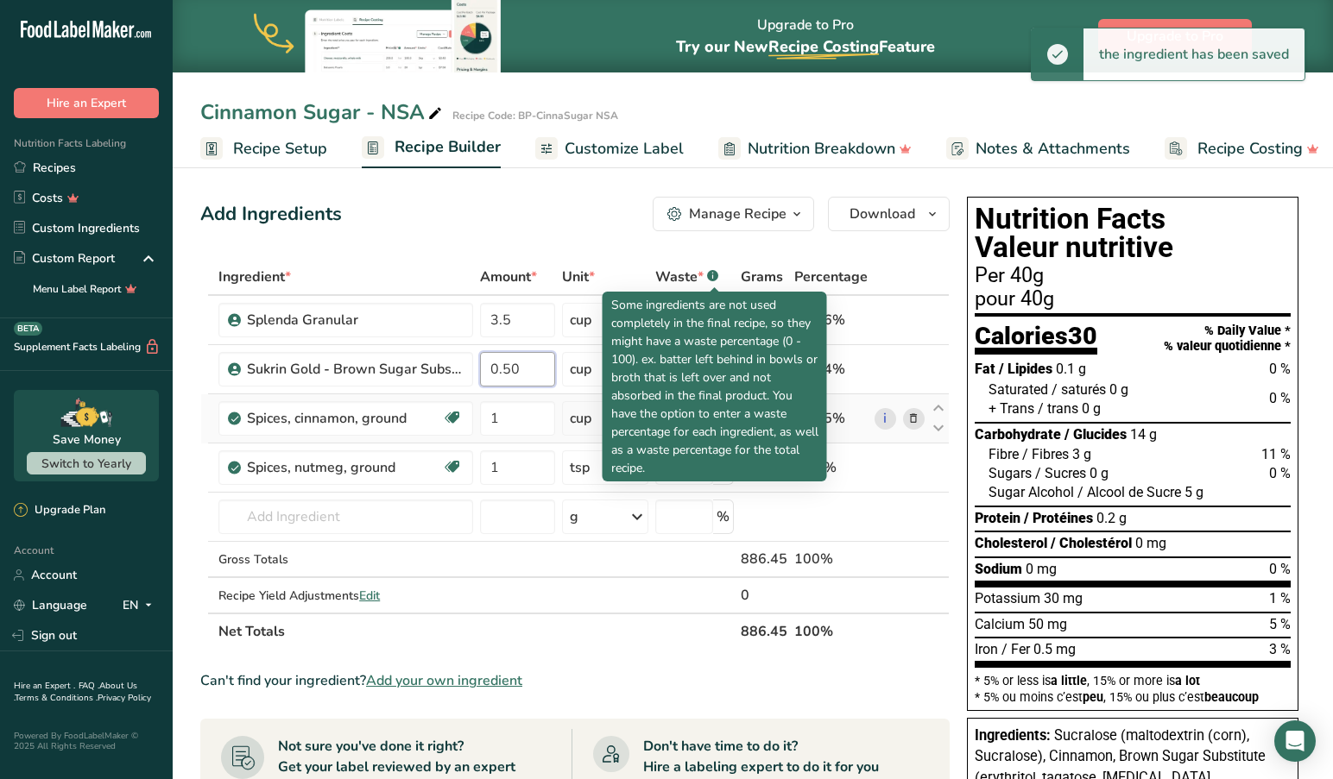
scroll to position [0, 0]
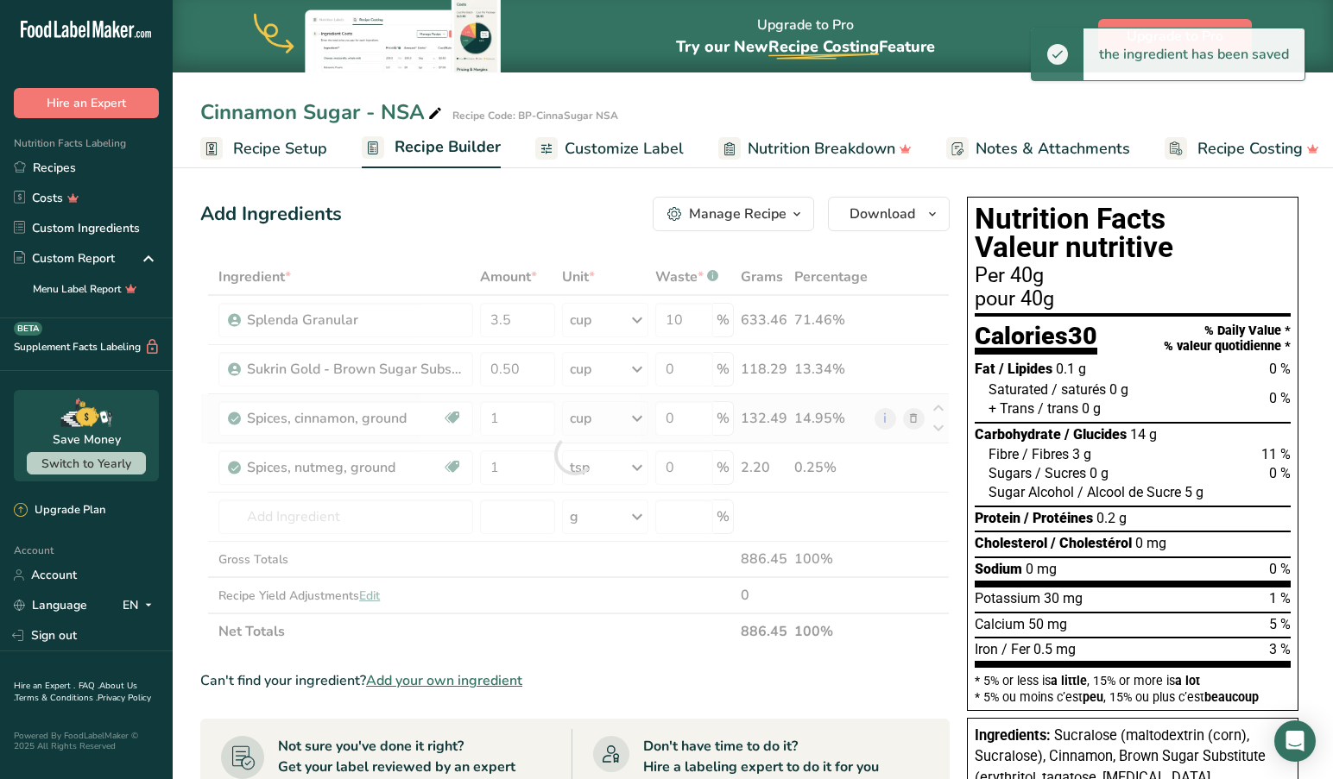
drag, startPoint x: 917, startPoint y: 240, endPoint x: 722, endPoint y: 312, distance: 208.9
click at [917, 240] on div "Add Ingredients Manage Recipe Delete Recipe Duplicate Recipe Scale Recipe Save …" at bounding box center [580, 694] width 760 height 1009
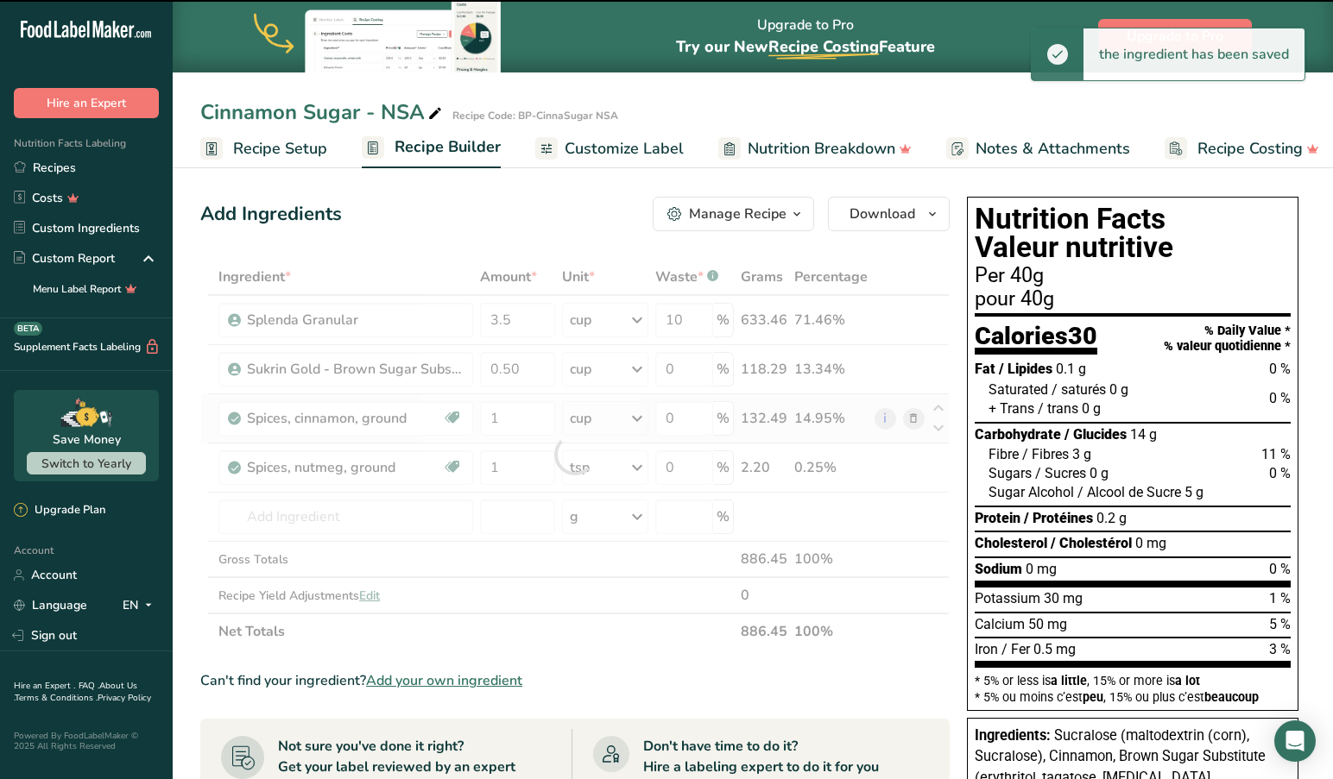
click at [685, 319] on div at bounding box center [574, 454] width 749 height 391
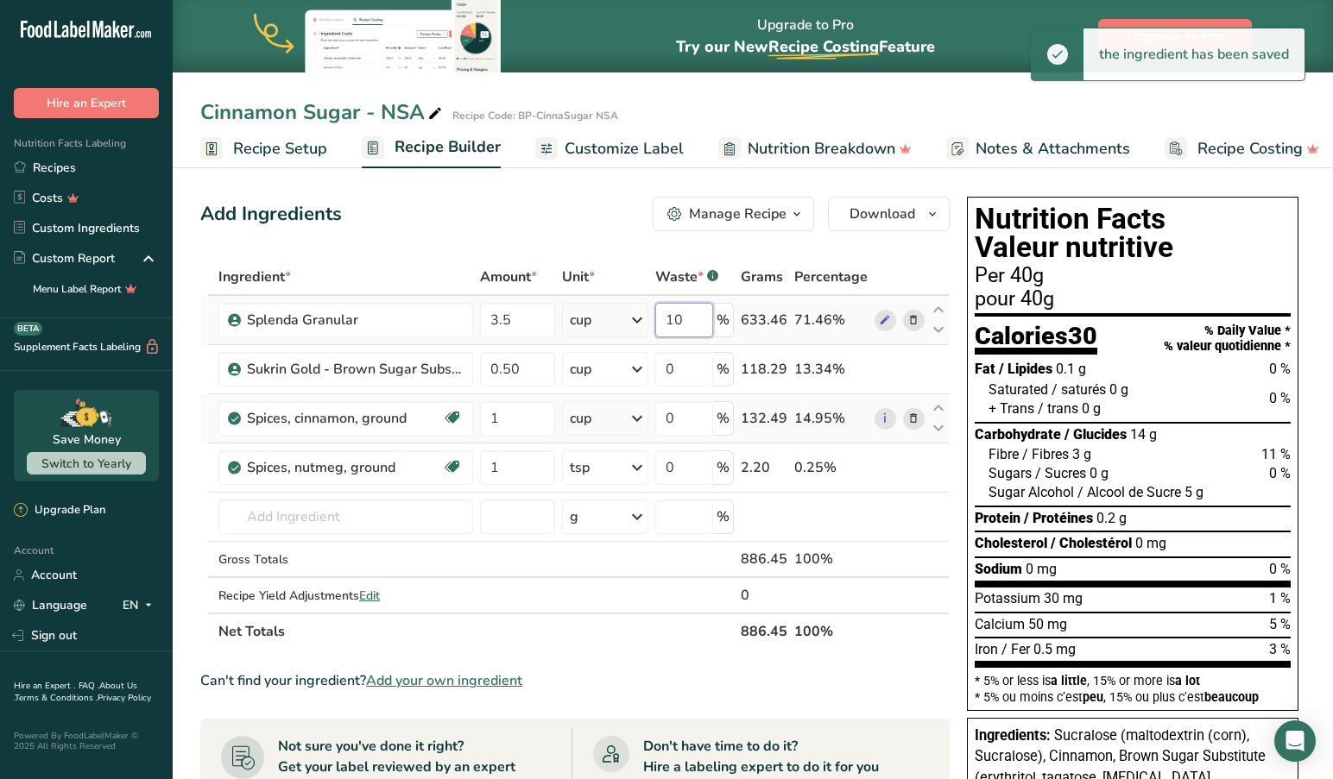
click at [678, 321] on input "10" at bounding box center [684, 320] width 58 height 35
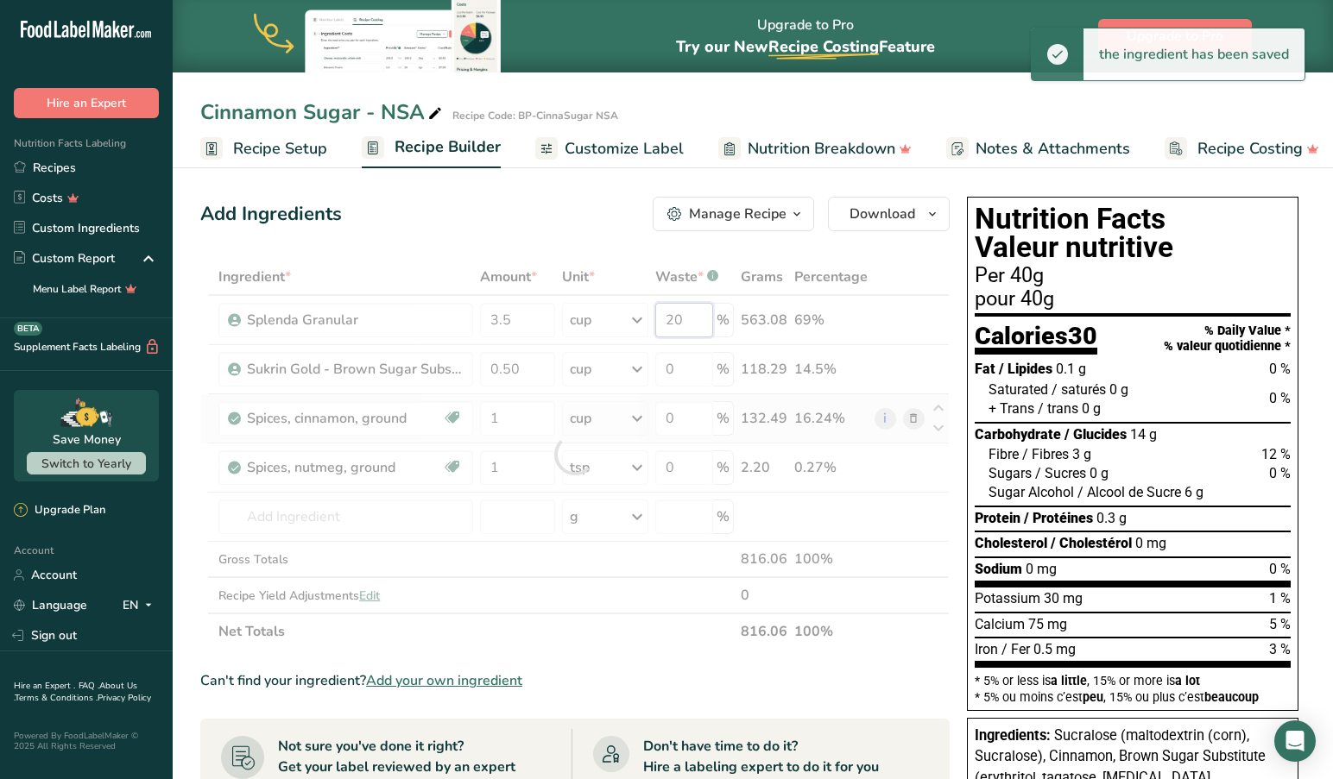
drag, startPoint x: 690, startPoint y: 318, endPoint x: 652, endPoint y: 331, distance: 40.9
click at [690, 318] on div "Ingredient * Amount * Unit * Waste * .a-a{fill:#347362;}.b-a{fill:#fff;} Grams …" at bounding box center [574, 454] width 749 height 391
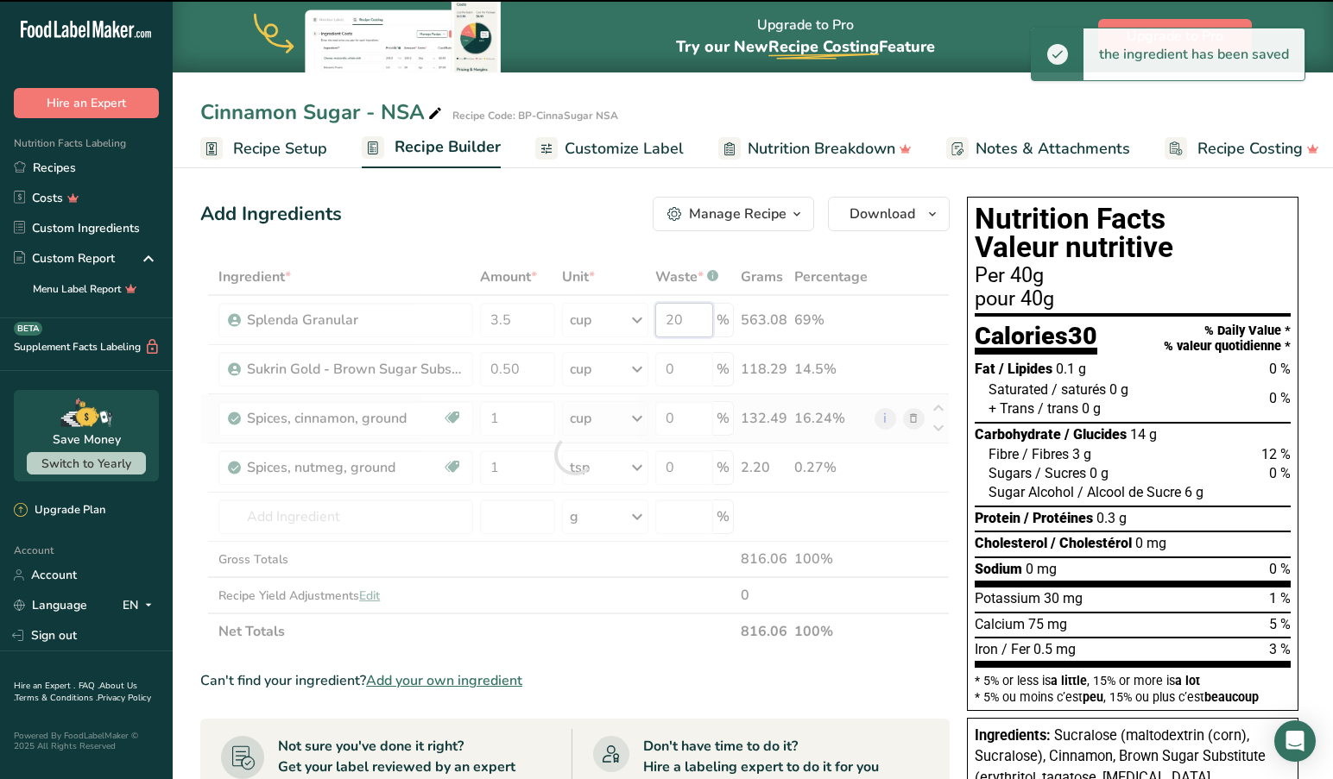
type input "2"
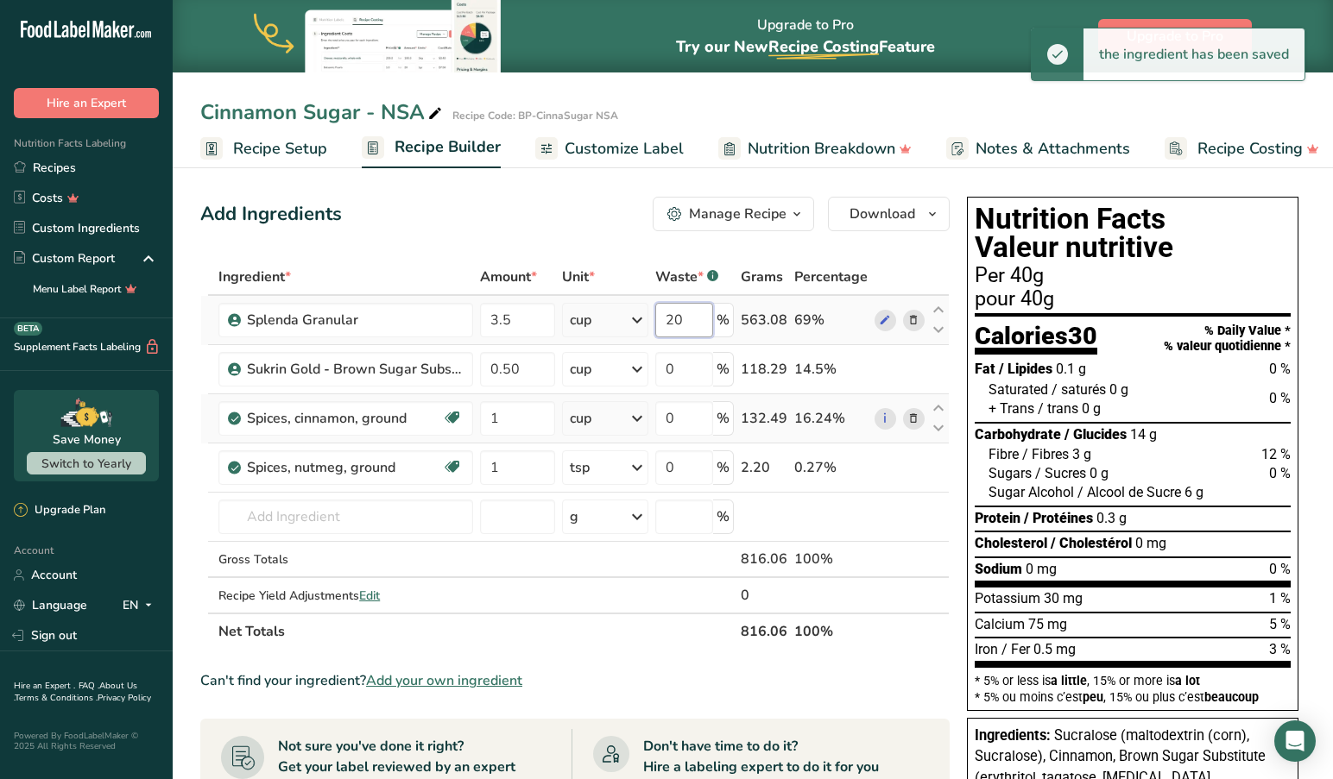
type input "2"
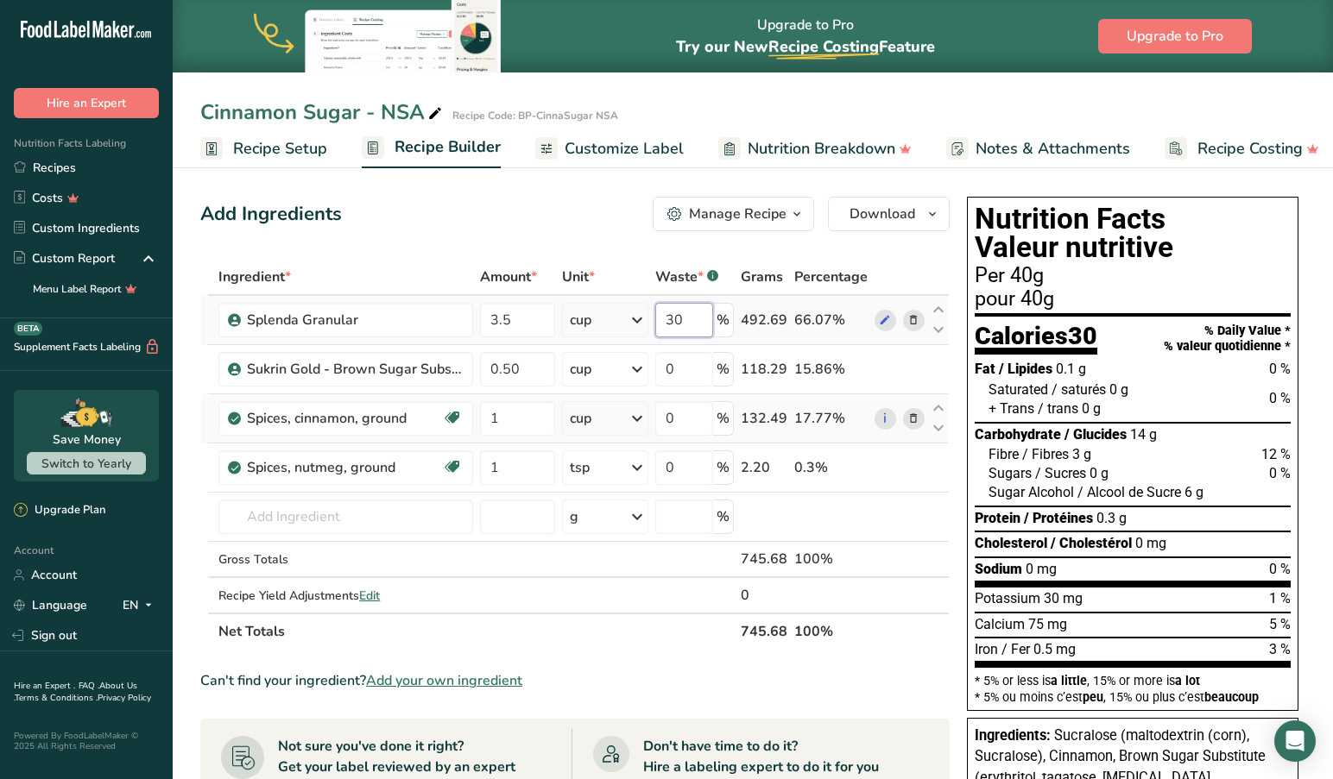
type input "3"
type input "40"
click at [946, 644] on div "Ingredient * Amount * Unit * Waste * .a-a{fill:#347362;}.b-a{fill:#fff;} Grams …" at bounding box center [574, 454] width 749 height 391
click at [927, 671] on div "Can't find your ingredient? Add your own ingredient" at bounding box center [574, 681] width 749 height 21
click at [285, 150] on span "Recipe Setup" at bounding box center [280, 148] width 94 height 23
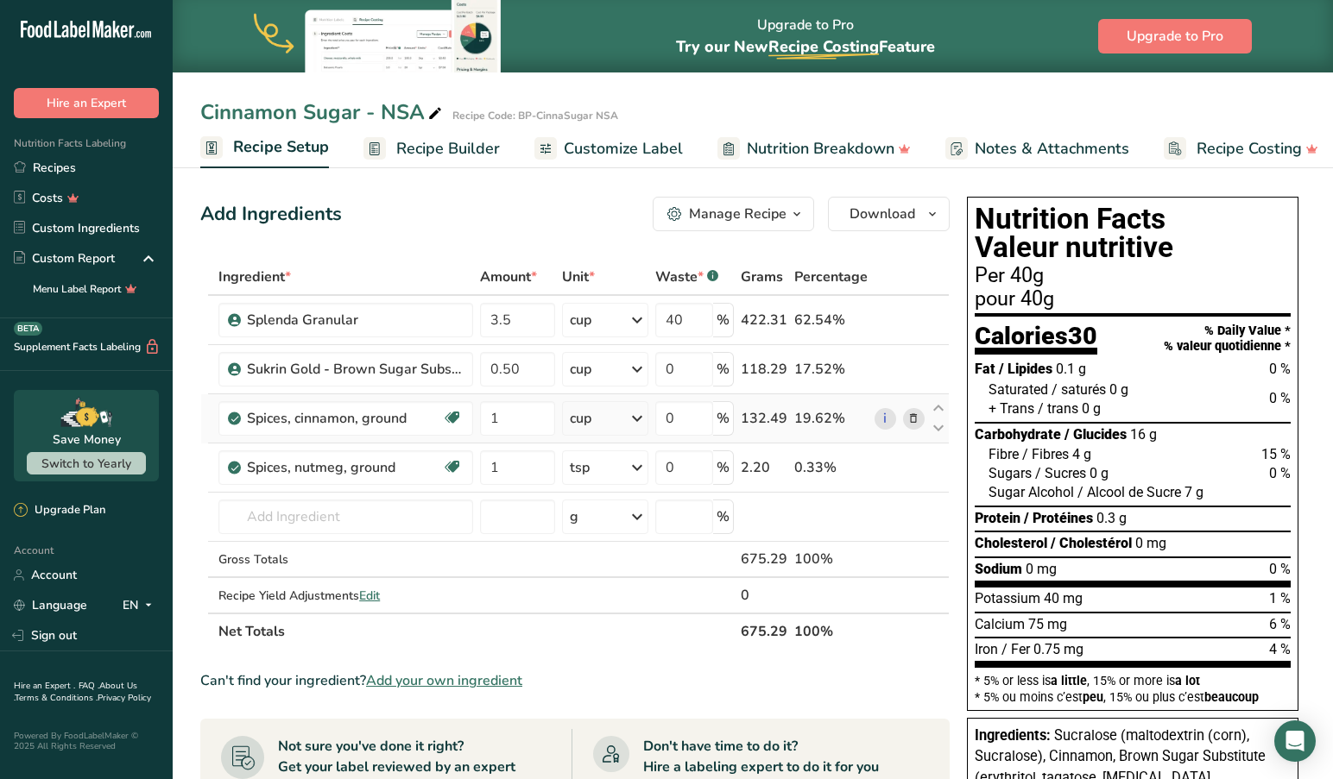
scroll to position [0, 6]
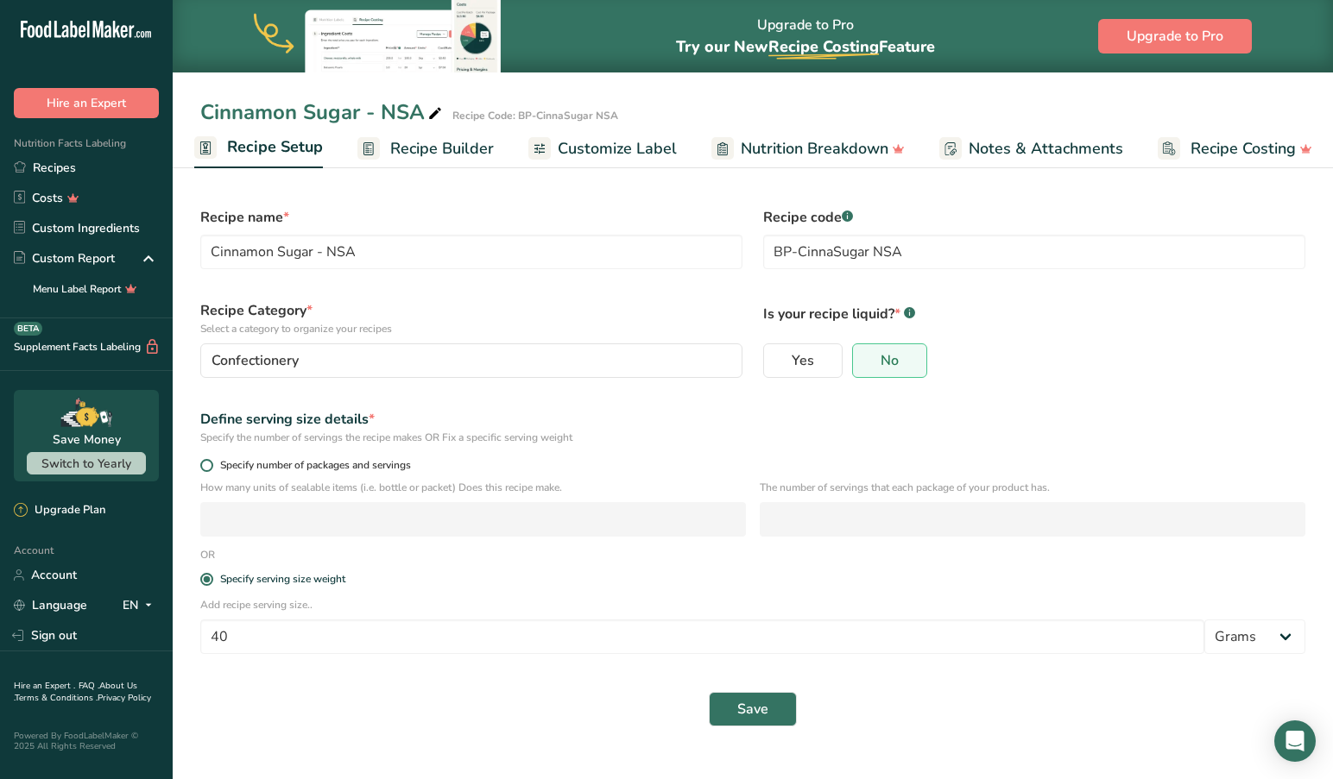
click at [205, 466] on span at bounding box center [206, 465] width 13 height 13
click at [205, 466] on input "Specify number of packages and servings" at bounding box center [205, 465] width 11 height 11
radio input "true"
radio input "false"
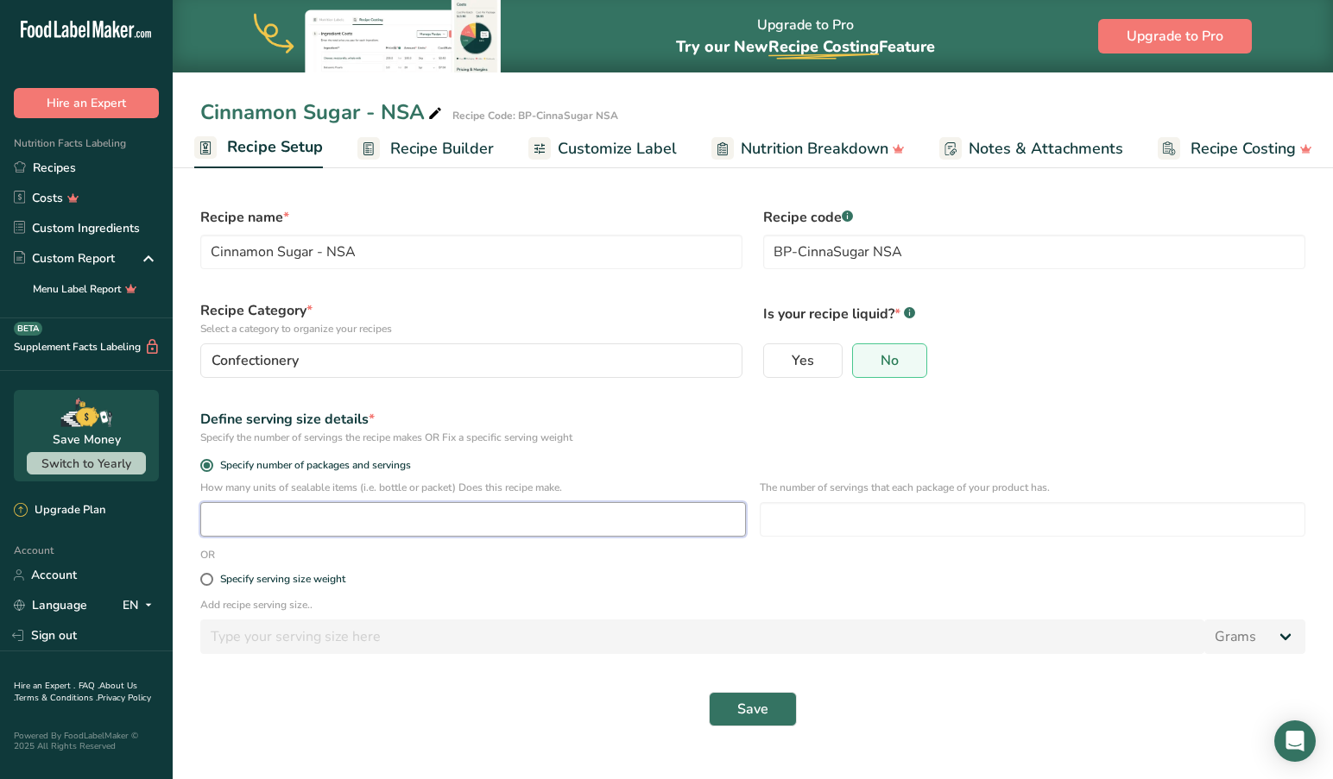
click at [279, 521] on input "number" at bounding box center [472, 519] width 545 height 35
type input "10"
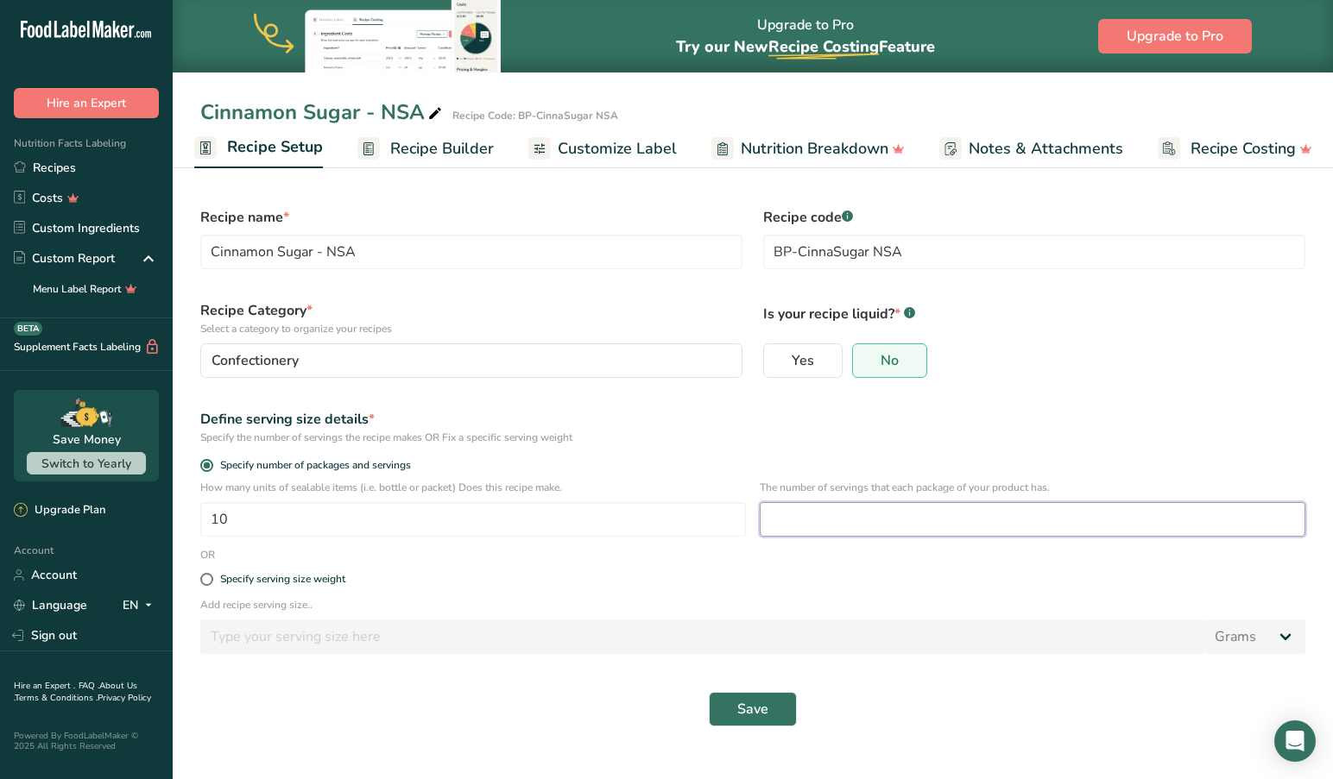
click at [853, 508] on input "number" at bounding box center [1032, 519] width 545 height 35
type input "32"
click at [761, 710] on span "Save" at bounding box center [752, 709] width 31 height 21
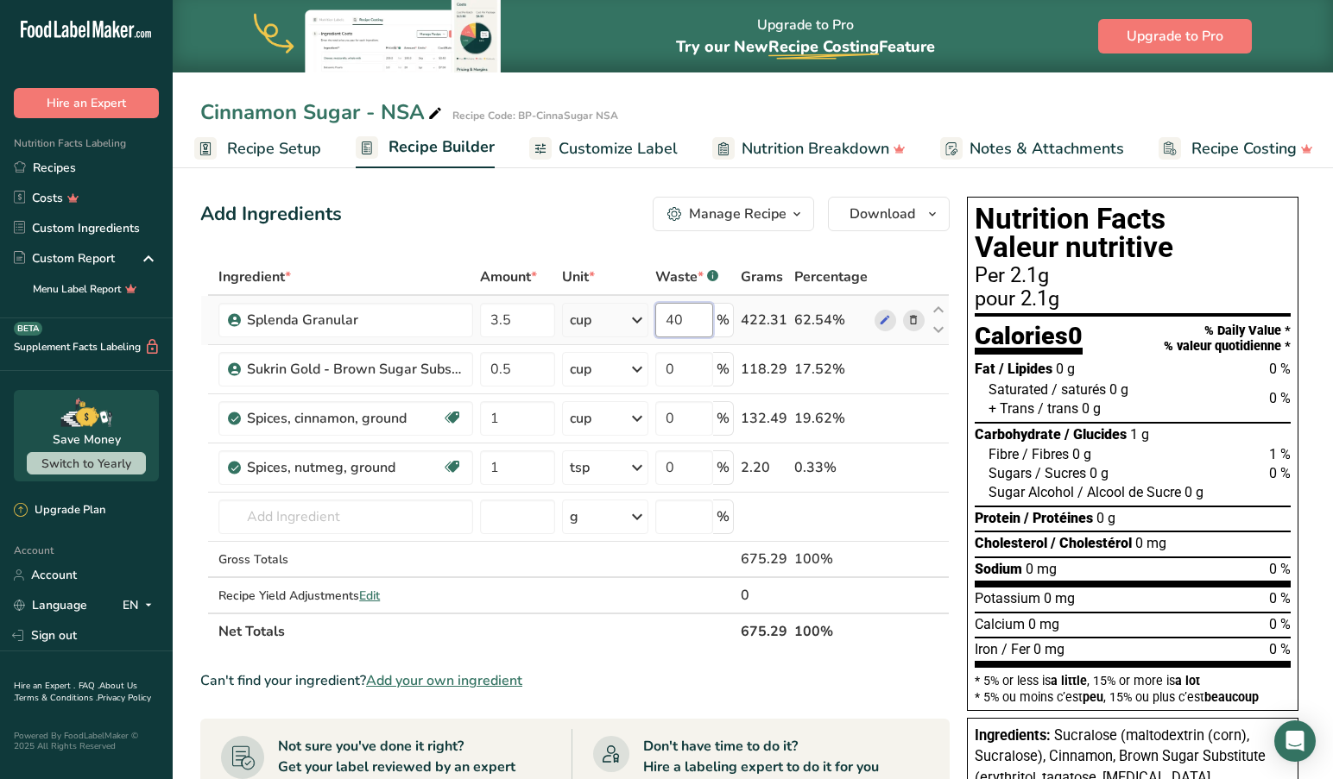
drag, startPoint x: 695, startPoint y: 317, endPoint x: 626, endPoint y: 320, distance: 69.1
click at [626, 320] on tr "Splenda Granular 3.5 cup Weight Units g kg mg See more Volume Units l mL fl oz …" at bounding box center [574, 320] width 747 height 49
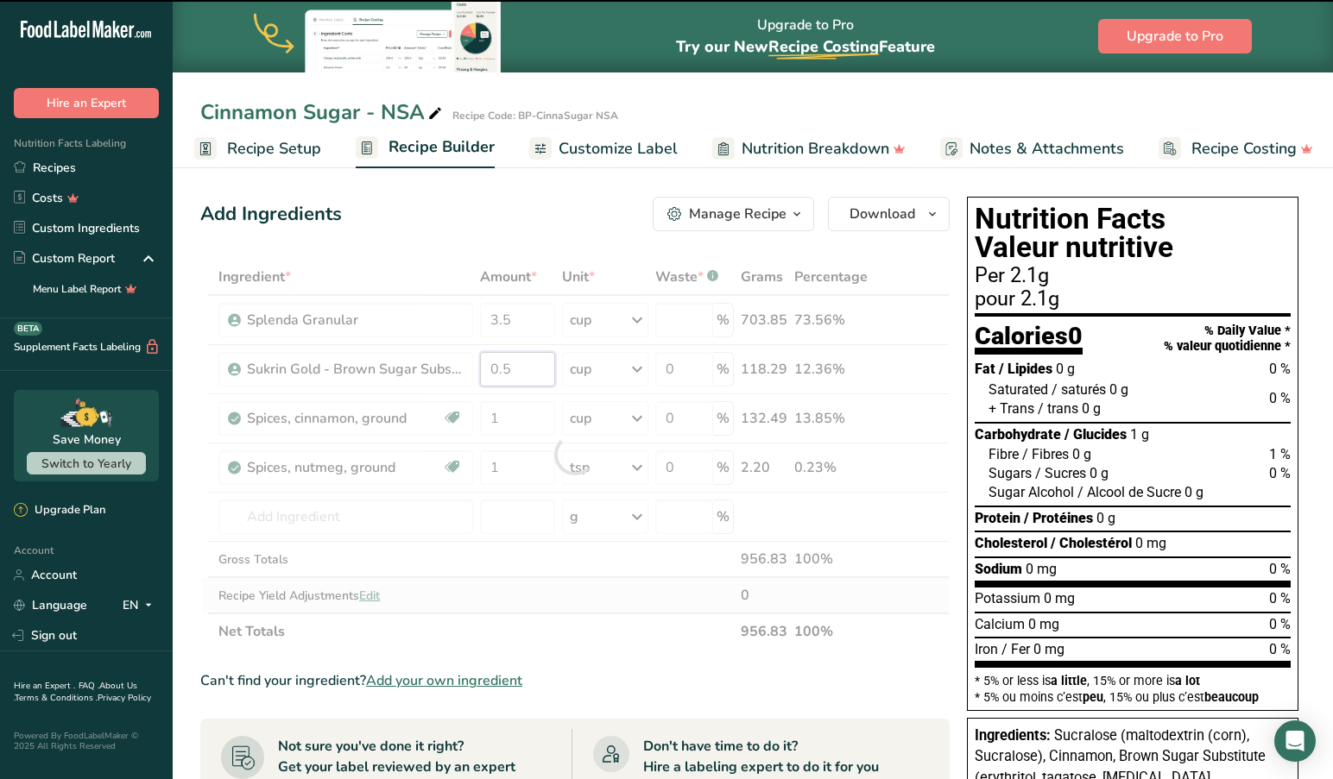
type input "0"
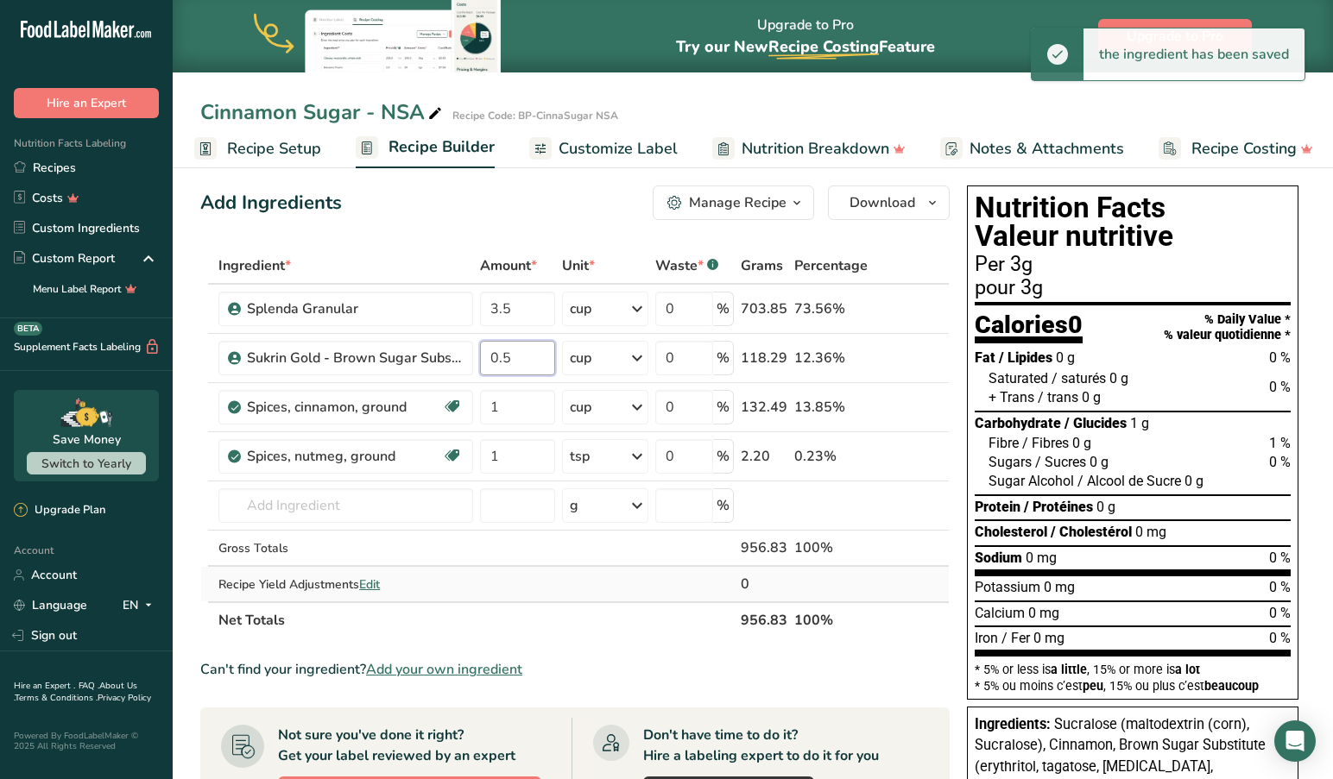
scroll to position [9, 0]
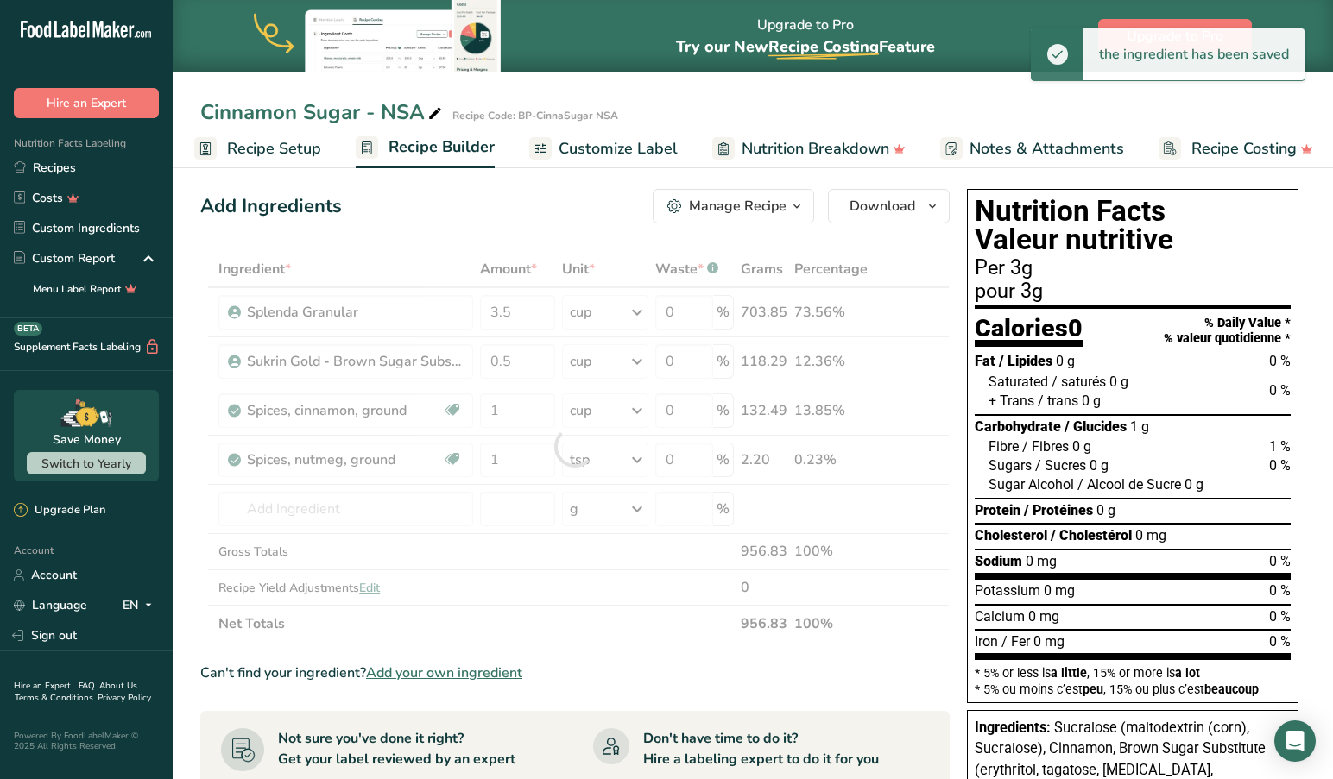
click at [695, 644] on section "Ingredient * Amount * Unit * Waste * .a-a{fill:#347362;}.b-a{fill:#fff;} Grams …" at bounding box center [574, 707] width 749 height 912
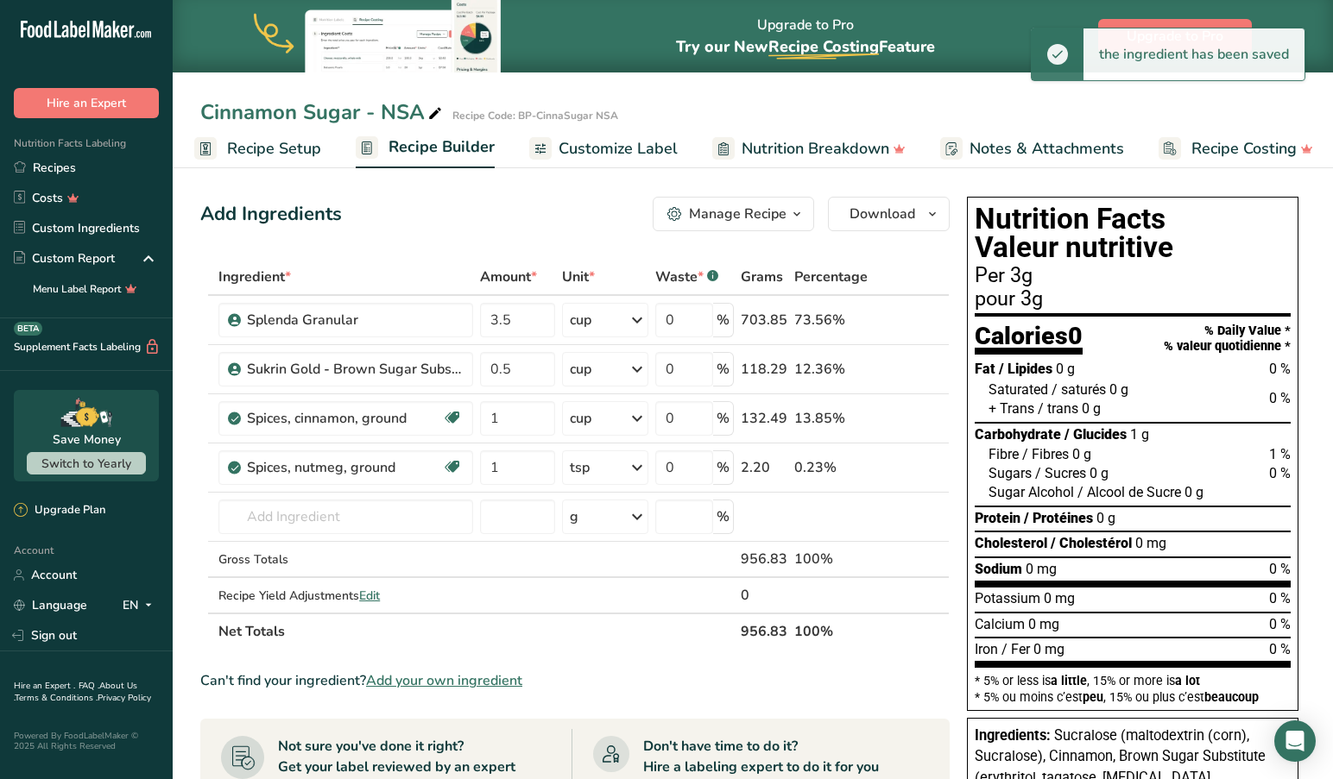
scroll to position [0, 0]
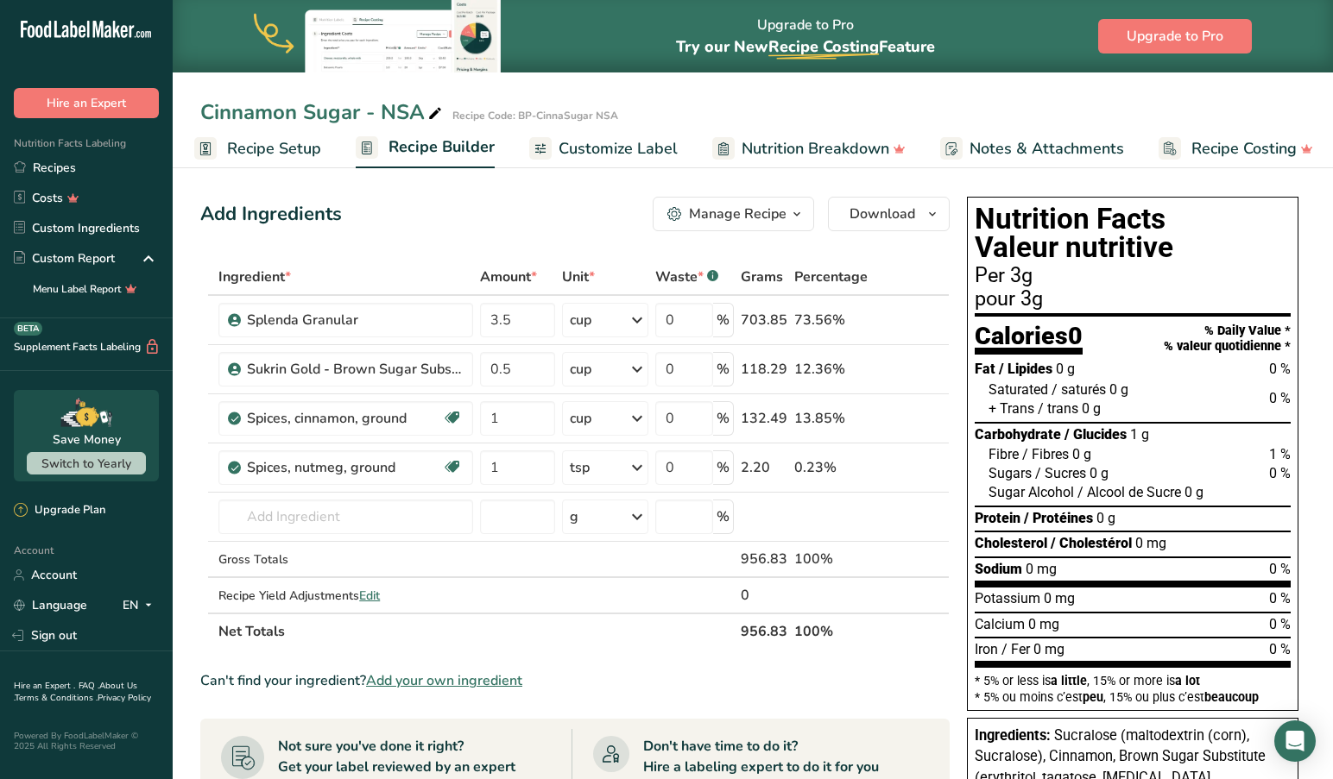
click at [618, 151] on span "Customize Label" at bounding box center [617, 148] width 119 height 23
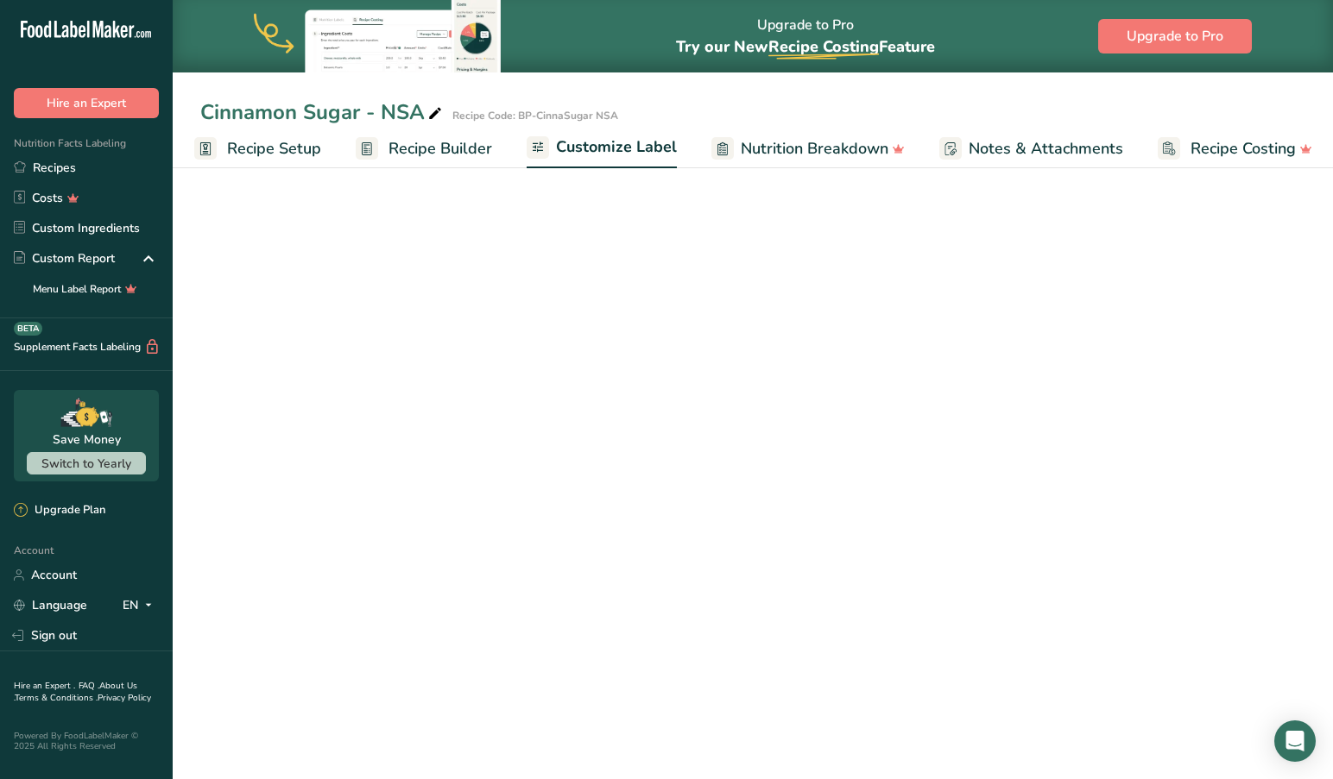
scroll to position [0, 13]
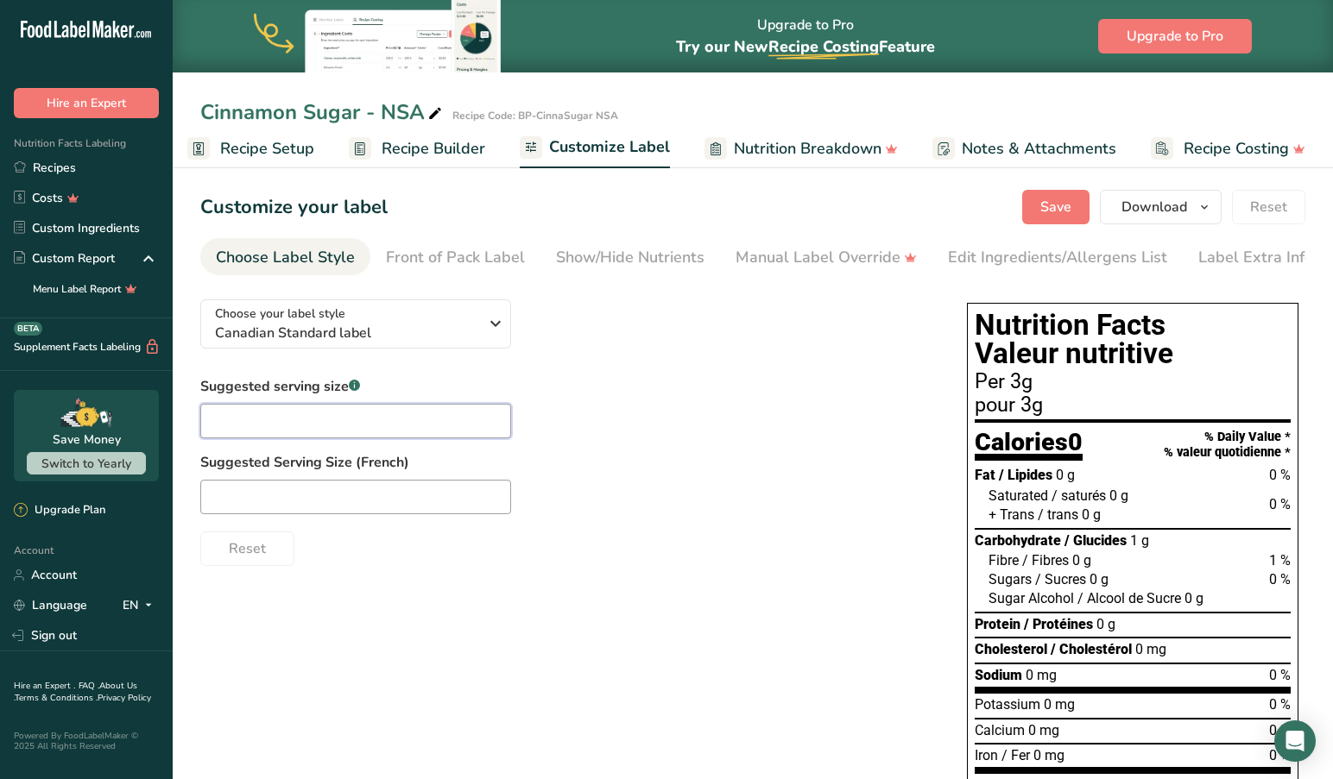
click at [321, 423] on input "text" at bounding box center [355, 421] width 311 height 35
type input "A"
type input "l"
type input "per sprinkles"
click at [261, 145] on span "Recipe Setup" at bounding box center [267, 148] width 94 height 23
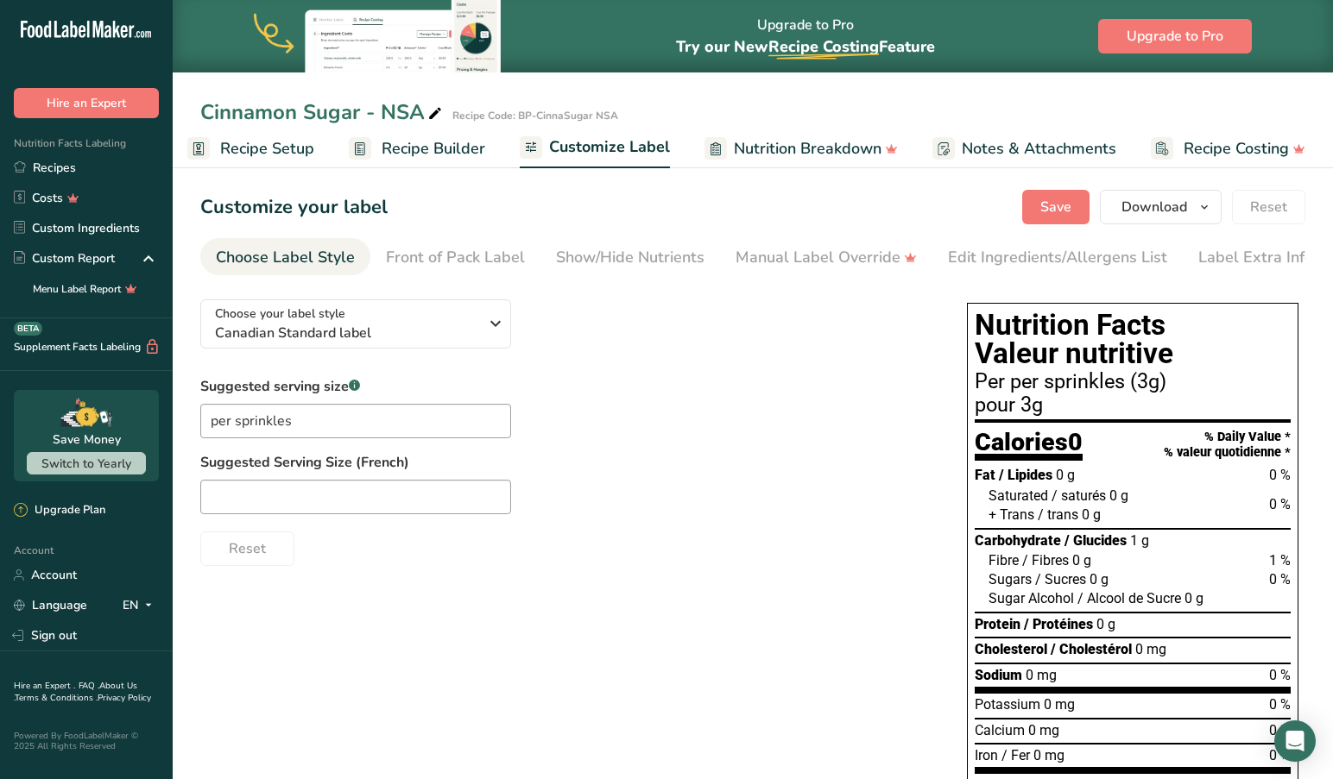
scroll to position [0, 6]
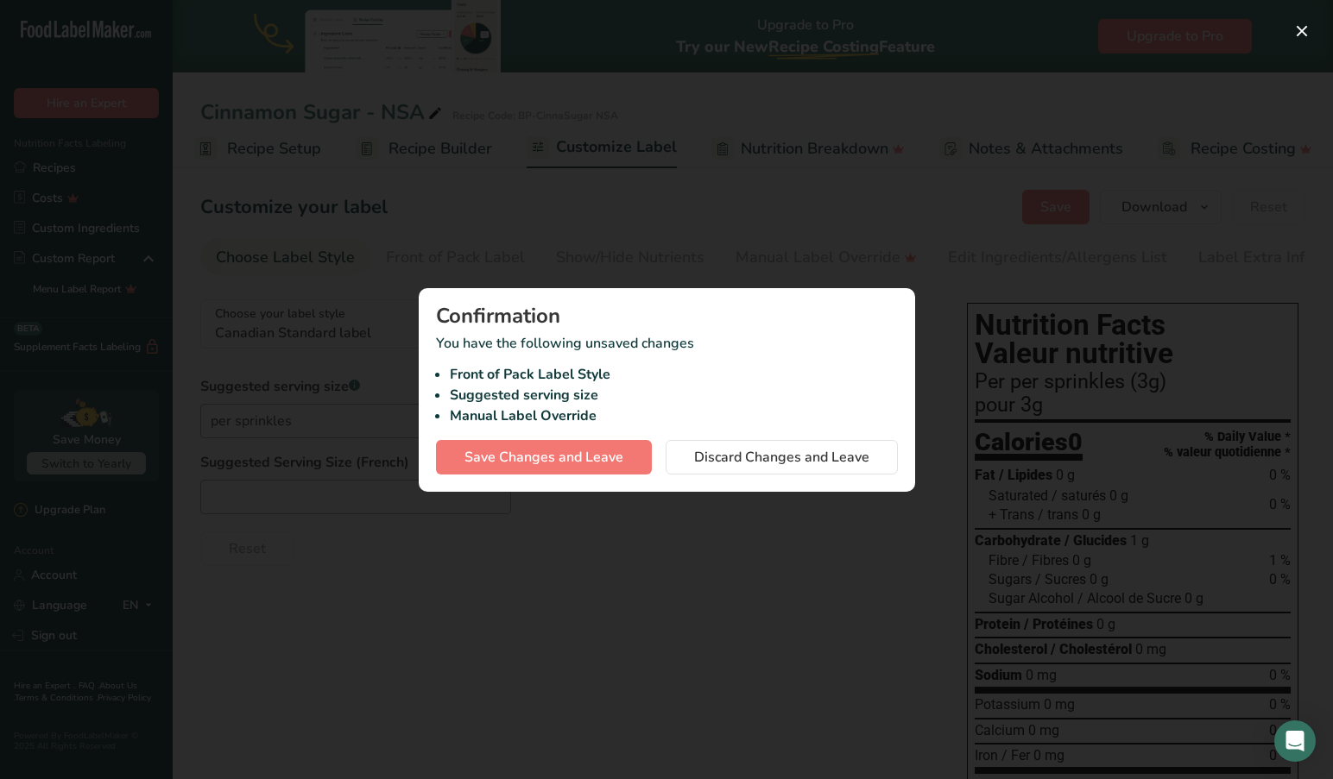
drag, startPoint x: 728, startPoint y: 459, endPoint x: 614, endPoint y: 461, distance: 114.8
click at [727, 460] on span "Discard Changes and Leave" at bounding box center [781, 457] width 175 height 21
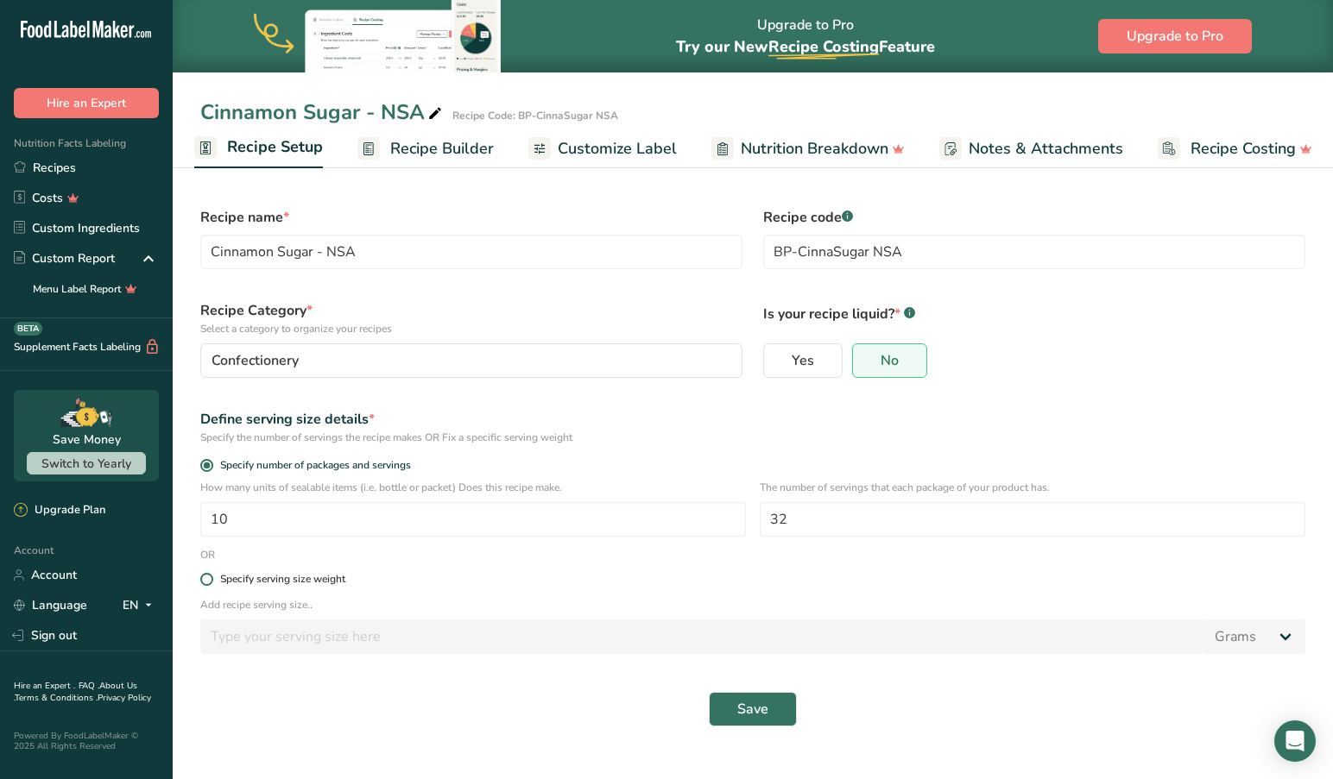
click at [205, 576] on span at bounding box center [206, 579] width 13 height 13
click at [205, 576] on input "Specify serving size weight" at bounding box center [205, 579] width 11 height 11
radio input "true"
radio input "false"
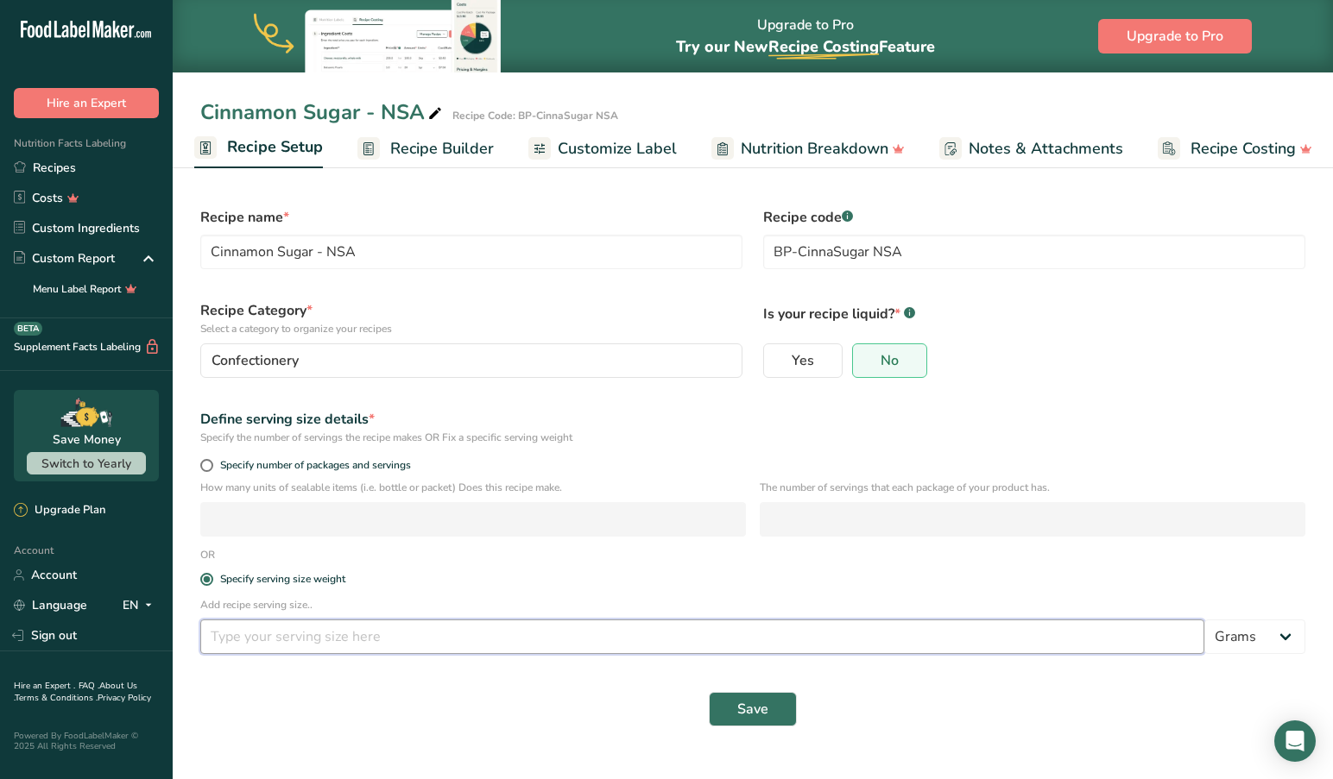
click at [346, 639] on input "number" at bounding box center [702, 637] width 1004 height 35
type input "40"
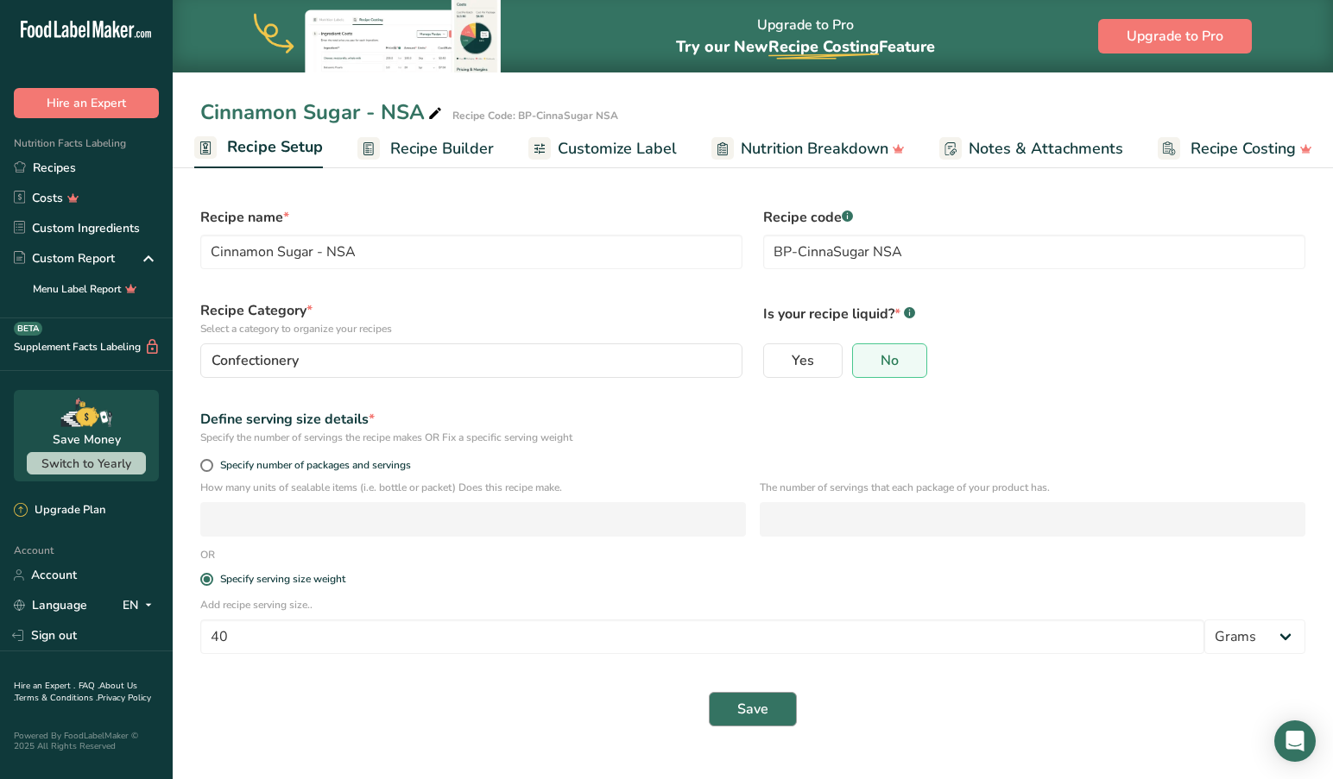
click at [753, 705] on span "Save" at bounding box center [752, 709] width 31 height 21
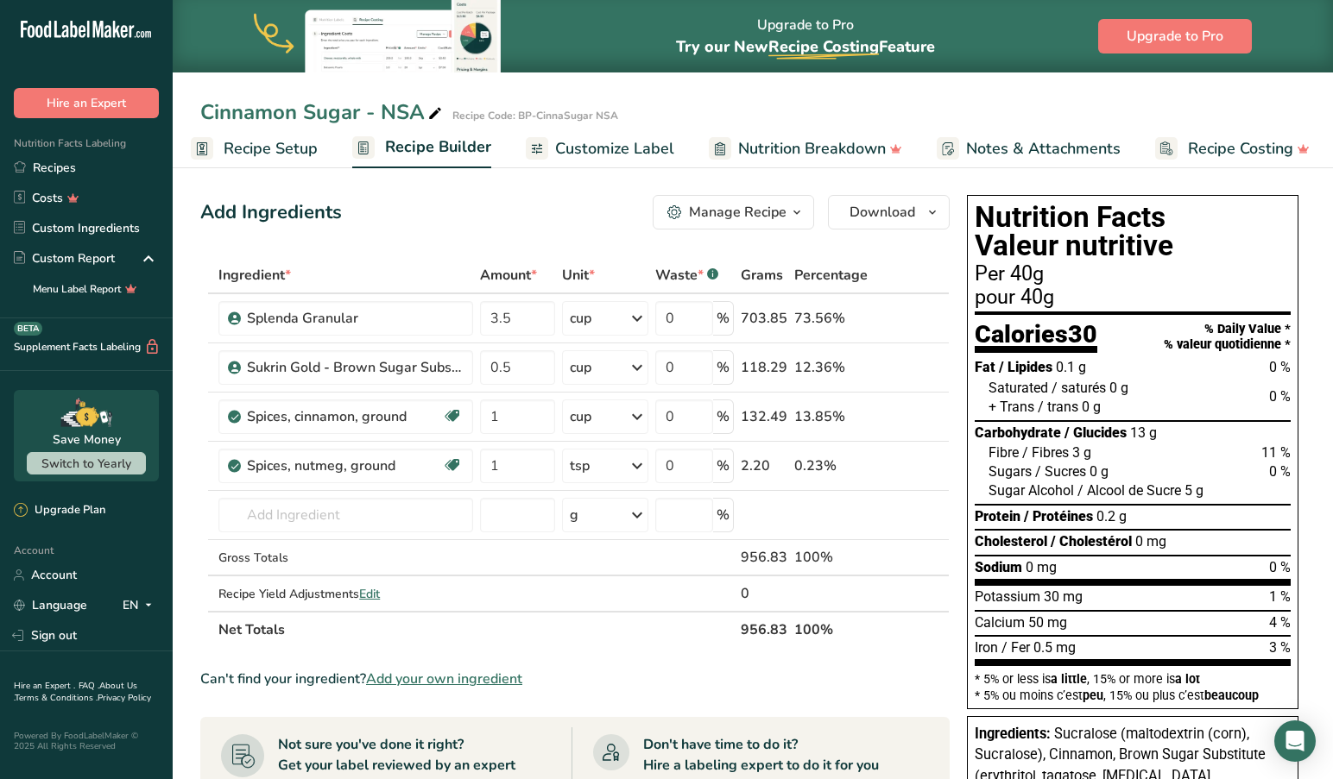
scroll to position [0, 10]
click at [249, 148] on span "Recipe Setup" at bounding box center [270, 148] width 94 height 23
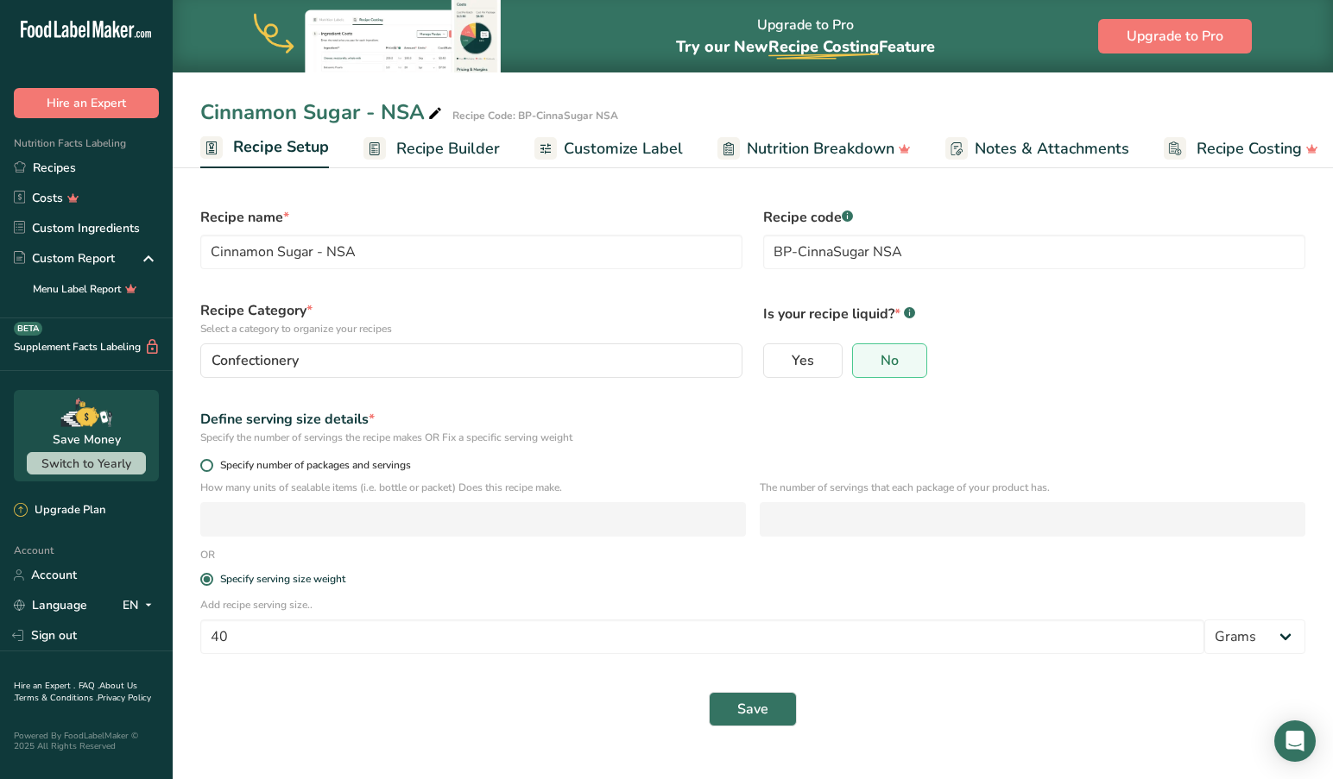
drag, startPoint x: 207, startPoint y: 457, endPoint x: 209, endPoint y: 470, distance: 12.2
click at [208, 458] on div "Specify number of packages and servings" at bounding box center [752, 468] width 1125 height 24
click at [209, 471] on div "Specify number of packages and servings" at bounding box center [752, 468] width 1125 height 24
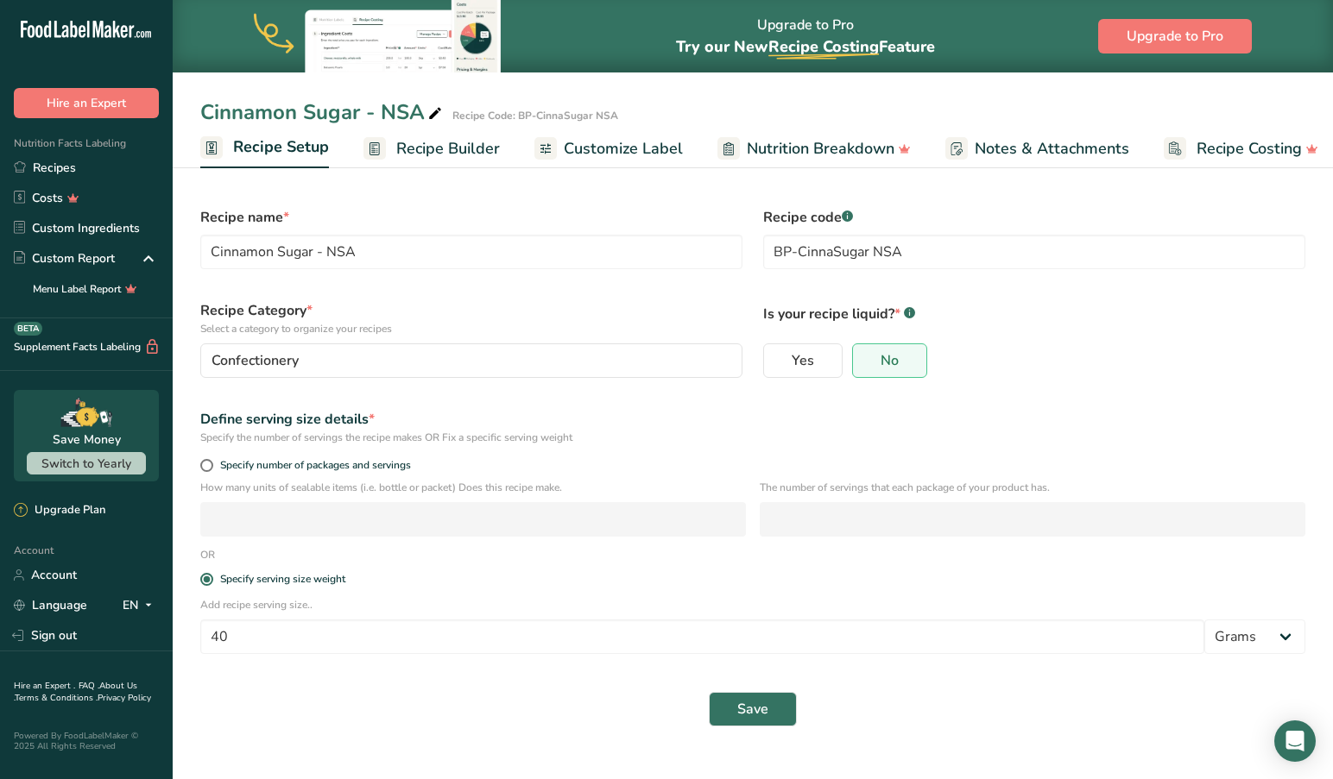
drag, startPoint x: 207, startPoint y: 465, endPoint x: 206, endPoint y: 494, distance: 28.5
click at [207, 465] on span at bounding box center [206, 465] width 13 height 13
click at [207, 465] on input "Specify number of packages and servings" at bounding box center [205, 465] width 11 height 11
radio input "true"
radio input "false"
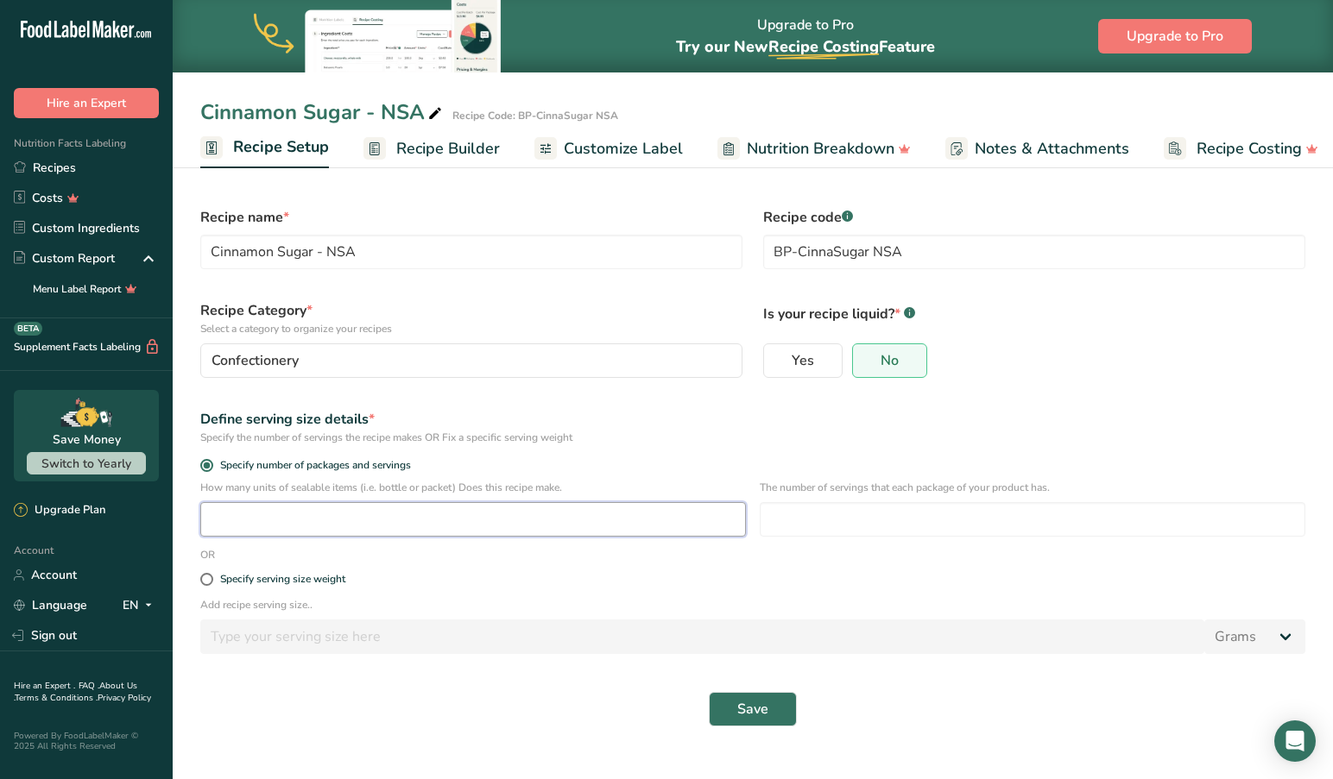
click at [237, 506] on input "number" at bounding box center [472, 519] width 545 height 35
type input "10"
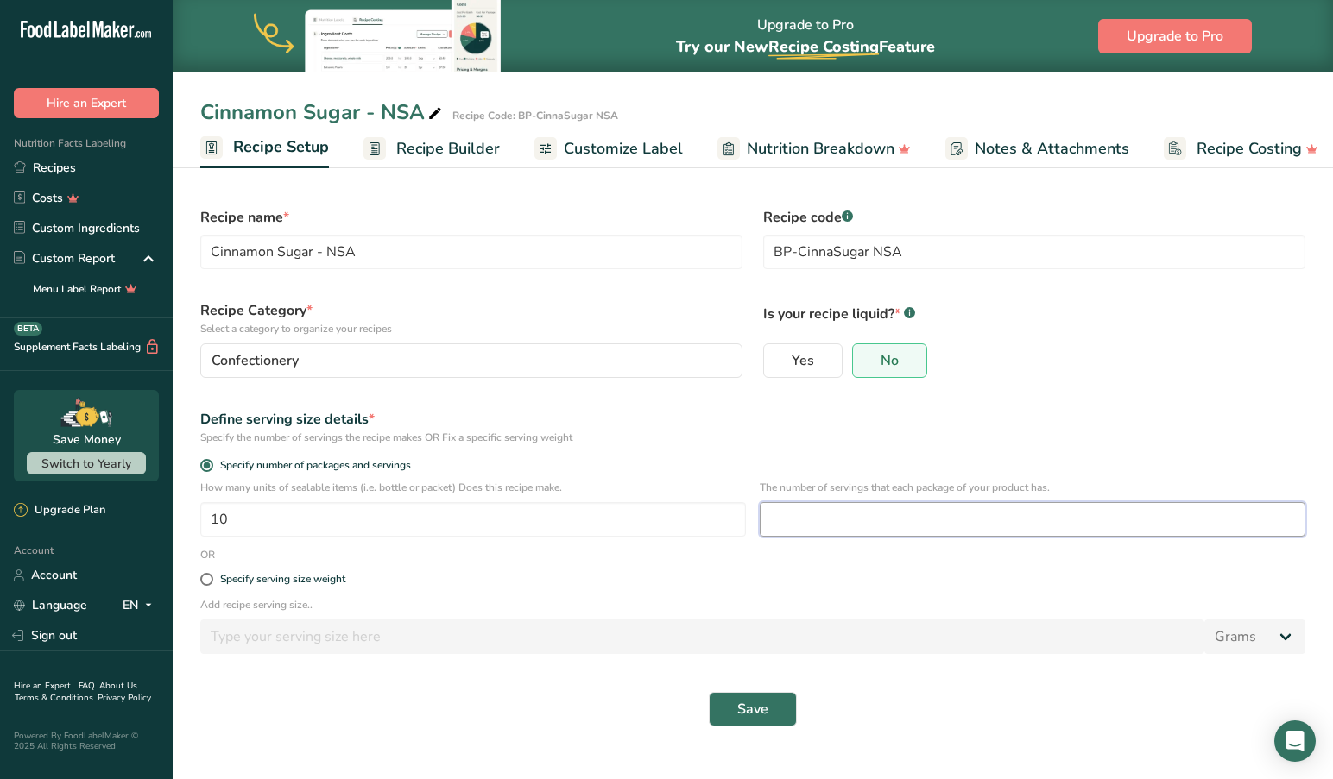
click at [818, 517] on input "number" at bounding box center [1032, 519] width 545 height 35
type input "3"
type input "40"
click at [755, 702] on span "Save" at bounding box center [752, 709] width 31 height 21
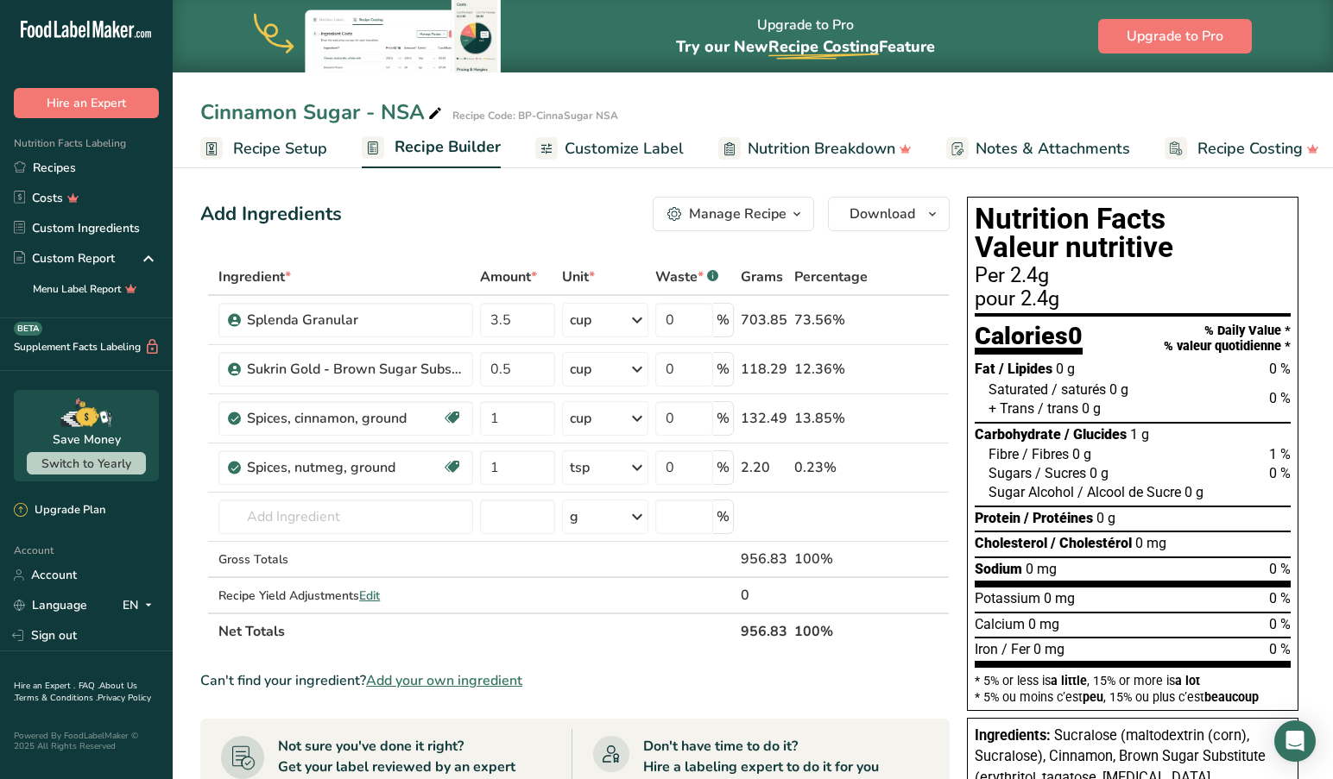
click at [612, 148] on span "Customize Label" at bounding box center [623, 148] width 119 height 23
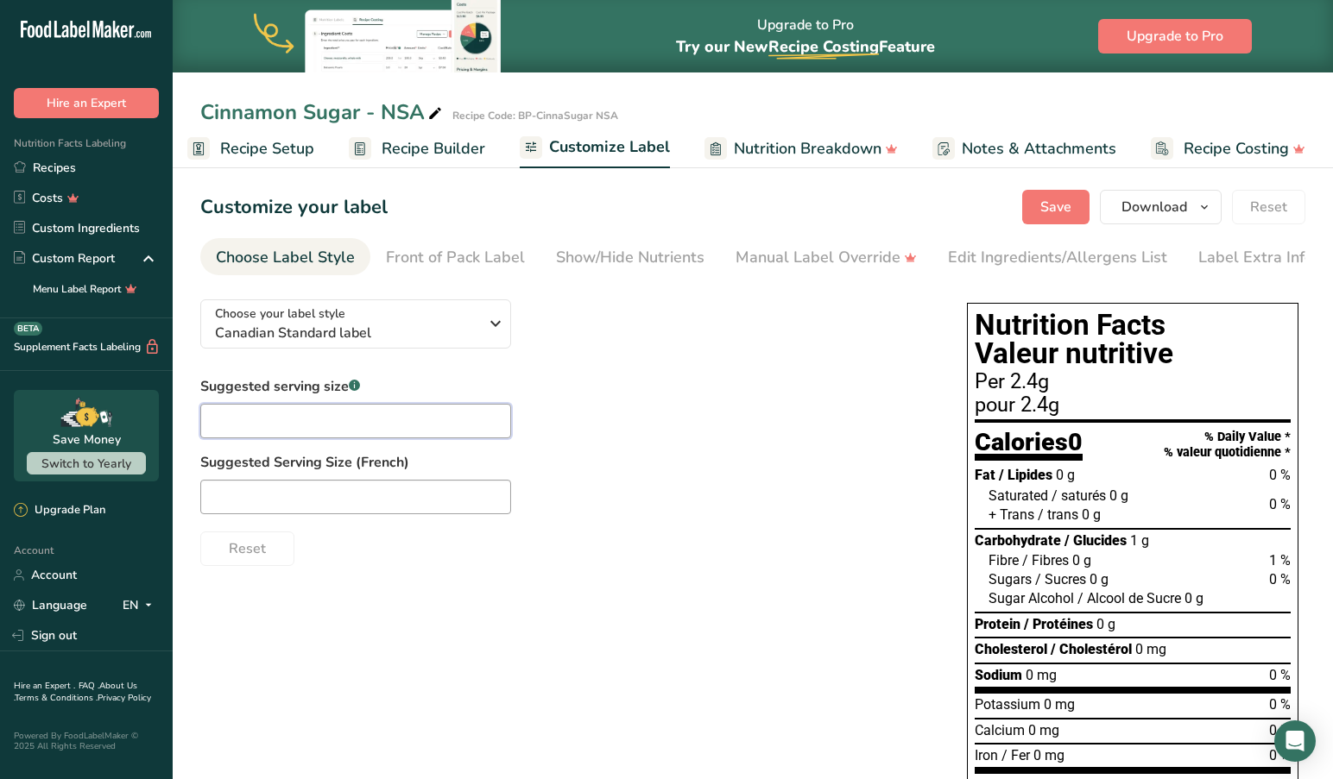
click at [277, 425] on input "text" at bounding box center [355, 421] width 311 height 35
type input "p"
click at [307, 424] on input "text" at bounding box center [355, 421] width 311 height 35
click at [251, 144] on span "Recipe Setup" at bounding box center [267, 148] width 94 height 23
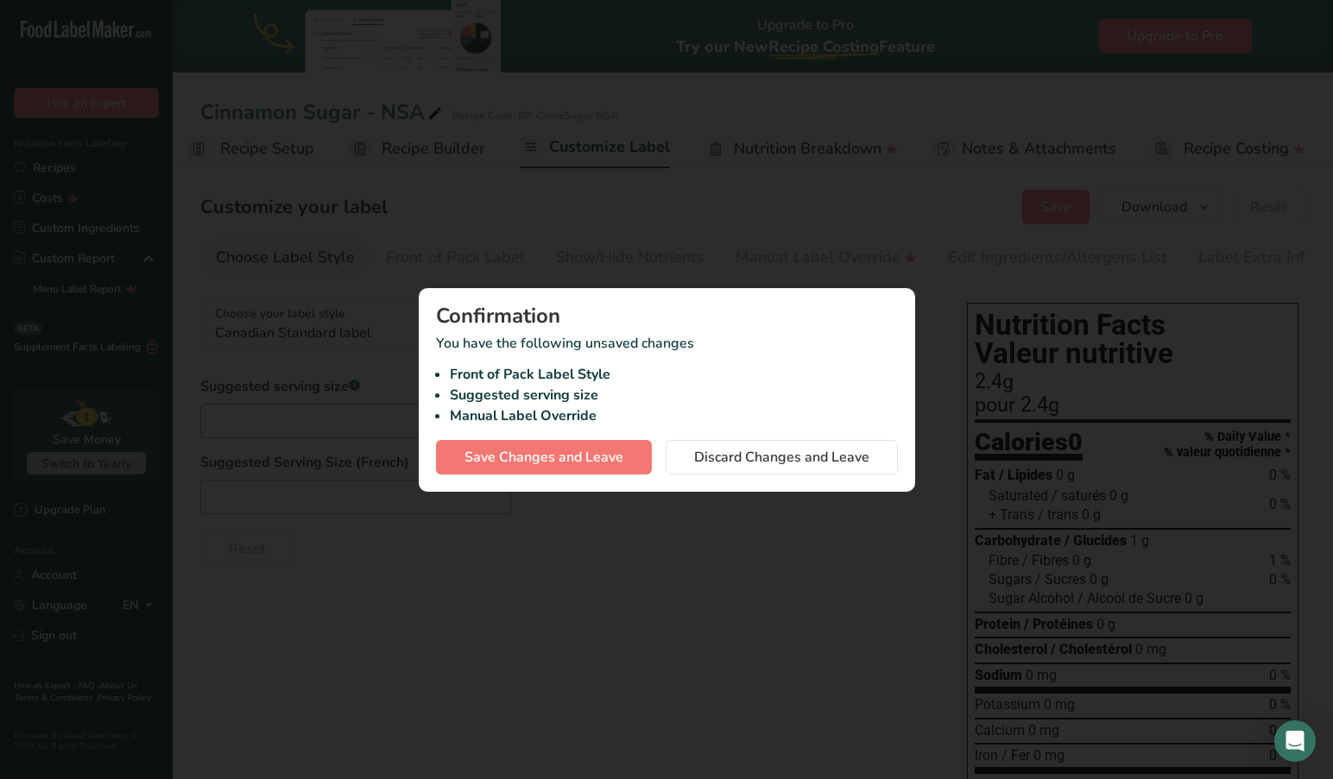
scroll to position [0, 6]
drag, startPoint x: 730, startPoint y: 457, endPoint x: 716, endPoint y: 464, distance: 15.4
click at [729, 457] on span "Discard Changes and Leave" at bounding box center [781, 457] width 175 height 21
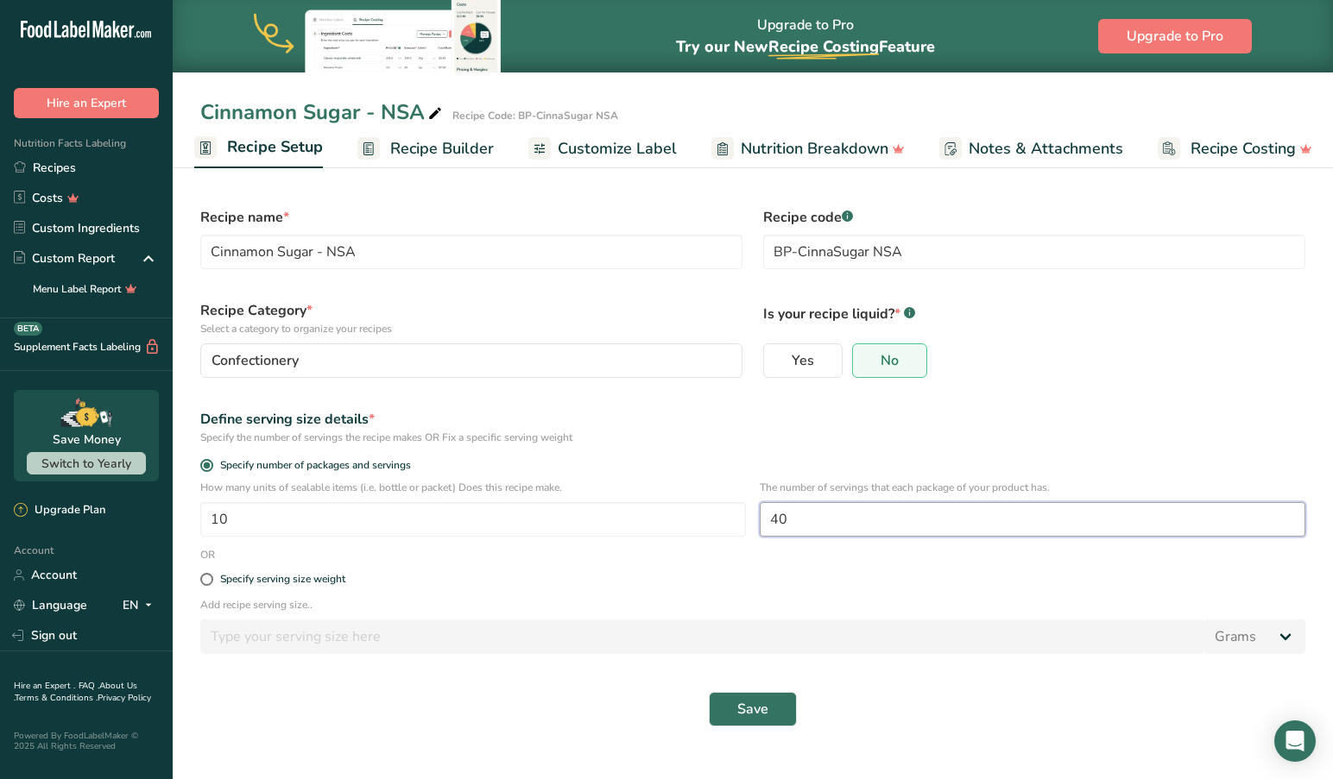
click at [829, 522] on input "40" at bounding box center [1032, 519] width 545 height 35
drag, startPoint x: 827, startPoint y: 525, endPoint x: 735, endPoint y: 524, distance: 91.5
click at [736, 523] on div "How many units of sealable items (i.e. bottle or packet) Does this recipe make.…" at bounding box center [752, 513] width 1125 height 67
type input "2"
type input "28"
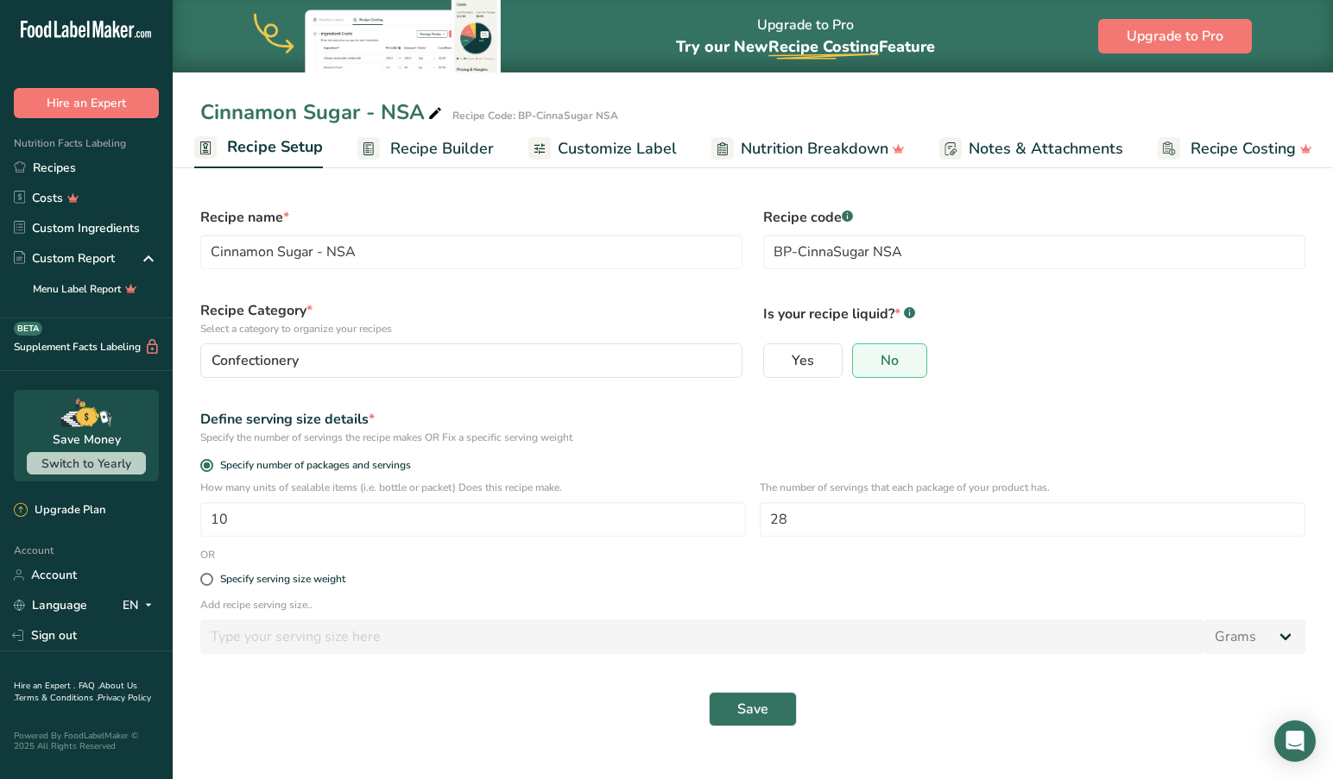
click at [746, 703] on span "Save" at bounding box center [752, 709] width 31 height 21
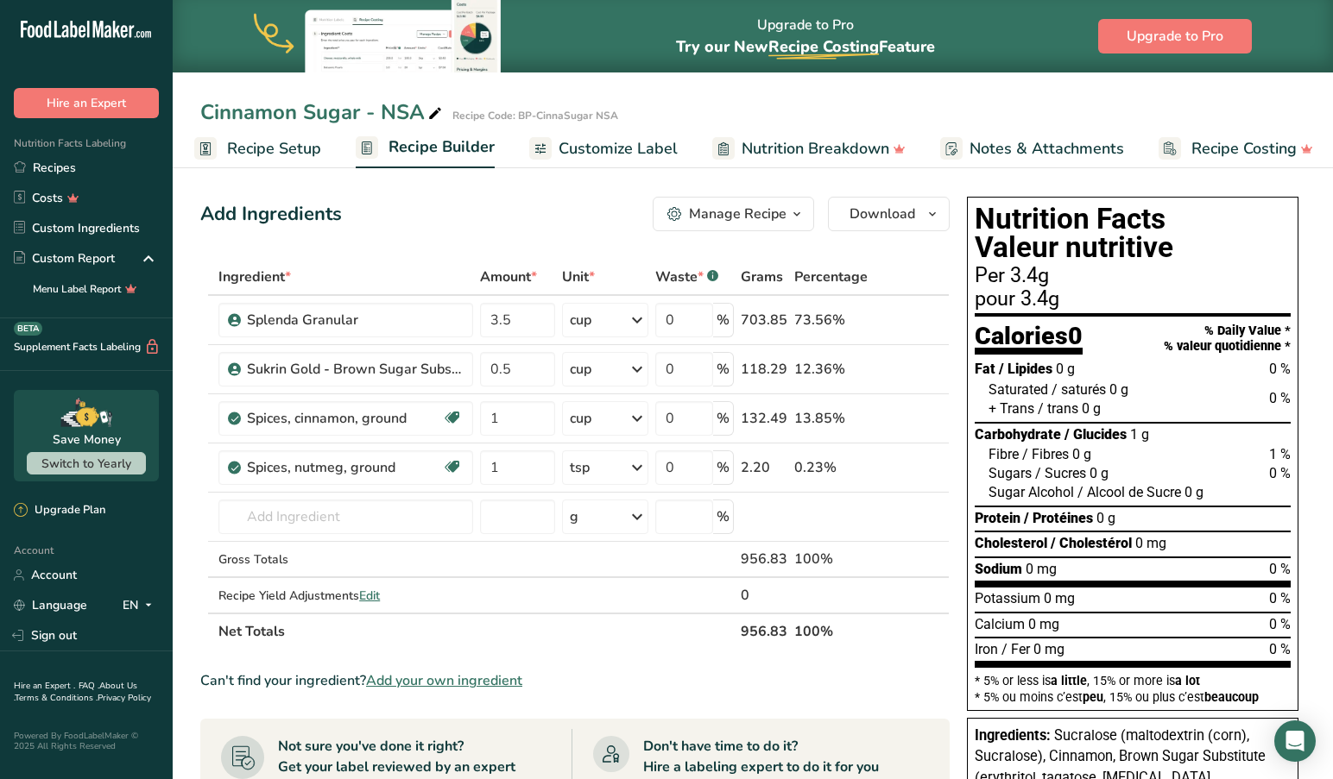
click at [621, 147] on span "Customize Label" at bounding box center [617, 148] width 119 height 23
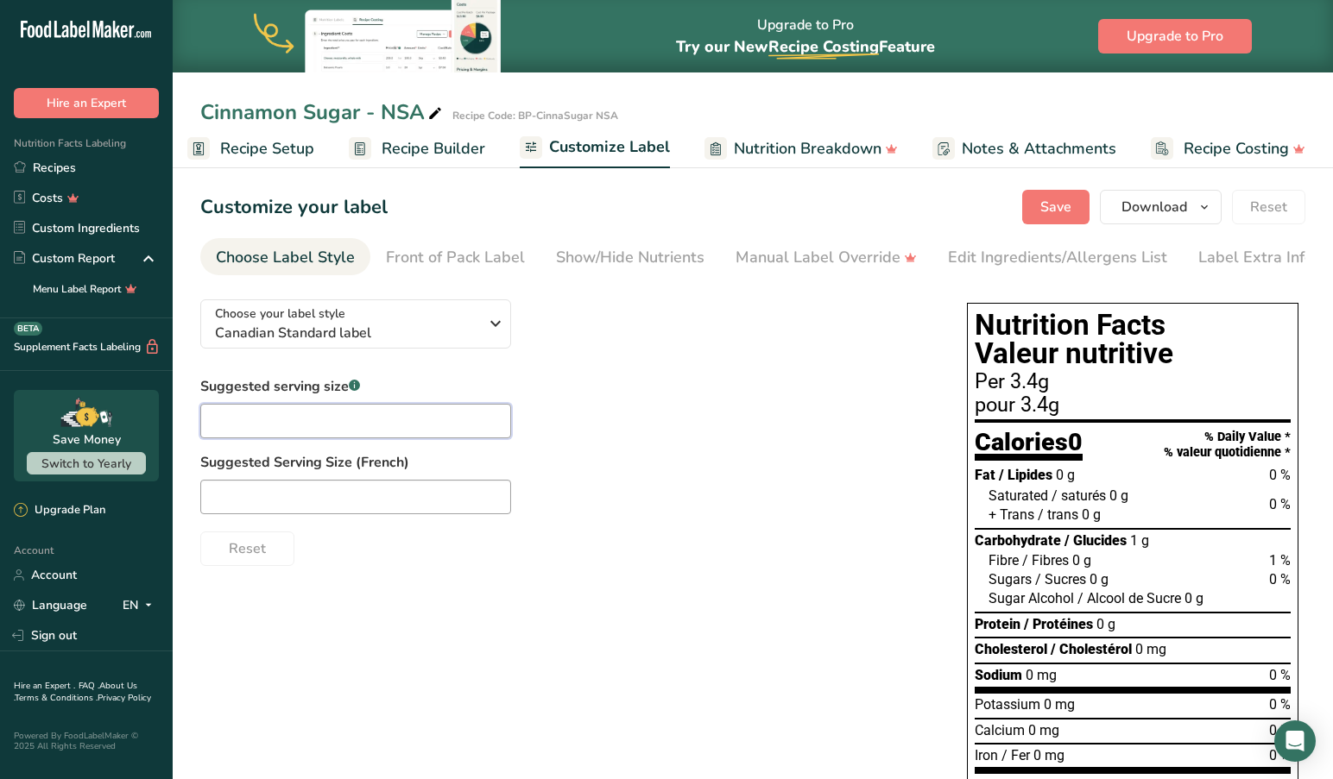
click at [299, 418] on input "text" at bounding box center [355, 421] width 311 height 35
type input "1 Tsp"
click at [238, 501] on input "text" at bounding box center [355, 497] width 311 height 35
type input "U"
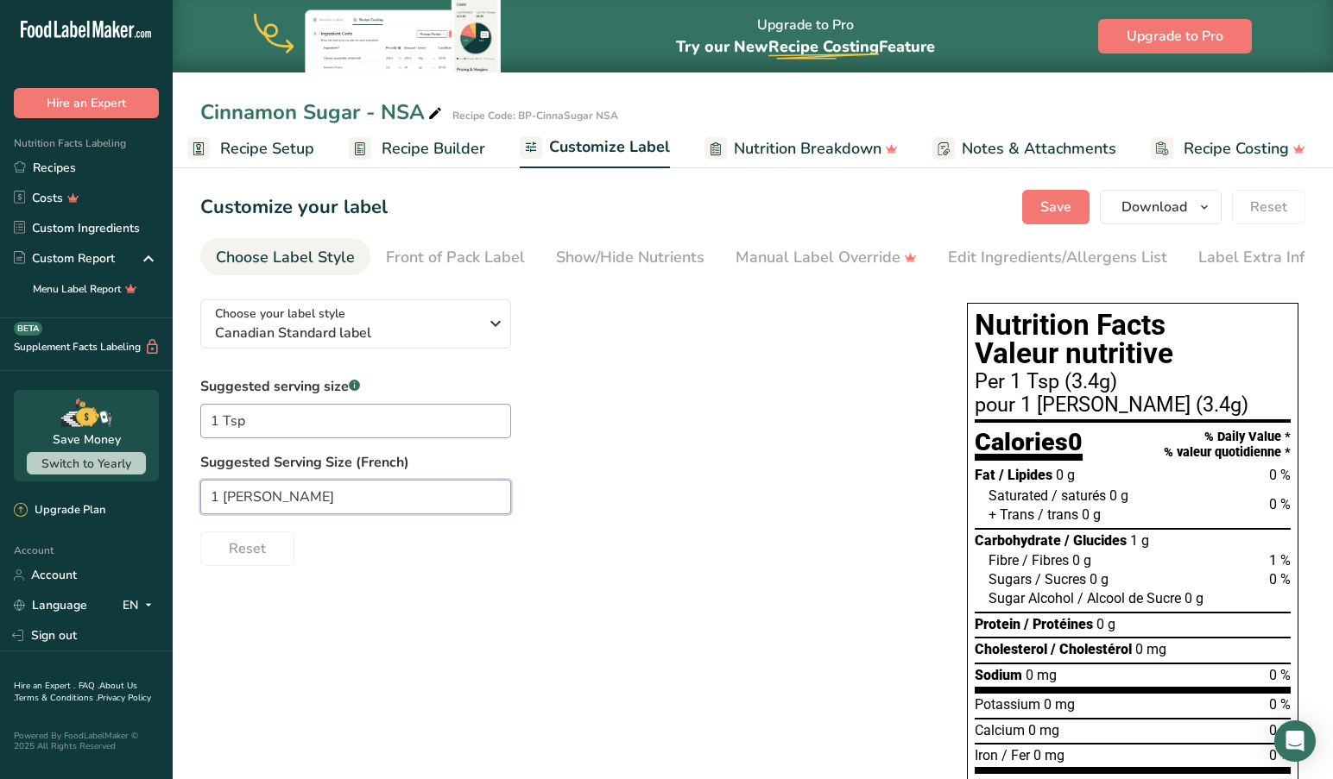
click at [293, 499] on input "1 [PERSON_NAME]" at bounding box center [355, 497] width 311 height 35
click at [251, 501] on input "1 Cuillere" at bounding box center [355, 497] width 311 height 35
click at [353, 577] on div "Choose your label style Canadian Standard label USA (FDA) Standard FDA label Ta…" at bounding box center [752, 679] width 1105 height 787
click at [296, 503] on input "1 Cuillére" at bounding box center [355, 497] width 311 height 35
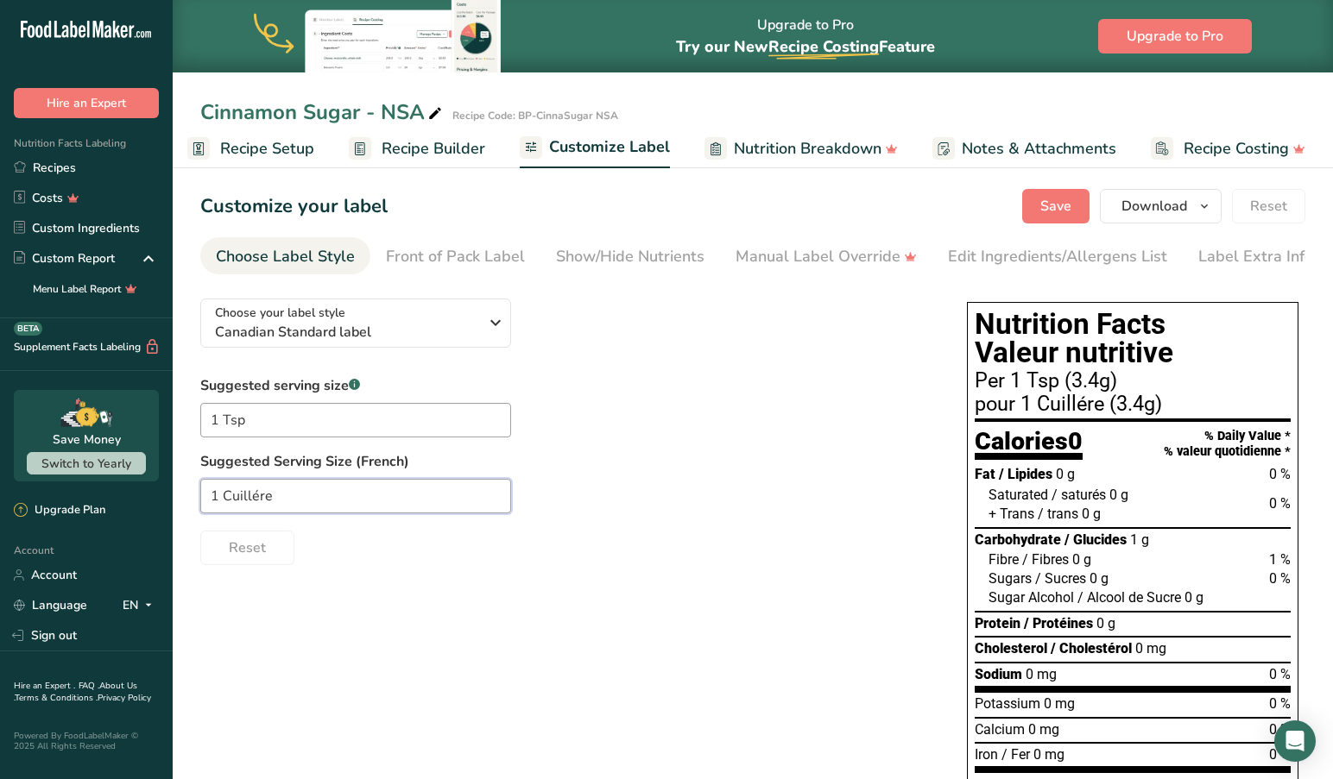
scroll to position [0, 1]
click at [207, 498] on input "1 Cuillére" at bounding box center [355, 497] width 311 height 35
drag, startPoint x: 225, startPoint y: 499, endPoint x: 296, endPoint y: 492, distance: 71.1
click at [225, 499] on input "1 Cuillére" at bounding box center [355, 497] width 311 height 35
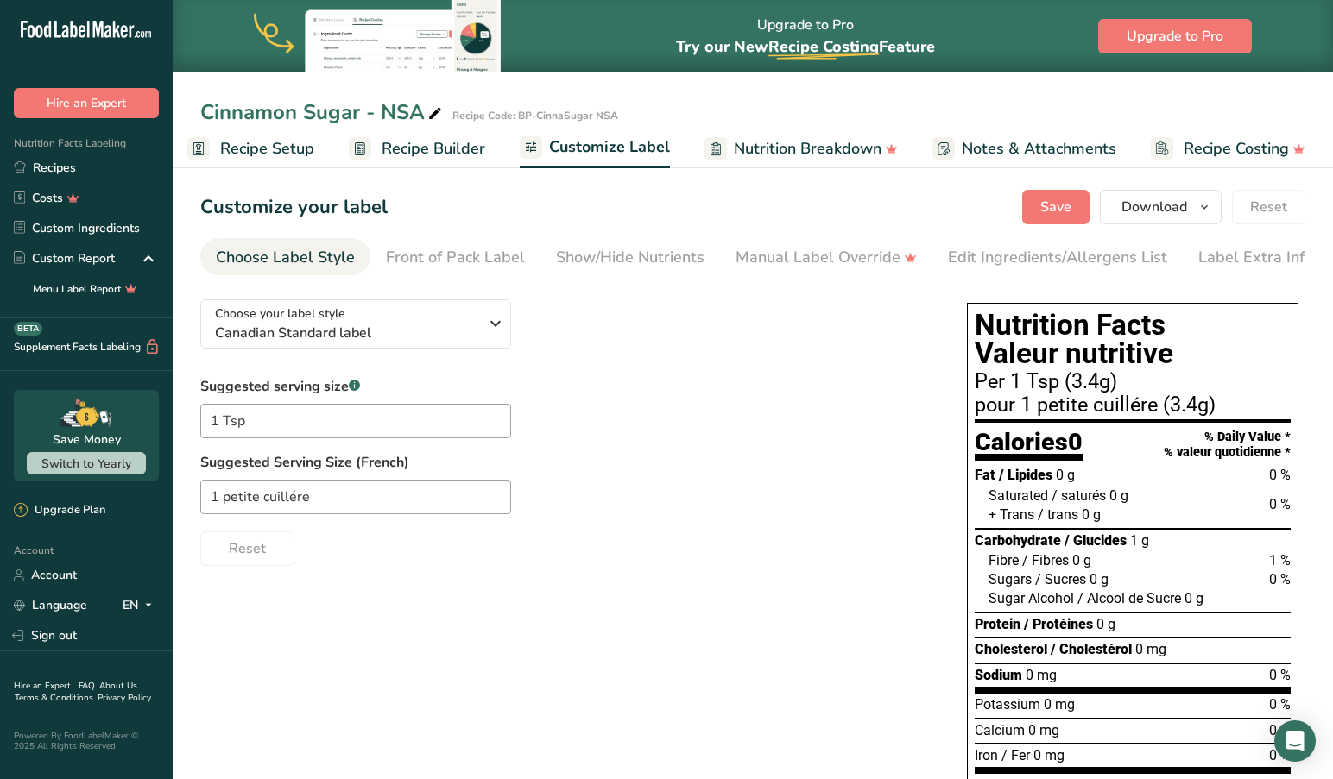
click at [491, 592] on div "Choose your label style Canadian Standard label USA (FDA) Standard FDA label Ta…" at bounding box center [752, 679] width 1105 height 787
click at [1050, 206] on span "Save" at bounding box center [1055, 207] width 31 height 21
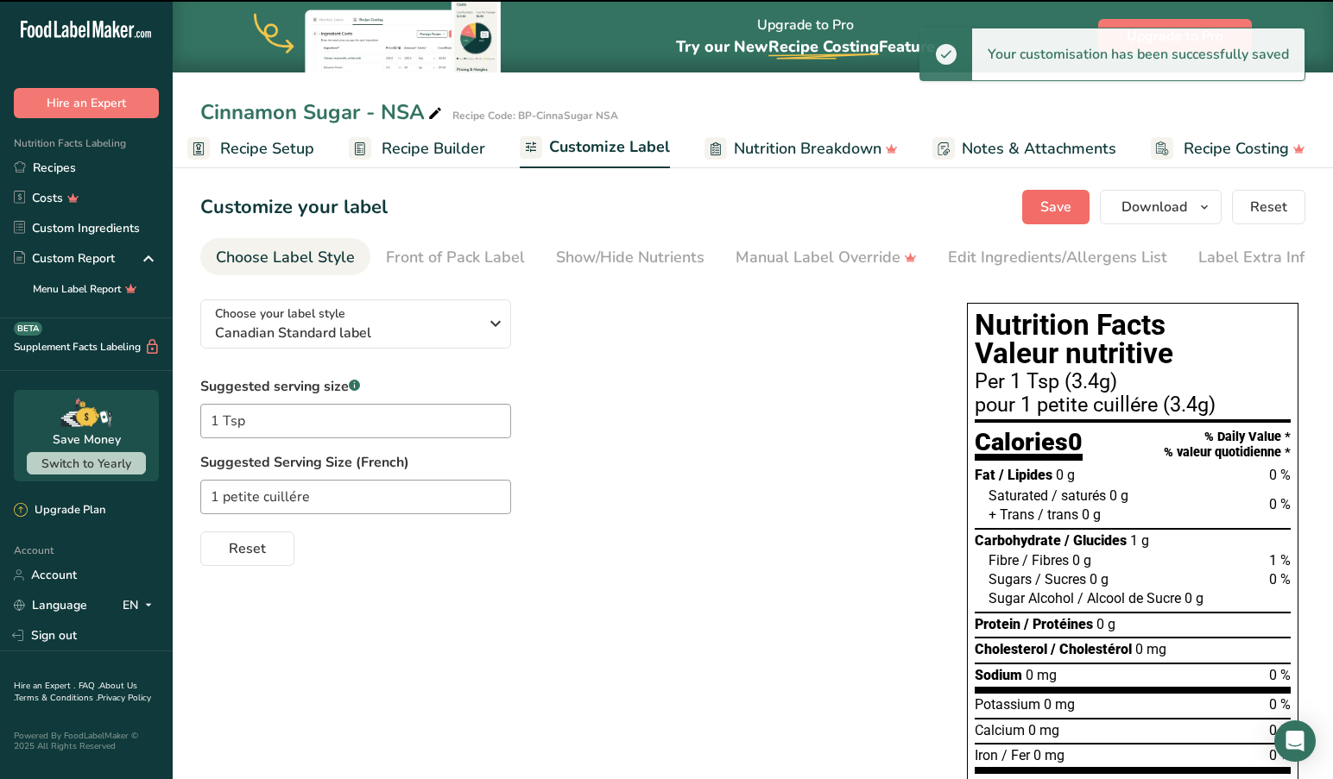
type input "1 petite cuillére"
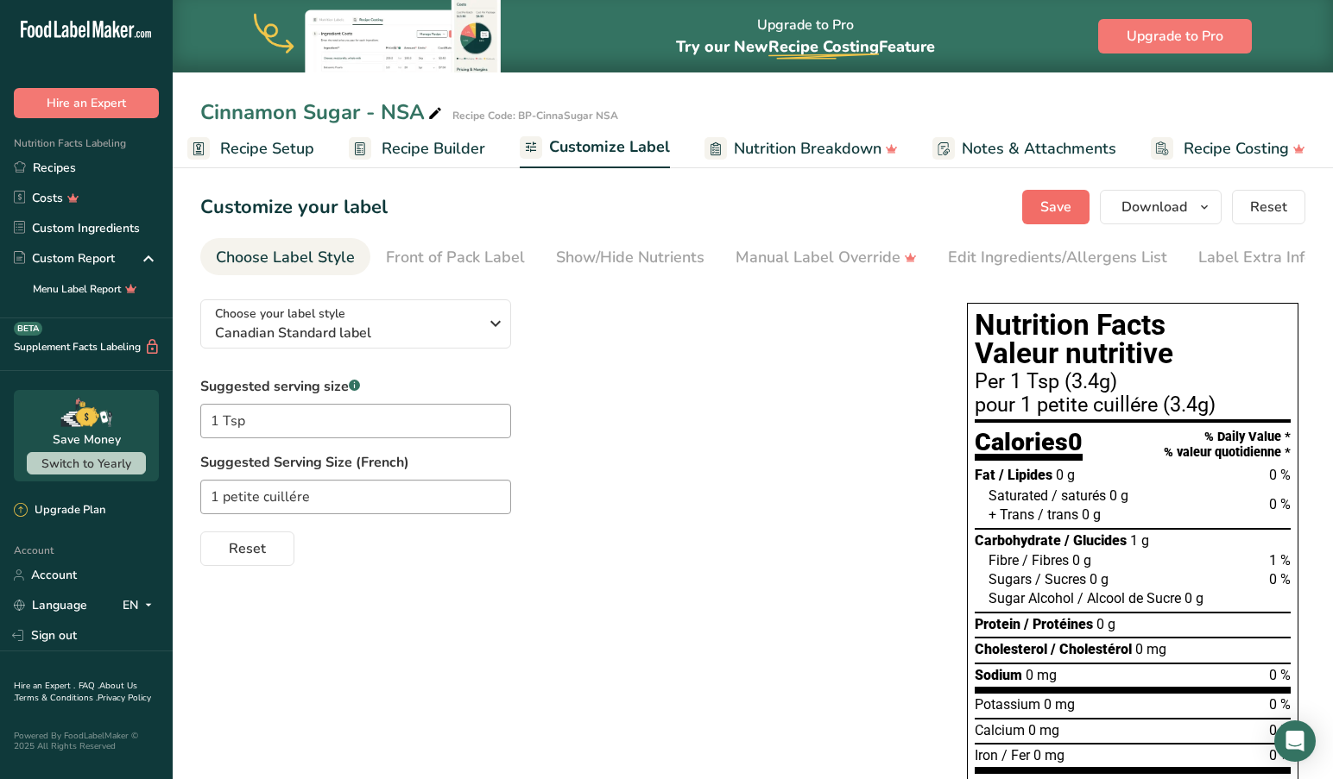
click at [1056, 206] on span "Save" at bounding box center [1055, 207] width 31 height 21
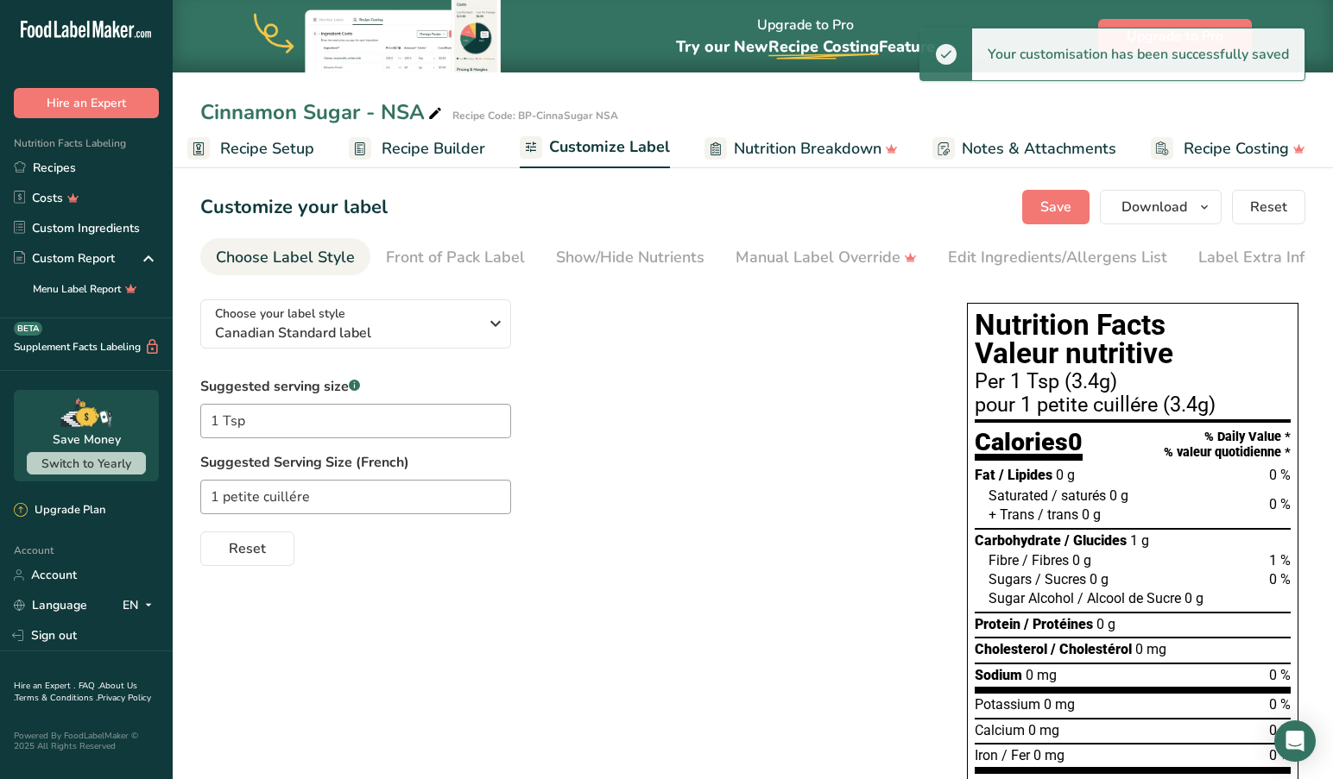
click at [418, 142] on span "Recipe Builder" at bounding box center [433, 148] width 104 height 23
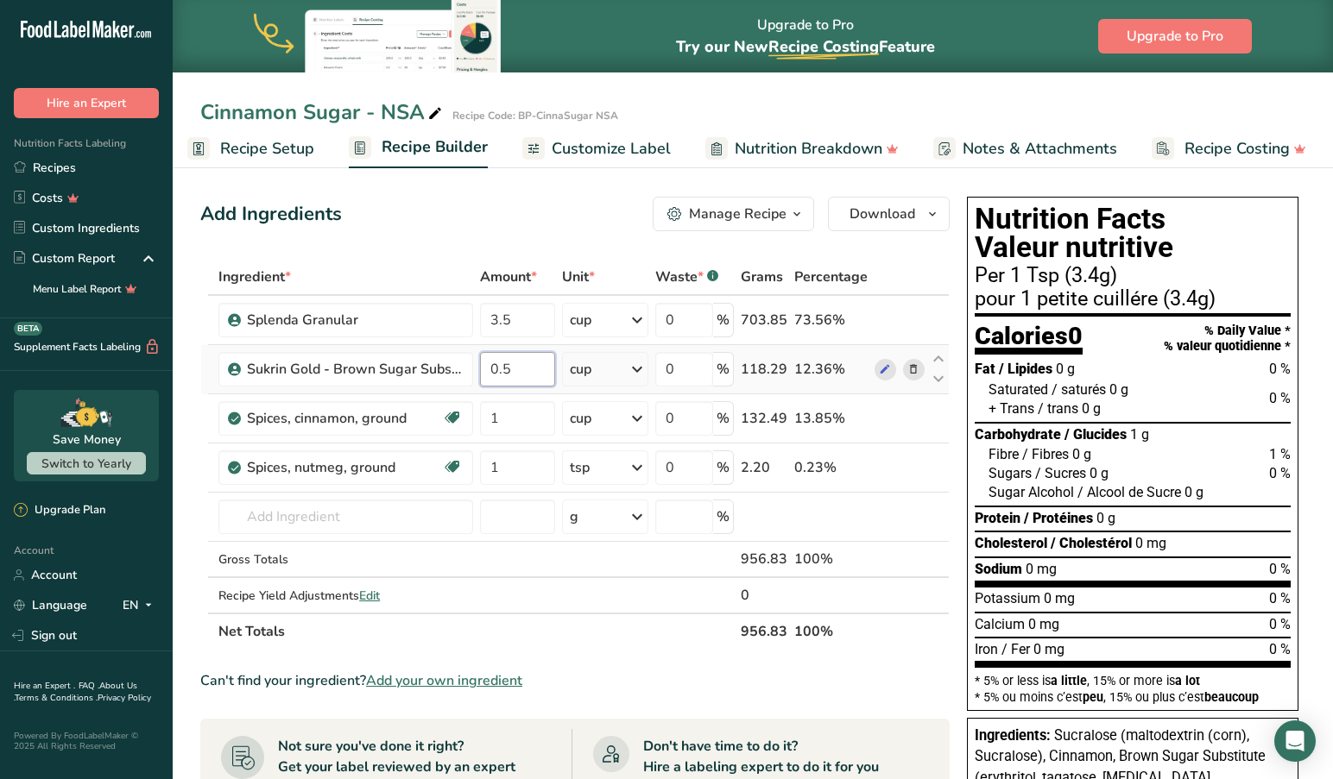
click at [531, 375] on input "0.5" at bounding box center [517, 369] width 75 height 35
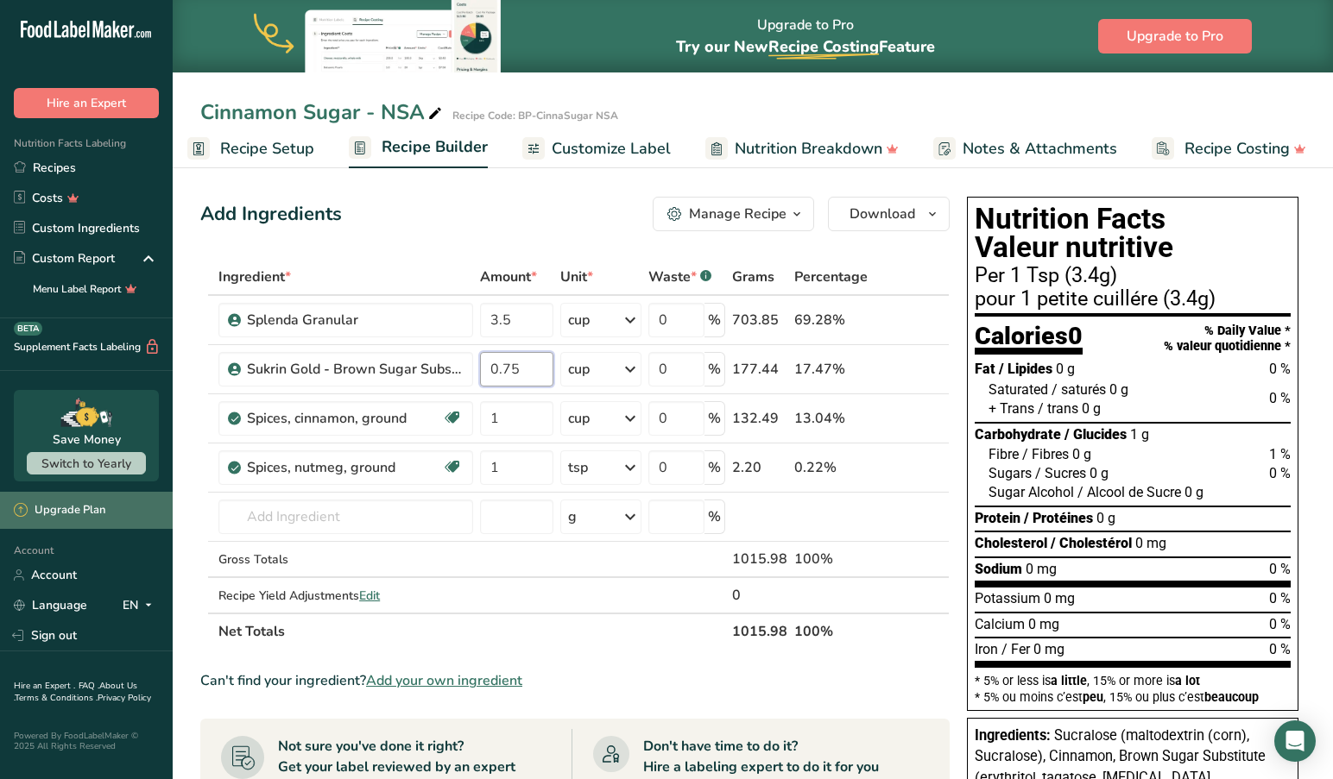
type input "0.75"
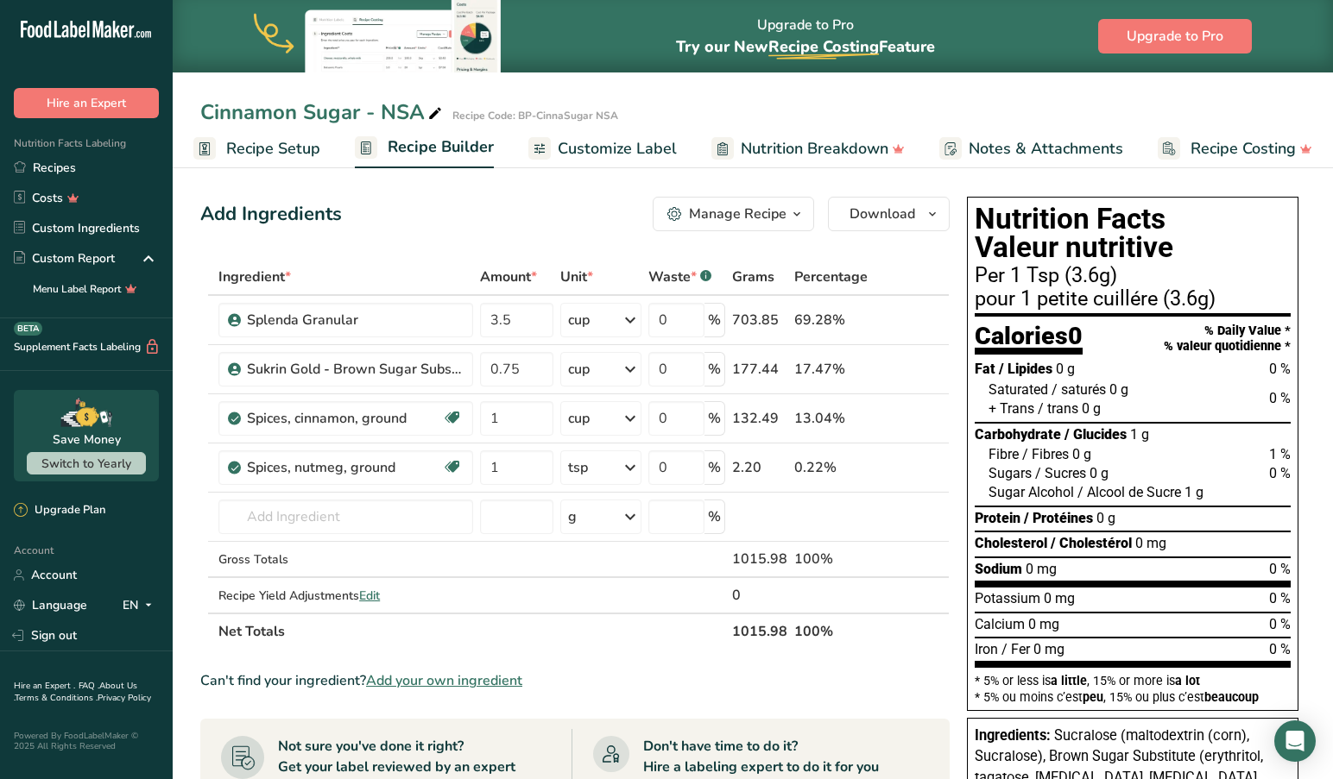
click at [596, 145] on span "Customize Label" at bounding box center [617, 148] width 119 height 23
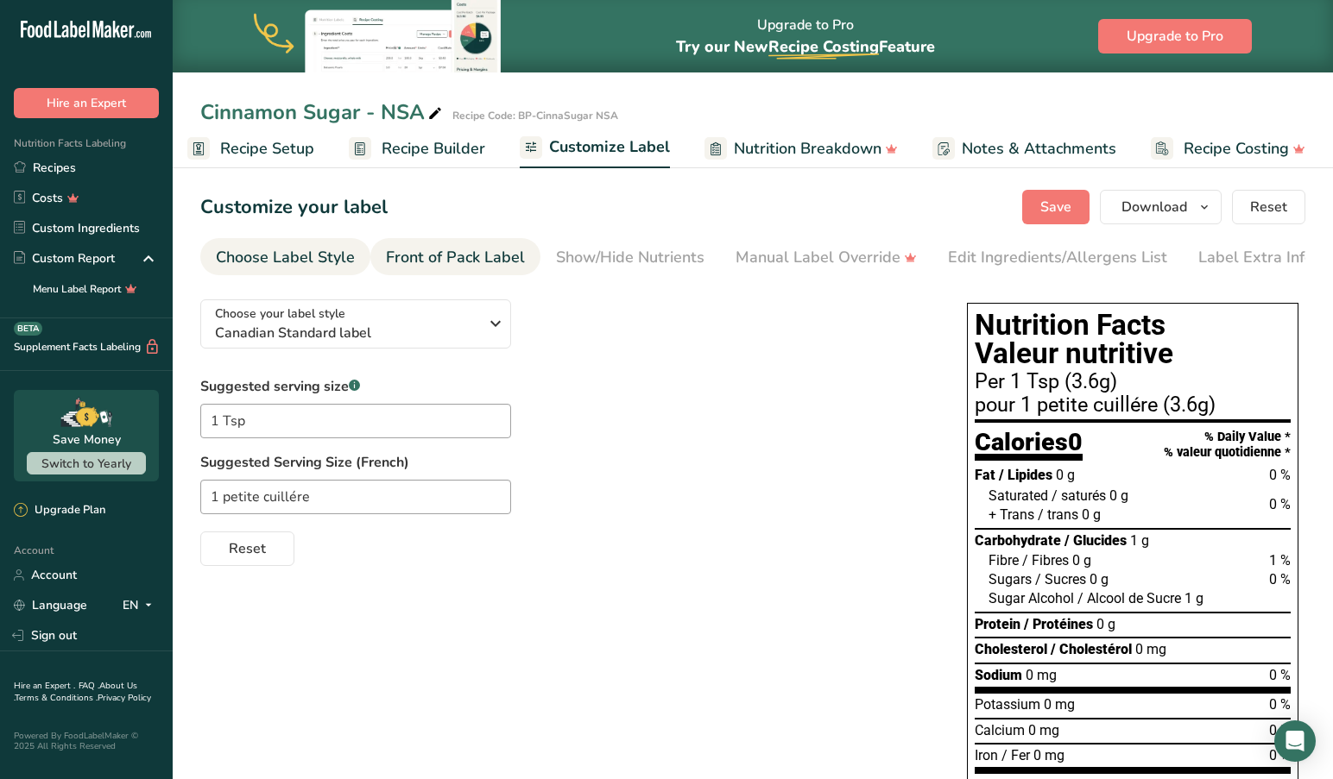
click at [489, 264] on div "Front of Pack Label" at bounding box center [455, 257] width 139 height 23
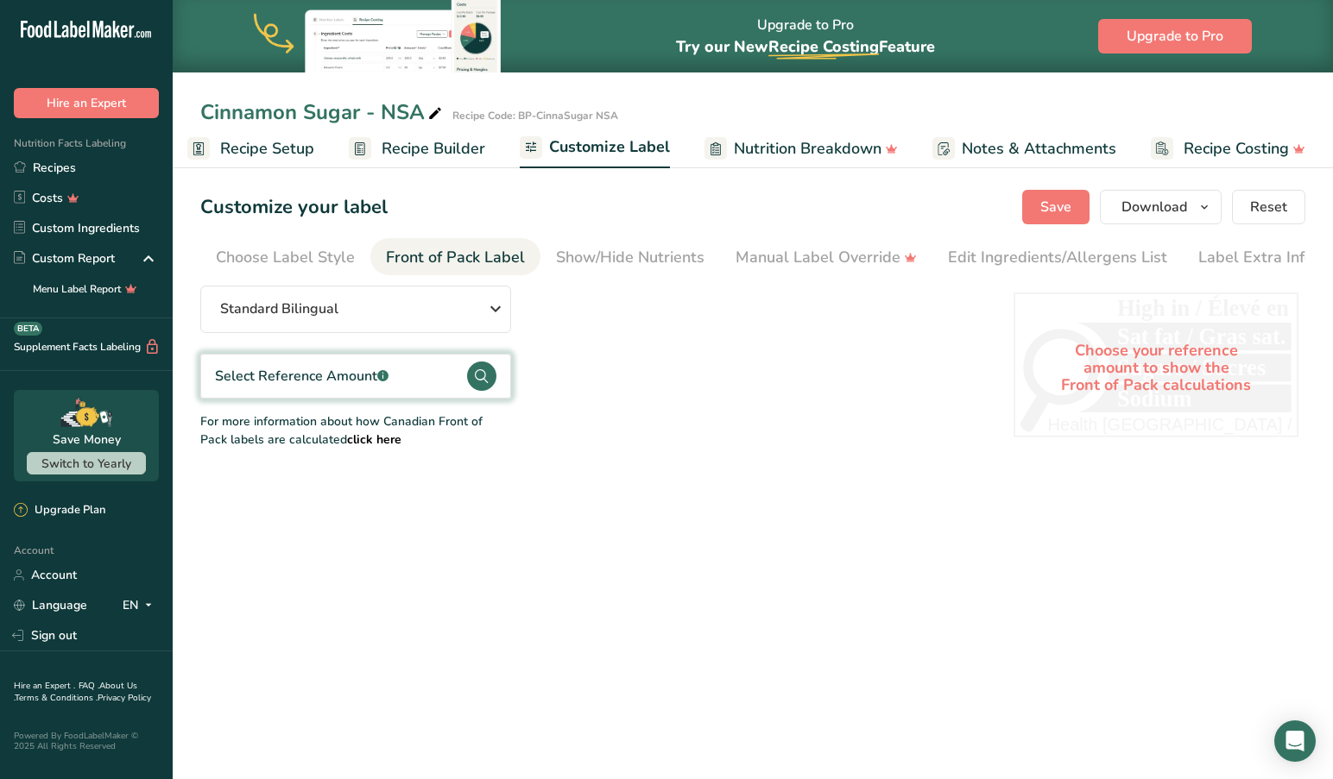
scroll to position [0, 10]
click at [627, 256] on div "Show/Hide Nutrients" at bounding box center [619, 257] width 148 height 23
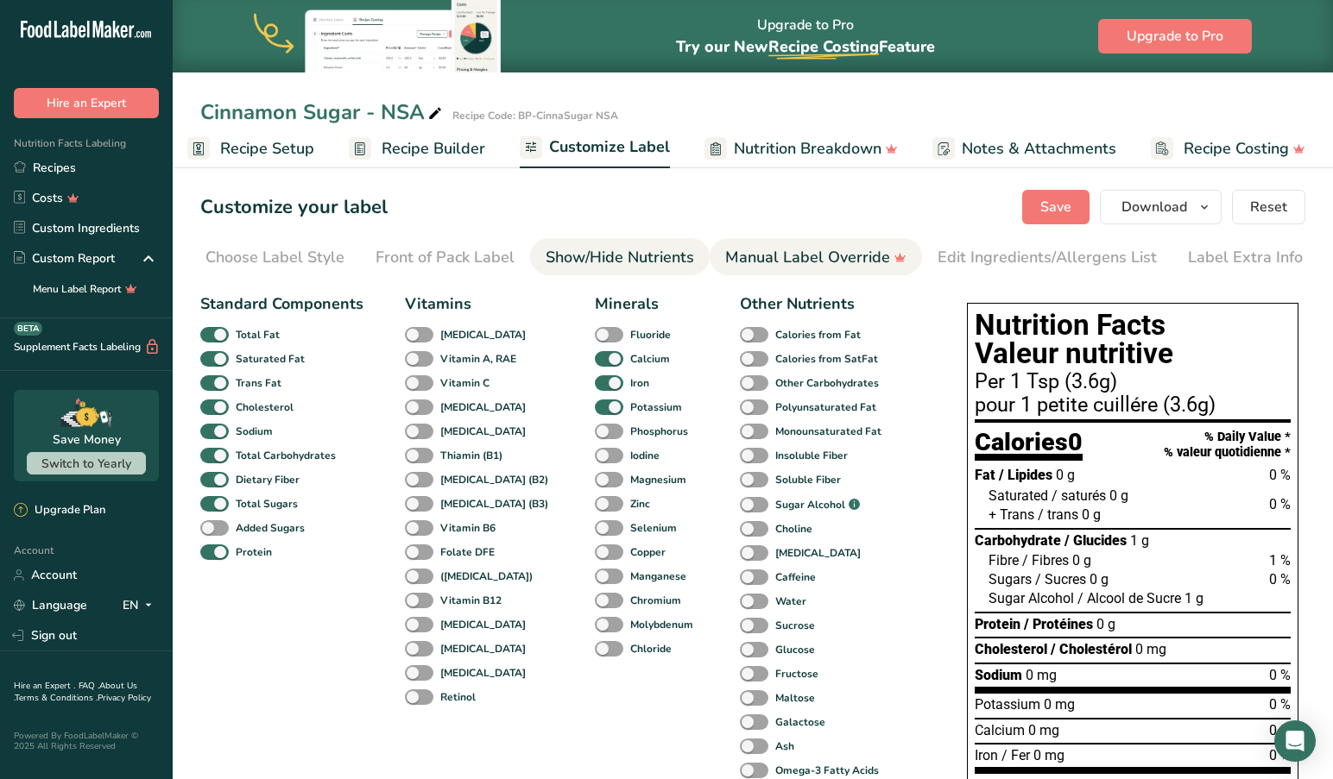
click at [823, 252] on div "Manual Label Override" at bounding box center [815, 257] width 181 height 23
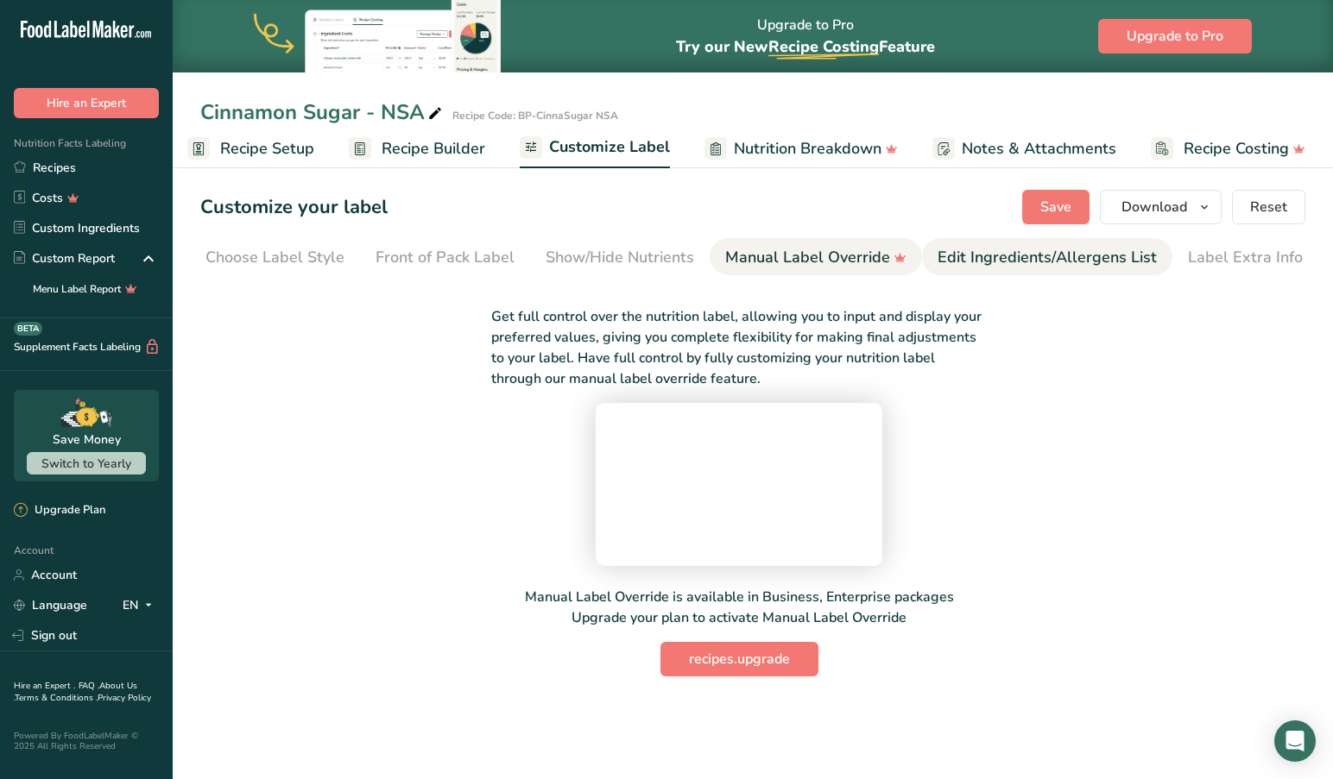
click at [998, 259] on div "Edit Ingredients/Allergens List" at bounding box center [1046, 257] width 219 height 23
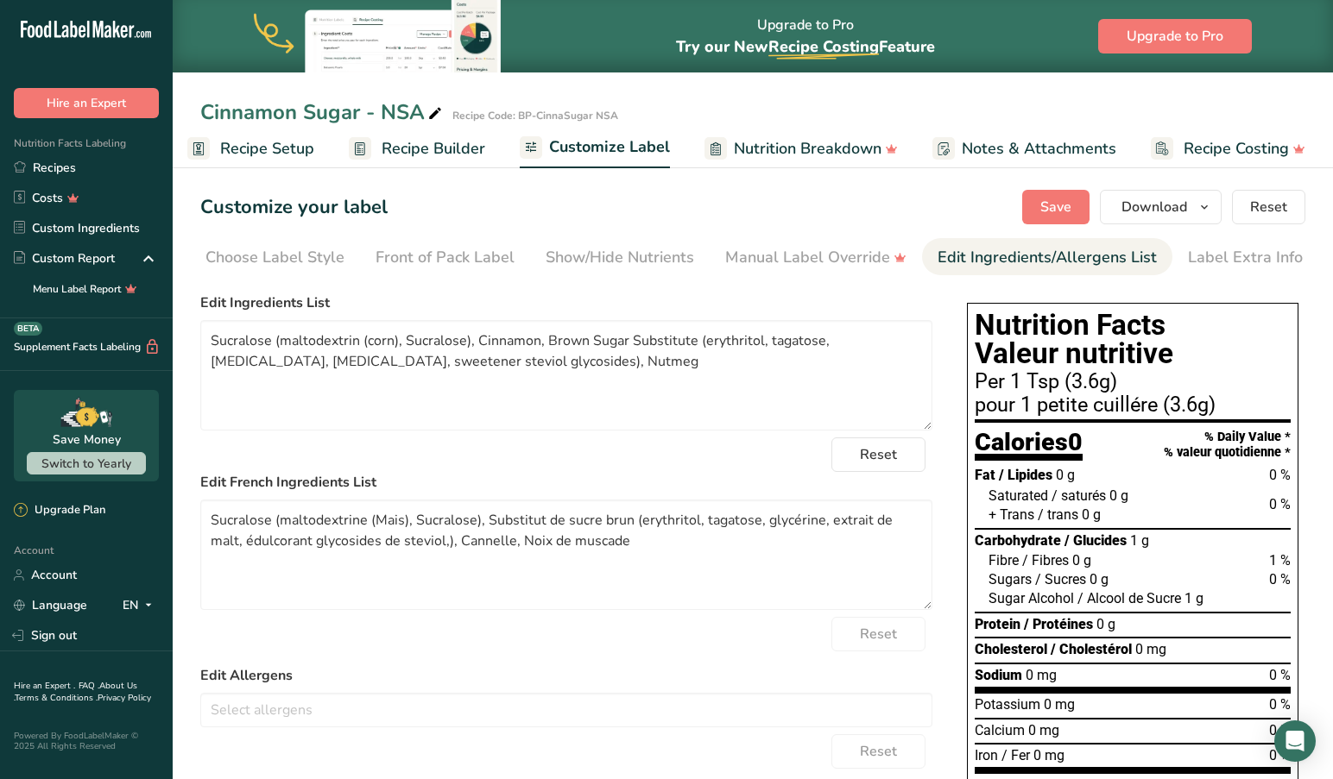
scroll to position [0, 0]
click at [1056, 200] on span "Save" at bounding box center [1055, 207] width 31 height 21
click at [1060, 199] on span "Save" at bounding box center [1055, 207] width 31 height 21
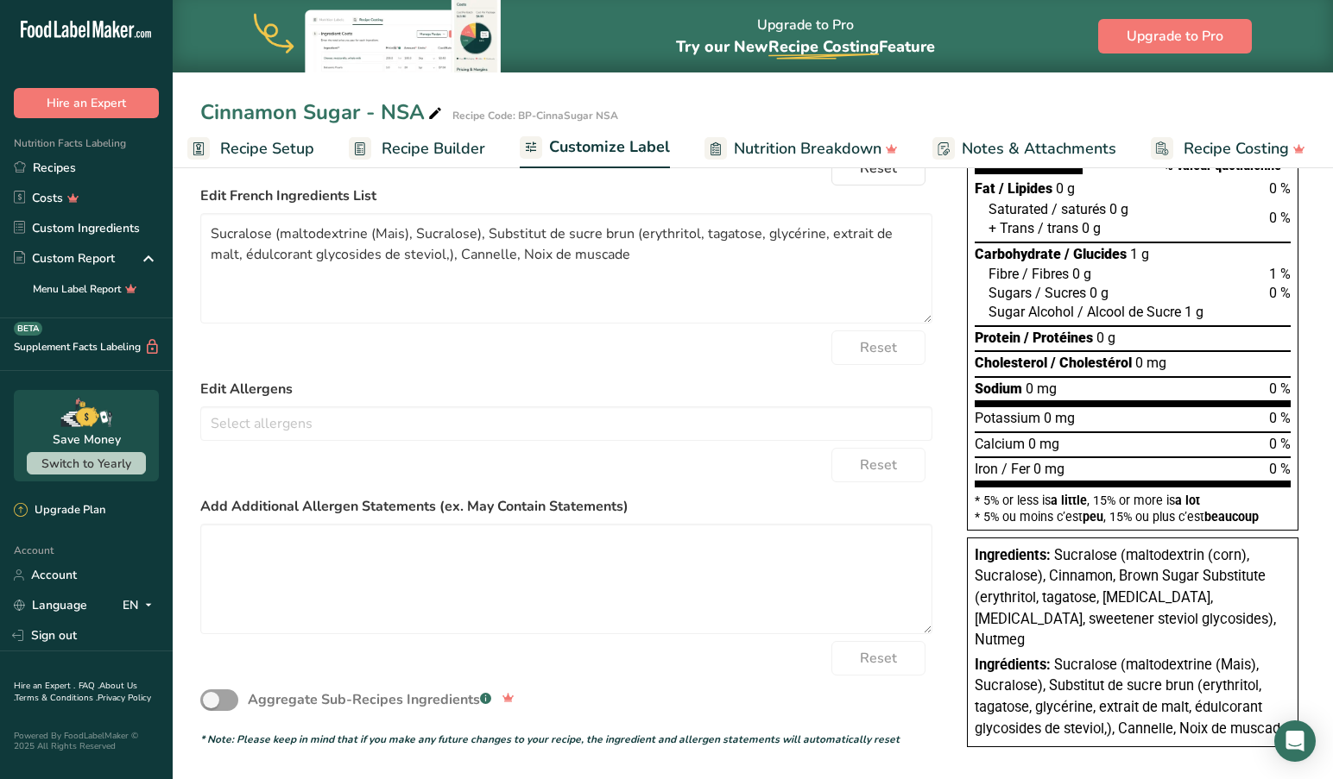
scroll to position [286, 0]
